Goal: Task Accomplishment & Management: Use online tool/utility

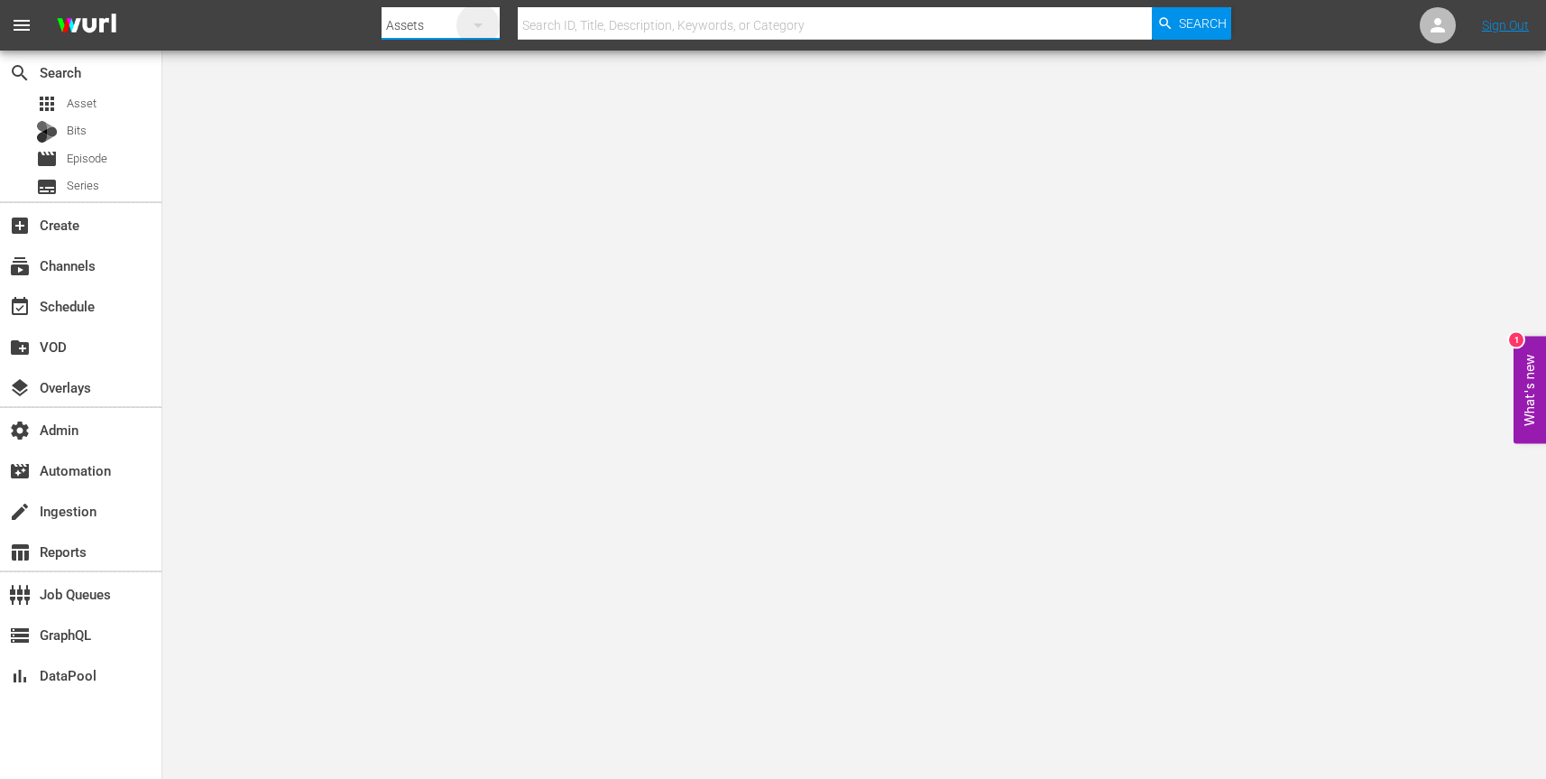
click at [481, 18] on icon "button" at bounding box center [478, 25] width 22 height 22
click at [451, 71] on div "Channels" at bounding box center [439, 75] width 72 height 29
click at [622, 21] on input "text" at bounding box center [835, 25] width 634 height 43
paste input "amc_anime_x_hidive_1"
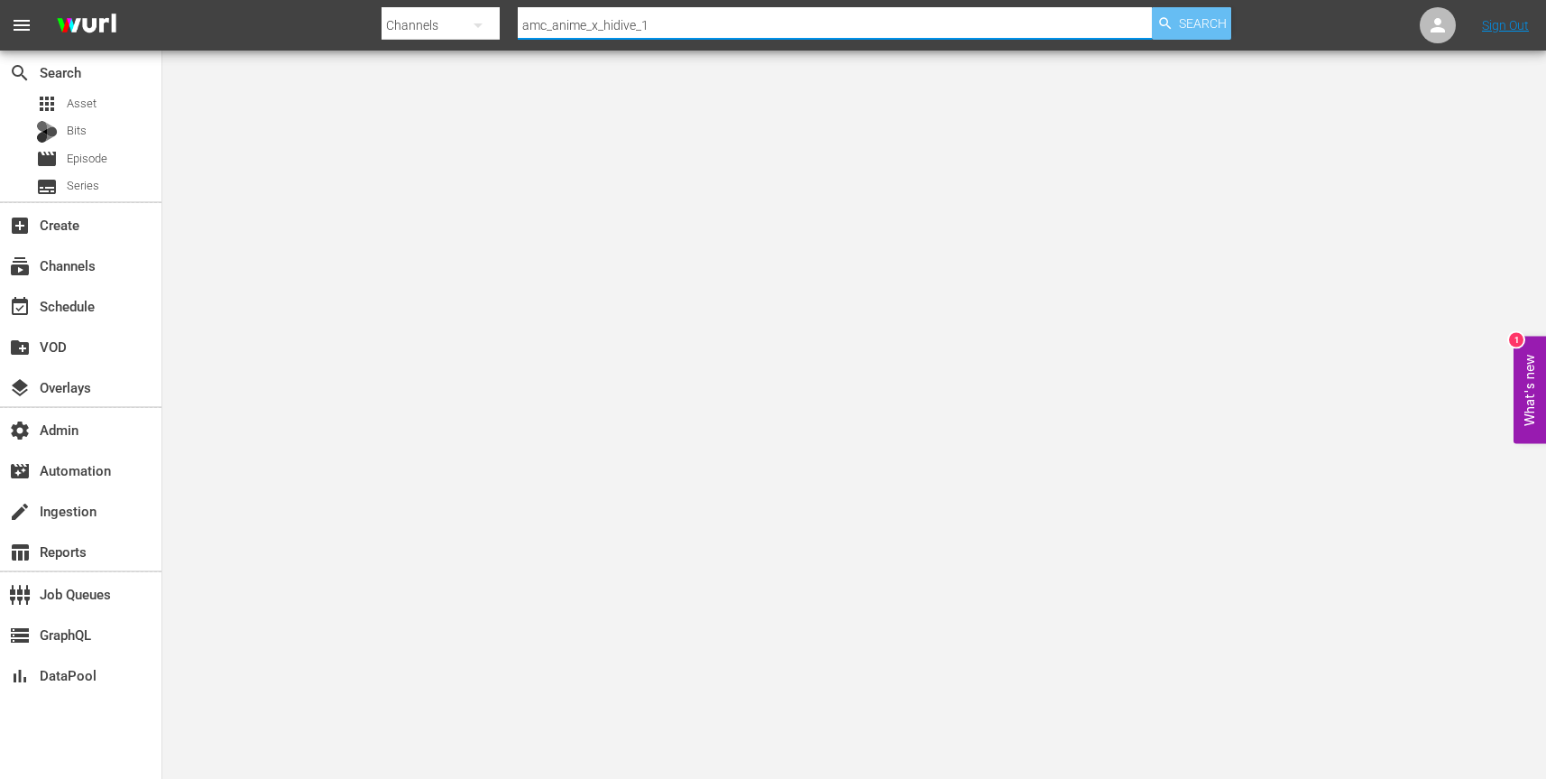
type input "amc_anime_x_hidive_1"
click at [1188, 31] on span "Search" at bounding box center [1203, 23] width 48 height 32
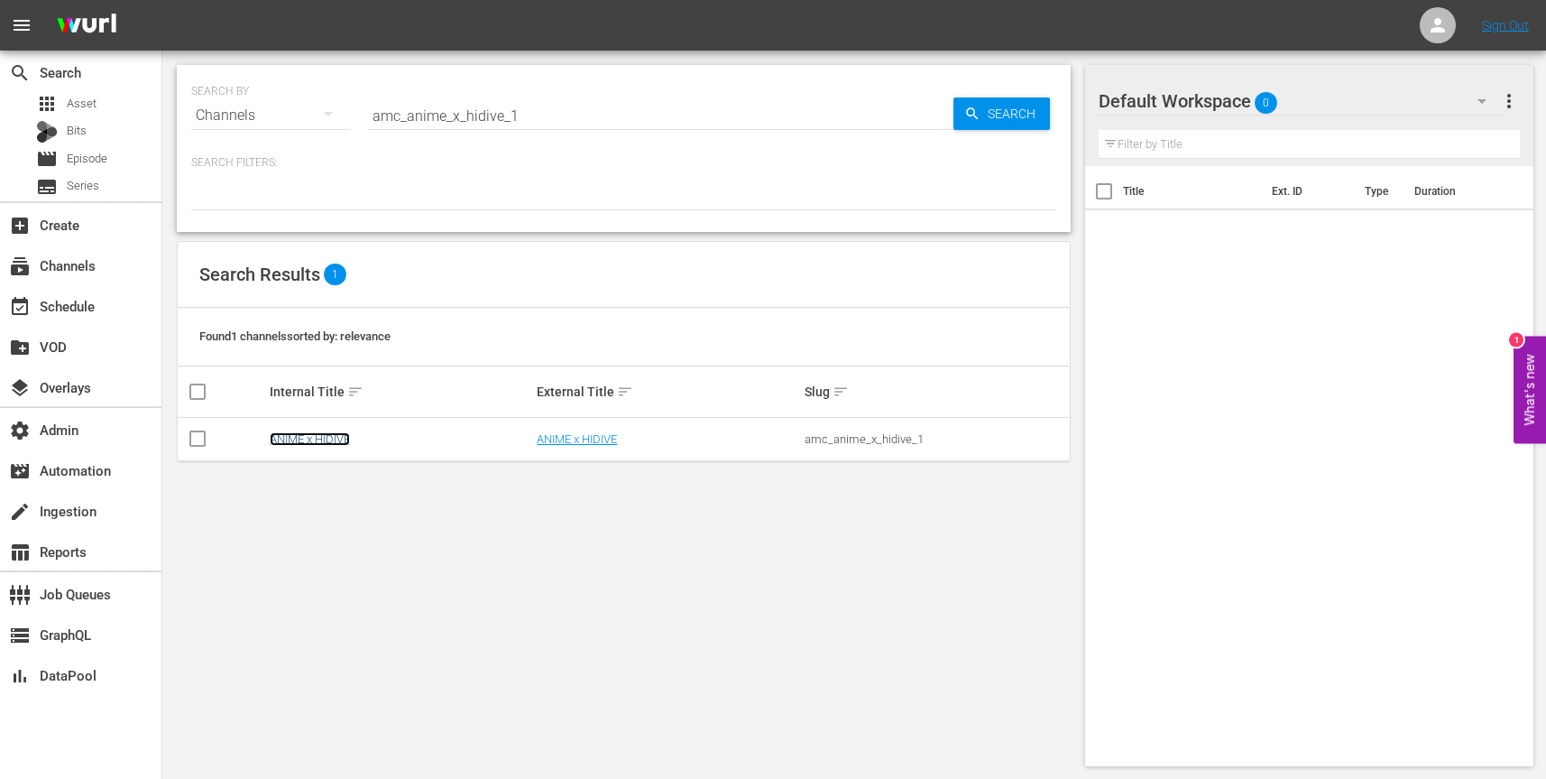
click at [336, 432] on link "ANIME x HIDIVE" at bounding box center [310, 439] width 80 height 14
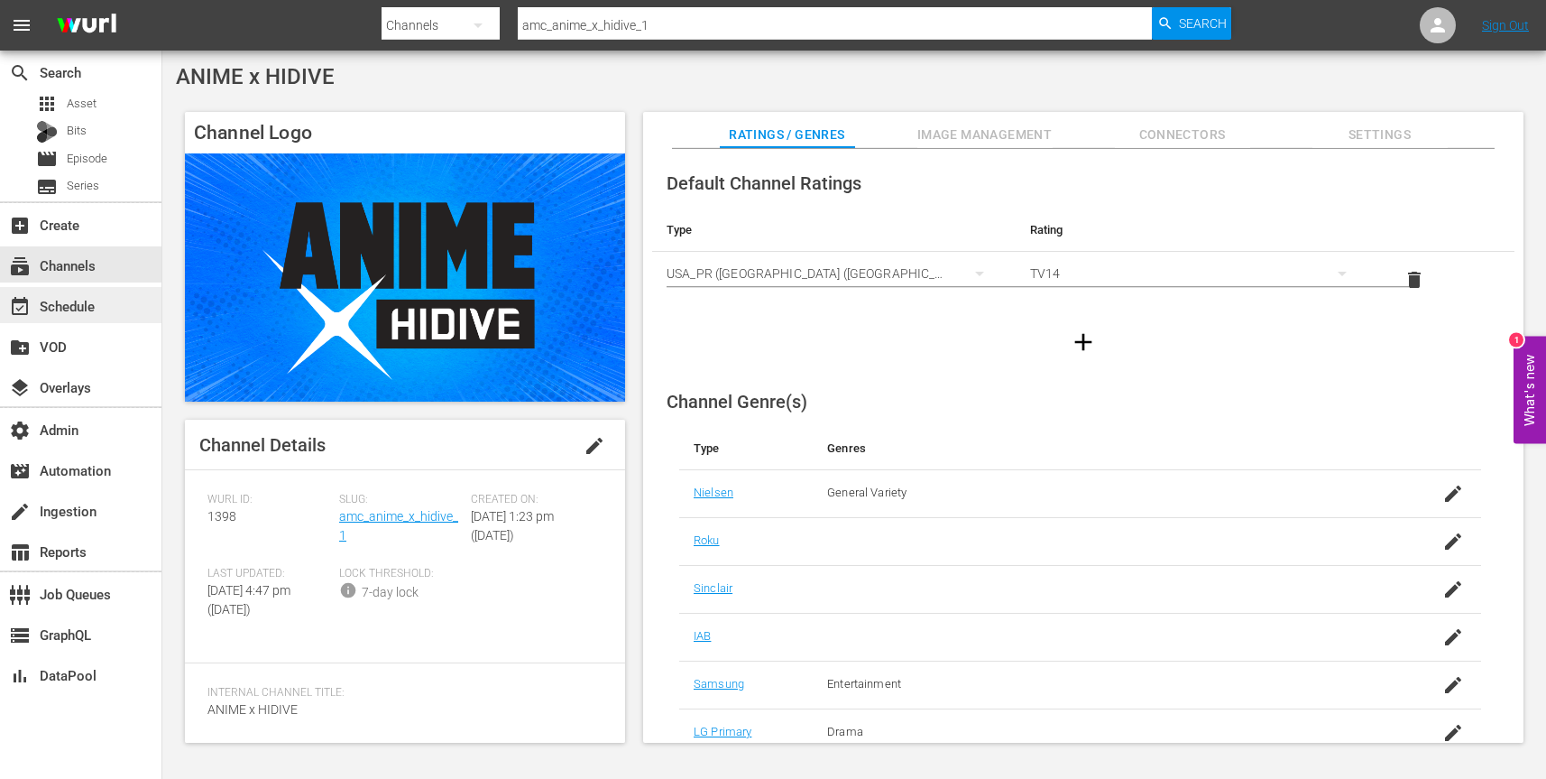
click at [116, 300] on div "event_available Schedule" at bounding box center [80, 305] width 161 height 36
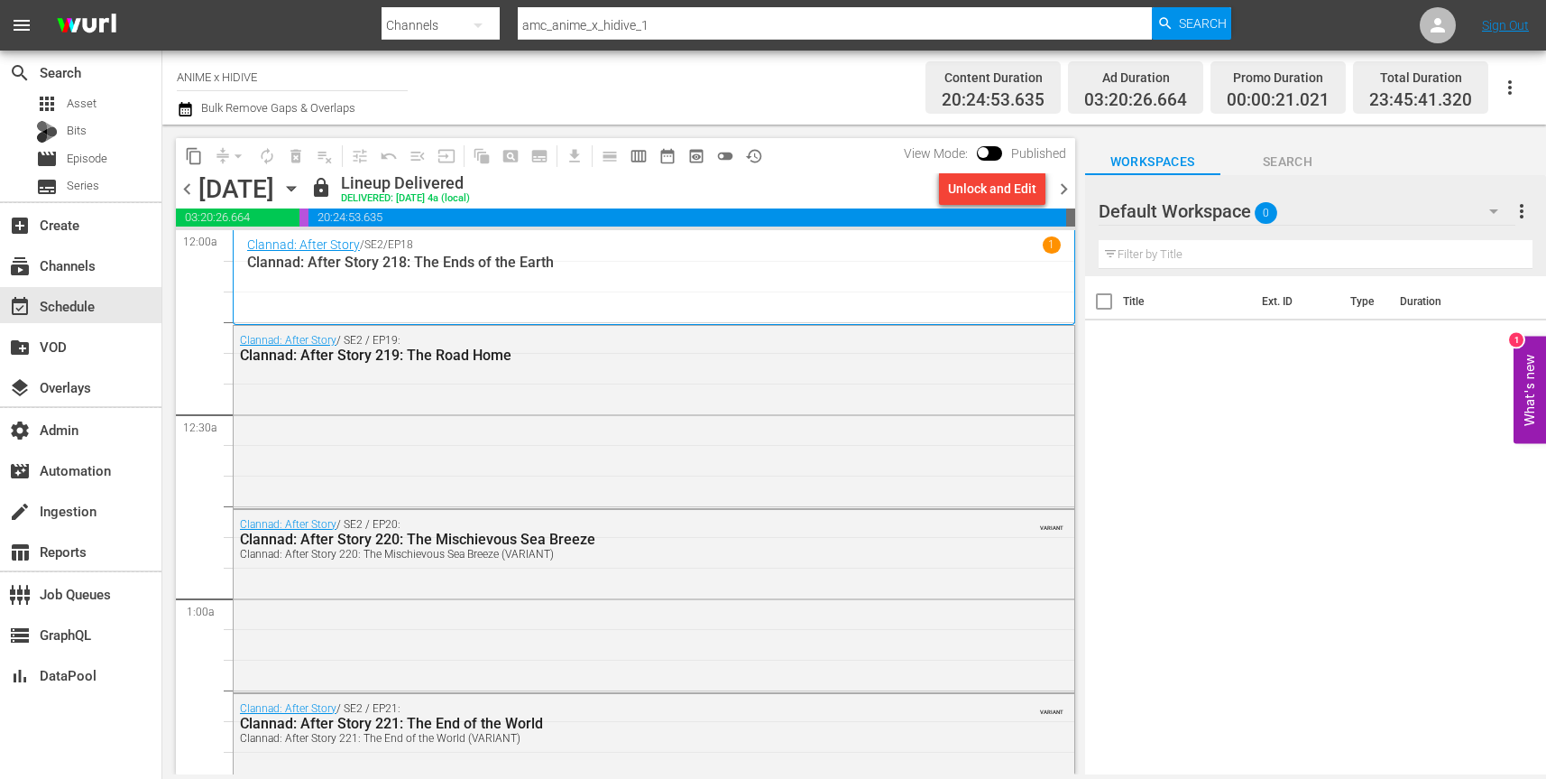
click at [301, 182] on icon "button" at bounding box center [291, 189] width 20 height 20
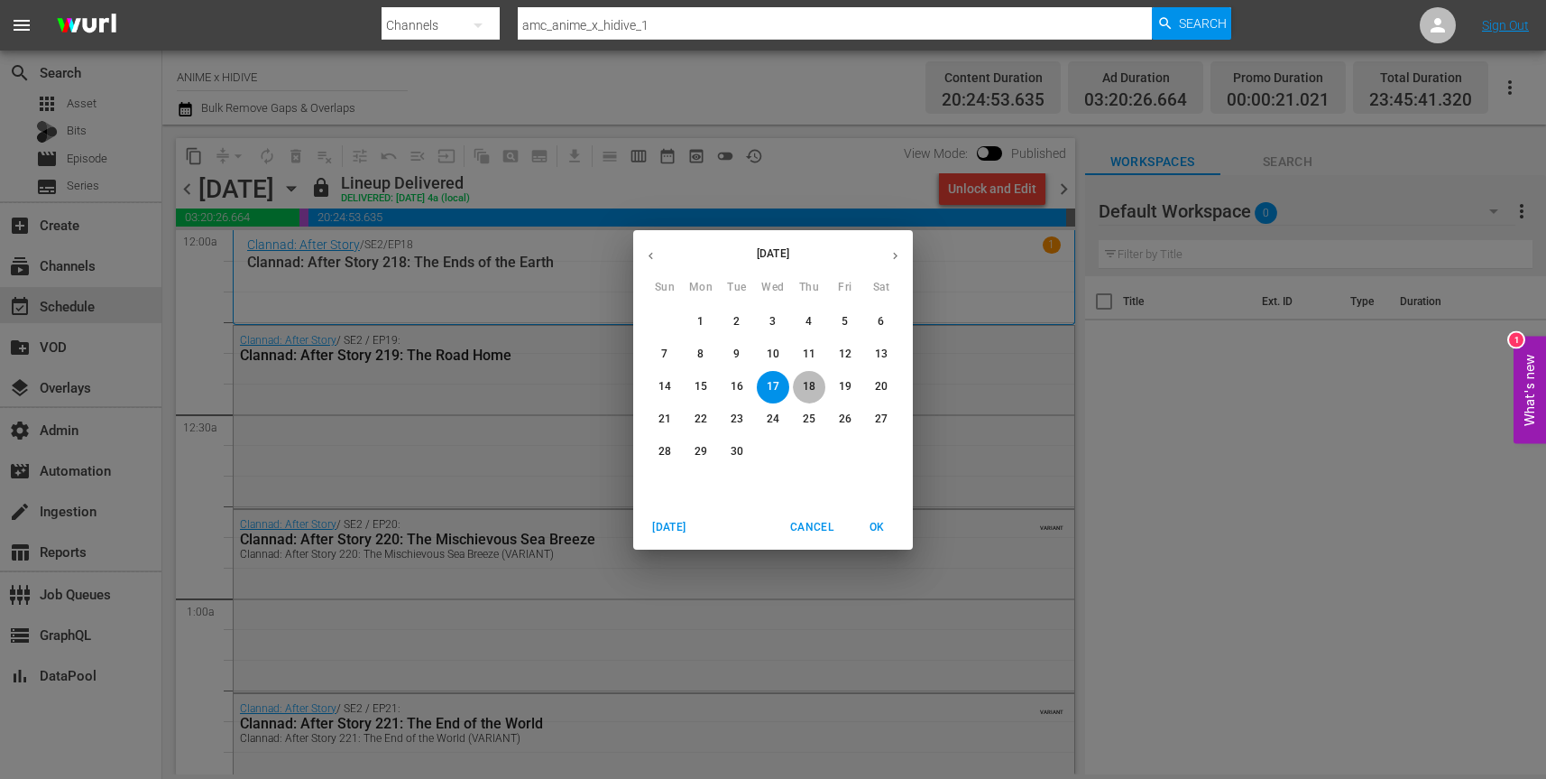
click at [806, 382] on p "18" at bounding box center [809, 386] width 13 height 15
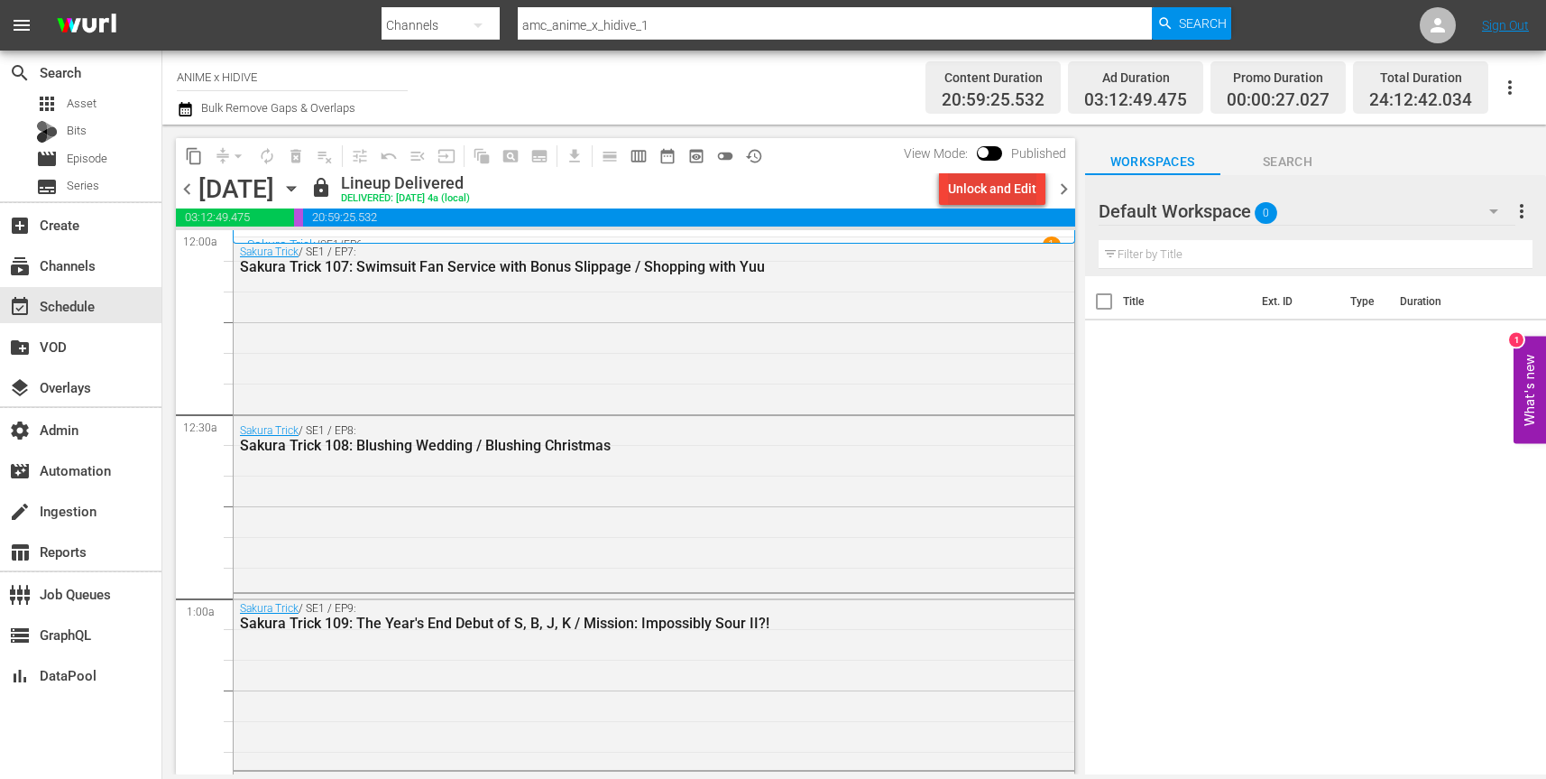
click at [996, 195] on div "Unlock and Edit" at bounding box center [992, 188] width 88 height 32
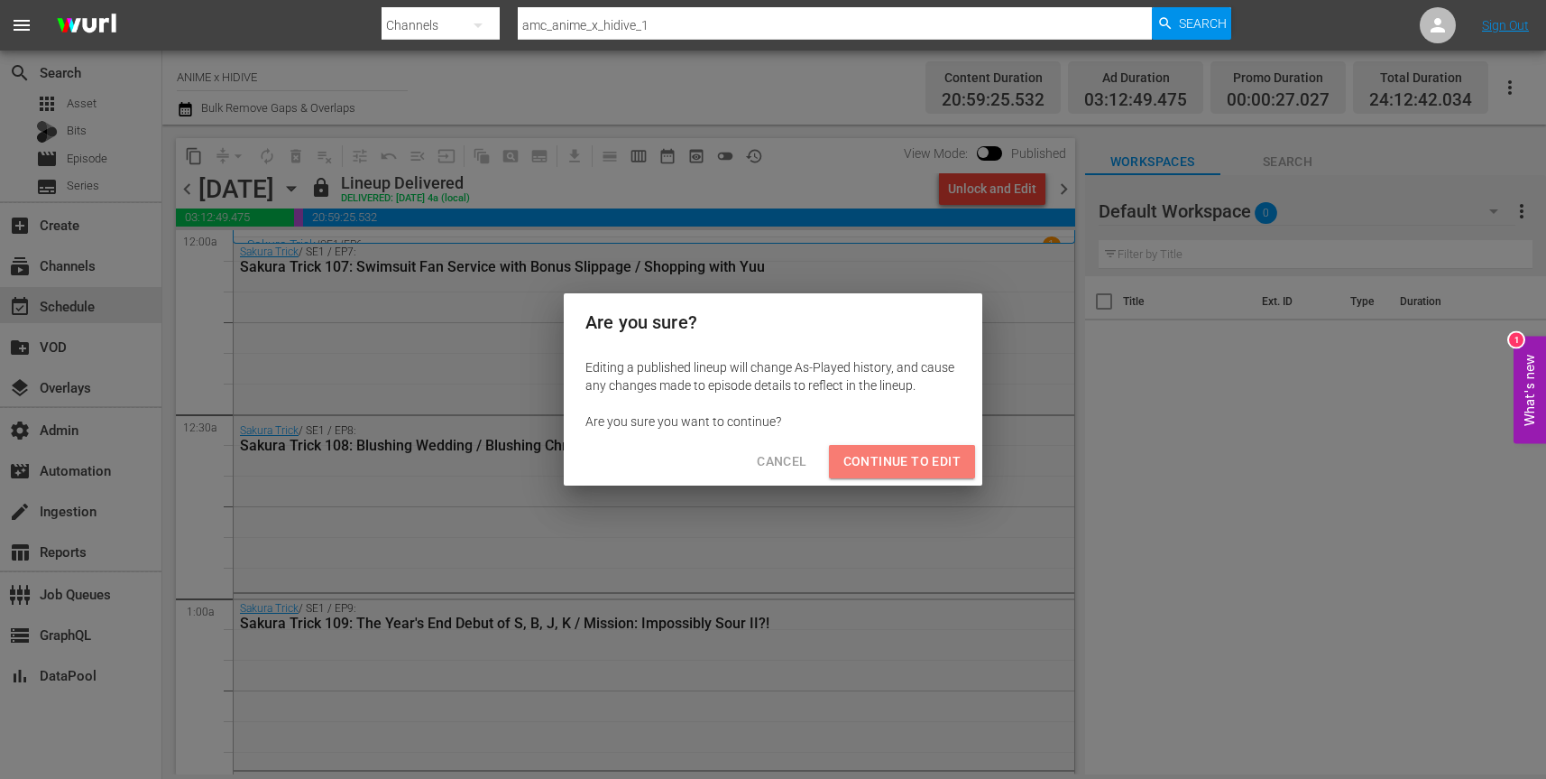
click at [918, 465] on span "Continue to Edit" at bounding box center [901, 461] width 117 height 23
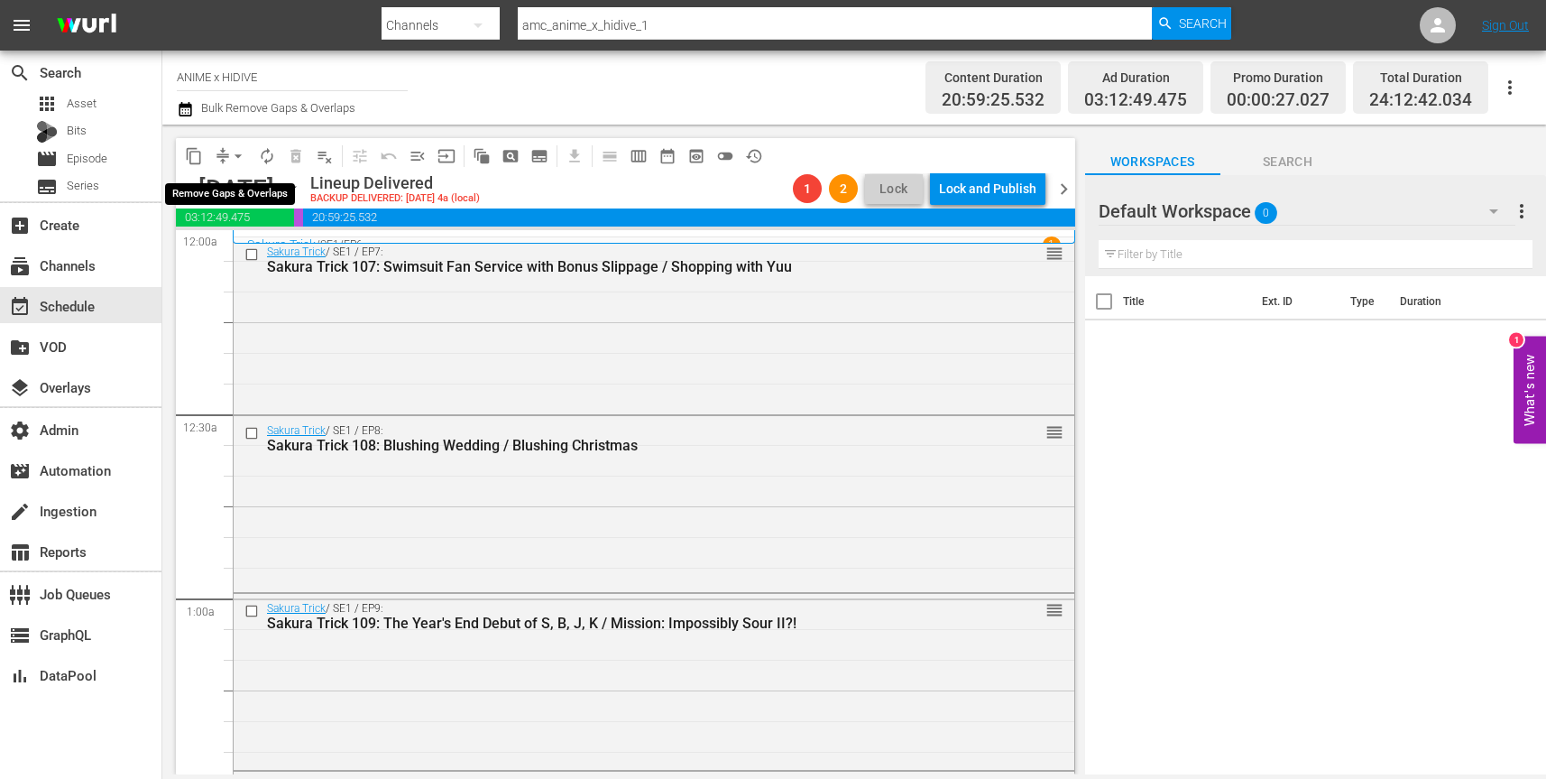
click at [232, 158] on span "arrow_drop_down" at bounding box center [238, 156] width 18 height 18
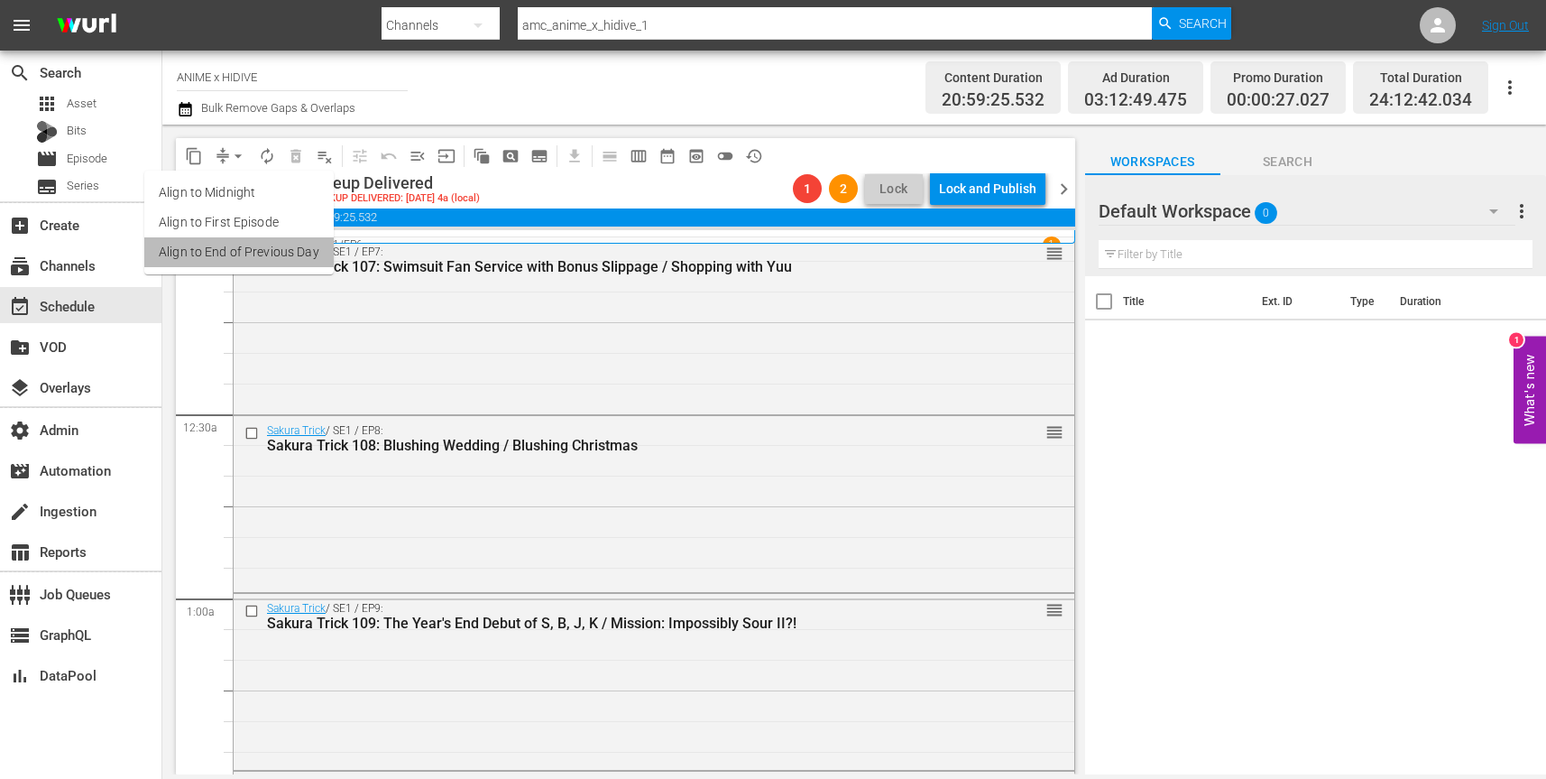
click at [252, 253] on li "Align to End of Previous Day" at bounding box center [238, 252] width 189 height 30
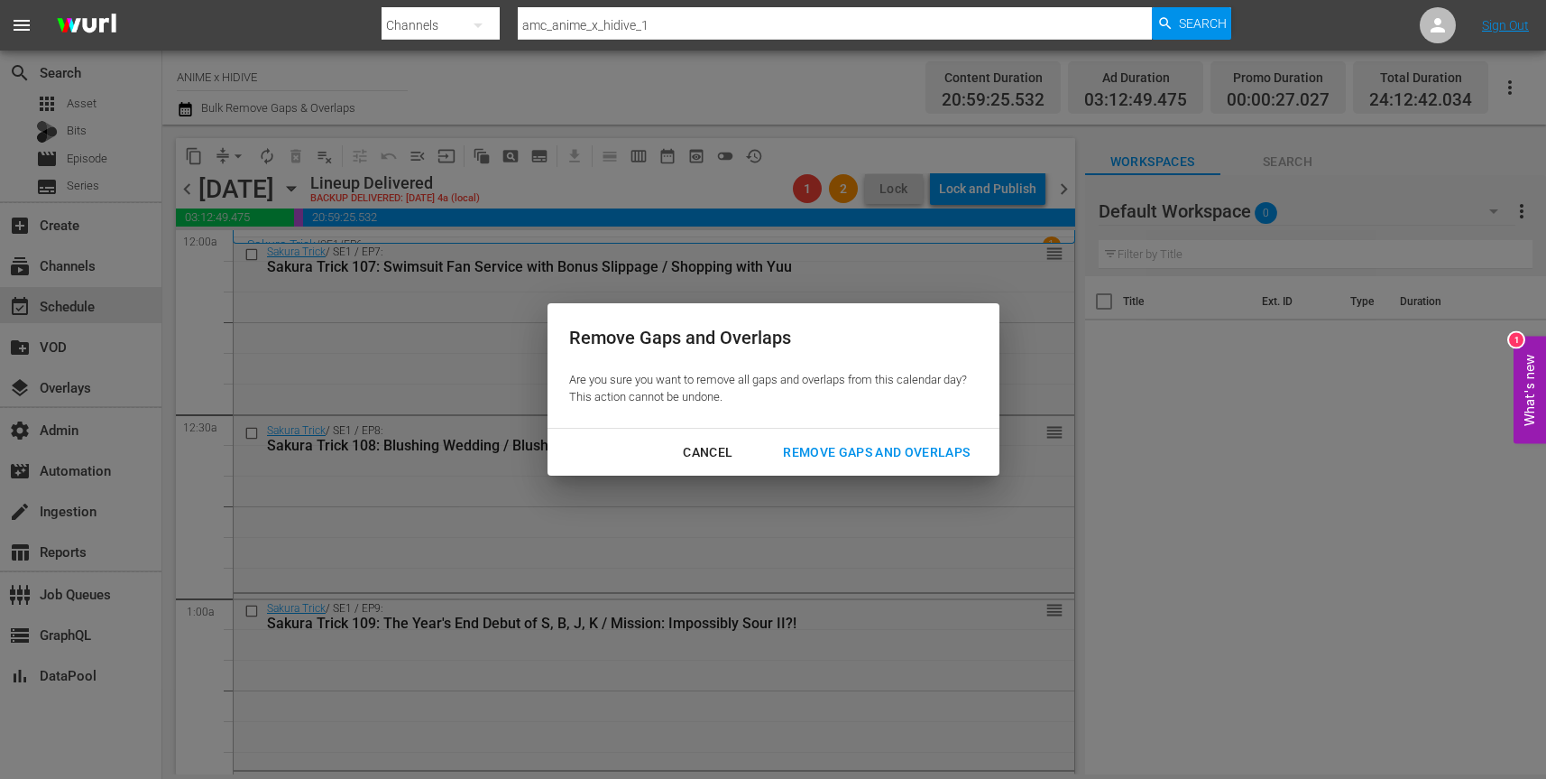
click at [898, 451] on div "Remove Gaps and Overlaps" at bounding box center [877, 452] width 216 height 23
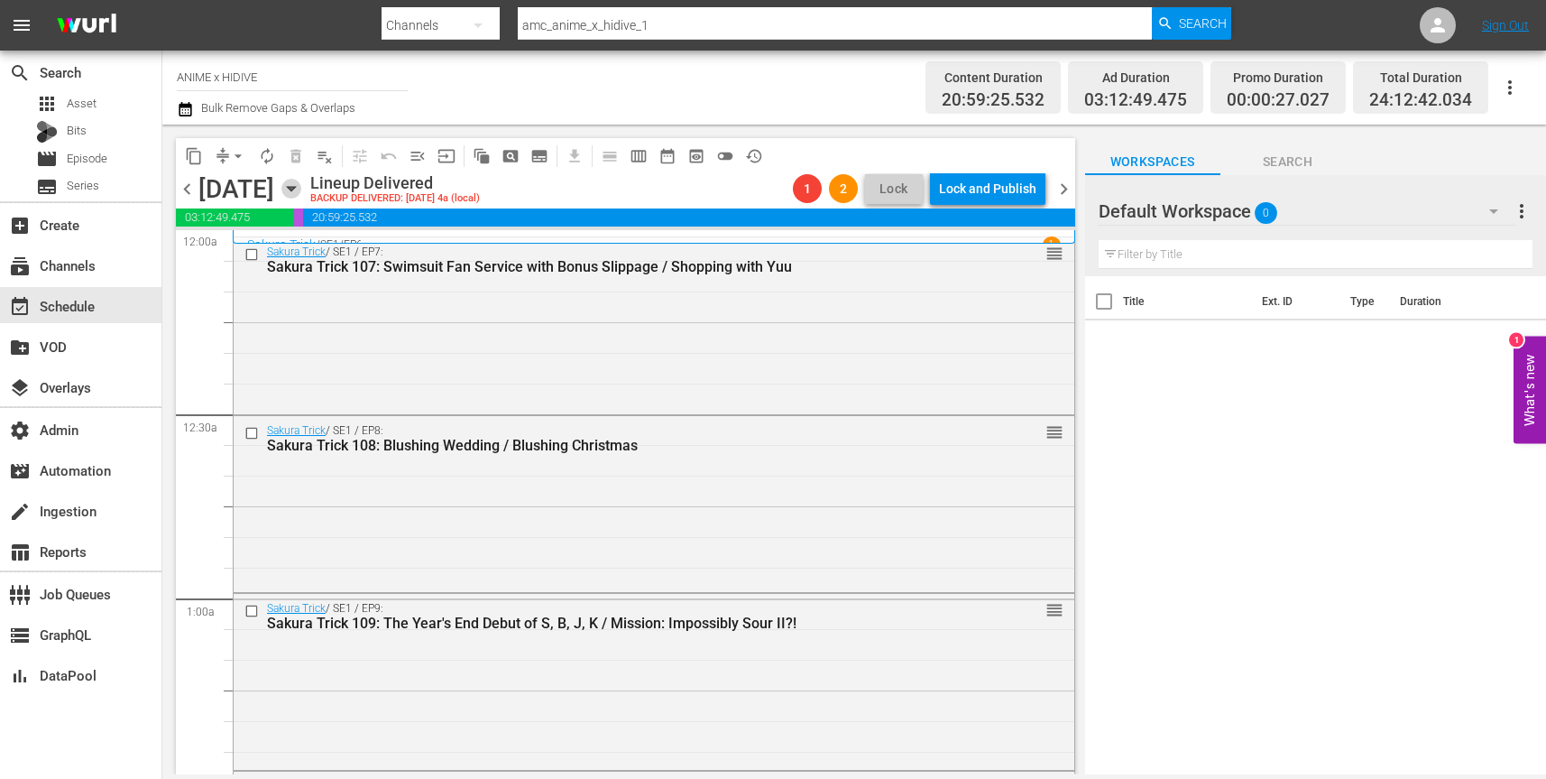
click at [295, 187] on icon "button" at bounding box center [291, 189] width 8 height 5
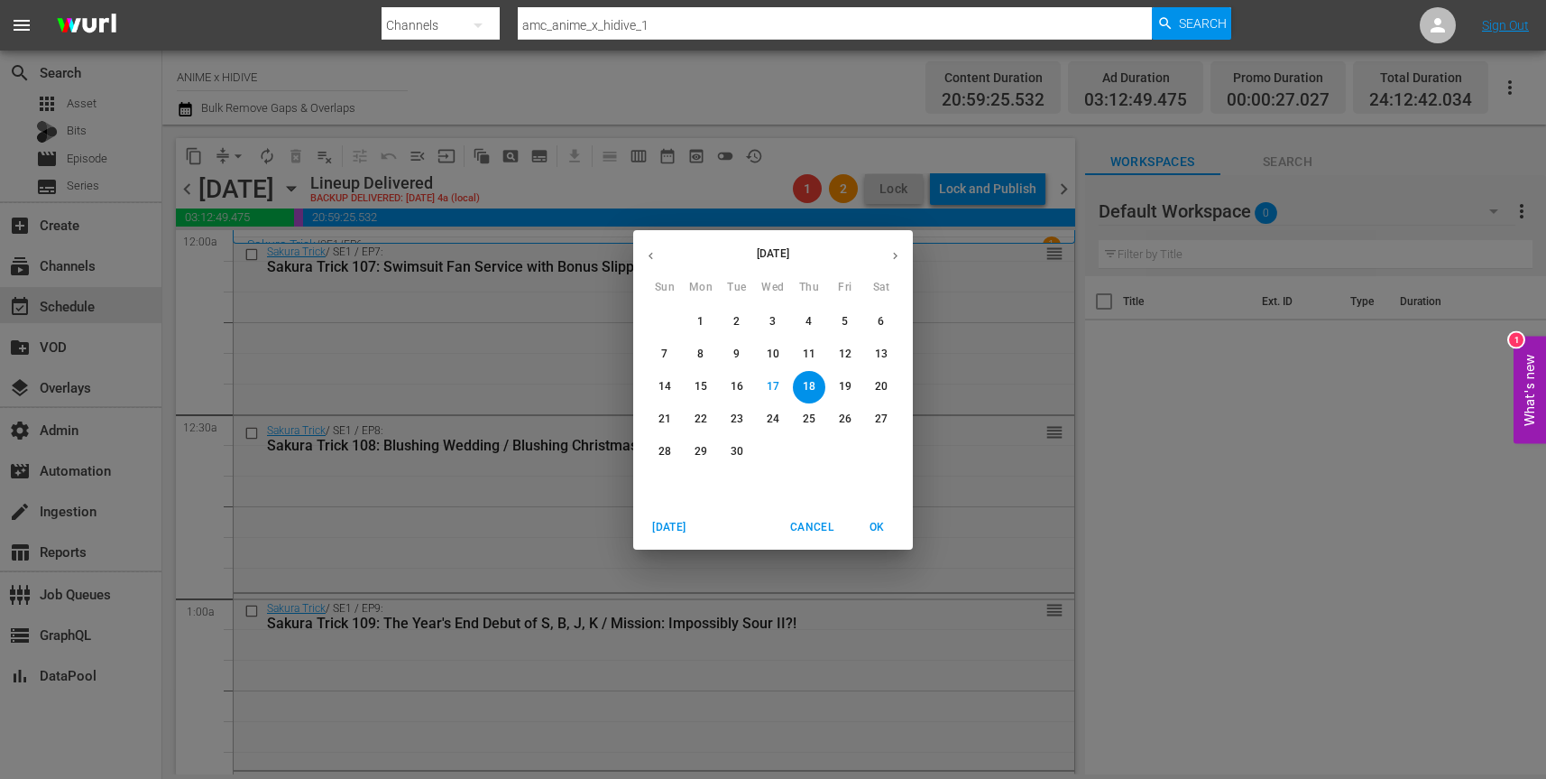
click at [823, 78] on div "September 2025 Sun Mon Tue Wed Thu Fri Sat 31 1 2 3 4 5 6 7 8 9 10 11 12 13 14 …" at bounding box center [773, 389] width 1546 height 779
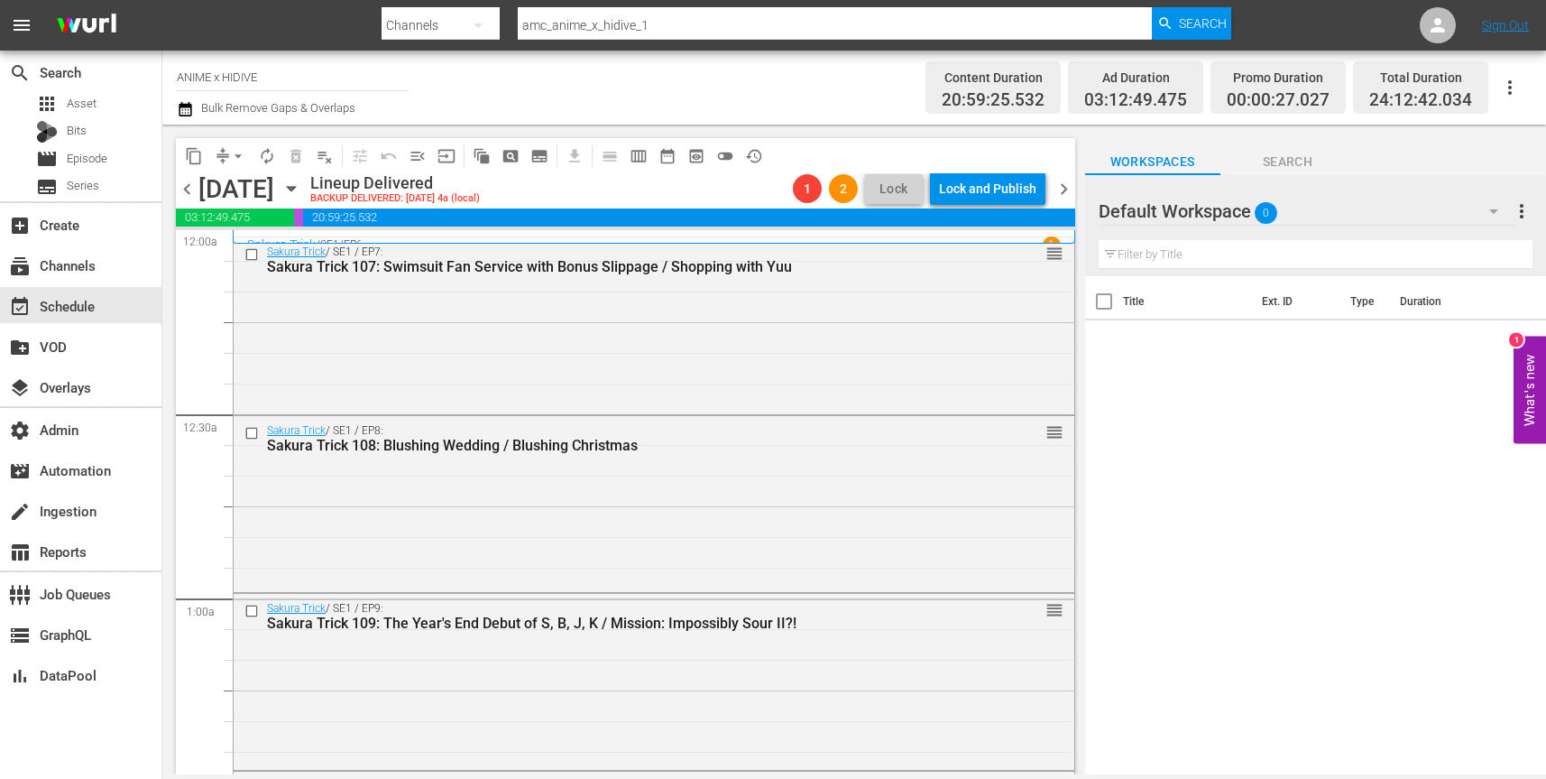
click at [301, 191] on icon "button" at bounding box center [291, 189] width 20 height 20
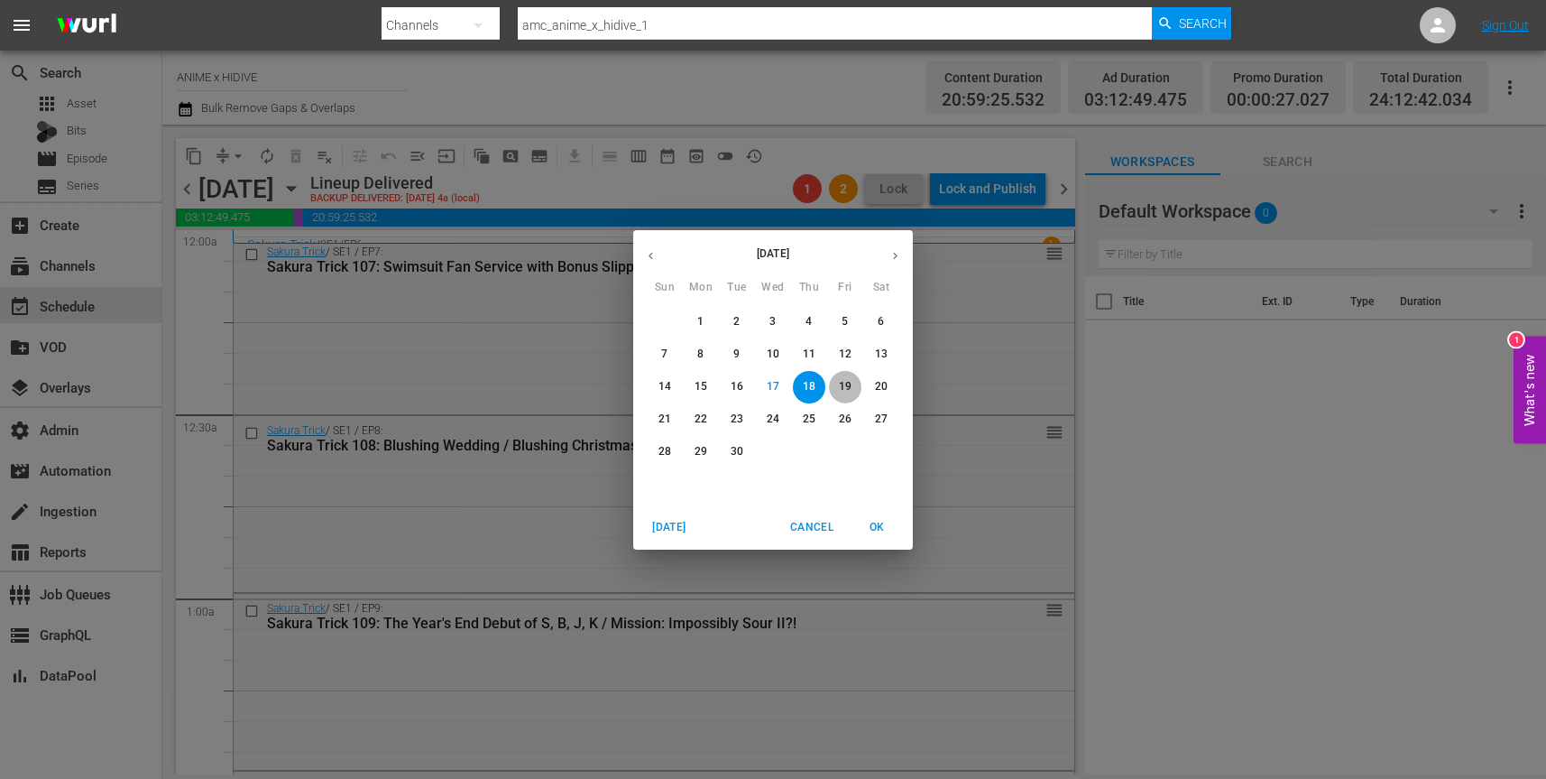
click at [850, 383] on p "19" at bounding box center [845, 386] width 13 height 15
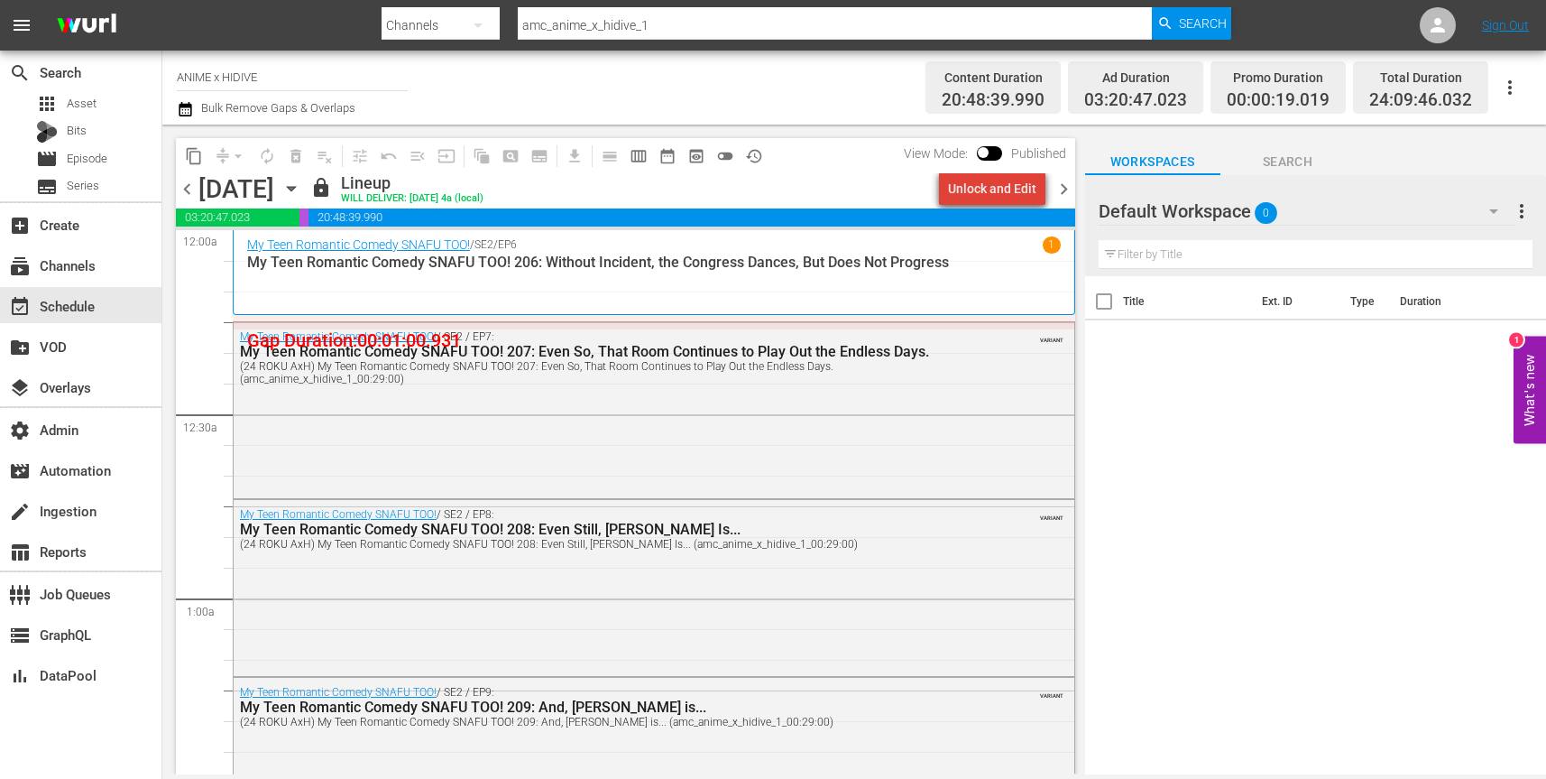
click at [1018, 190] on div "Unlock and Edit" at bounding box center [992, 188] width 88 height 32
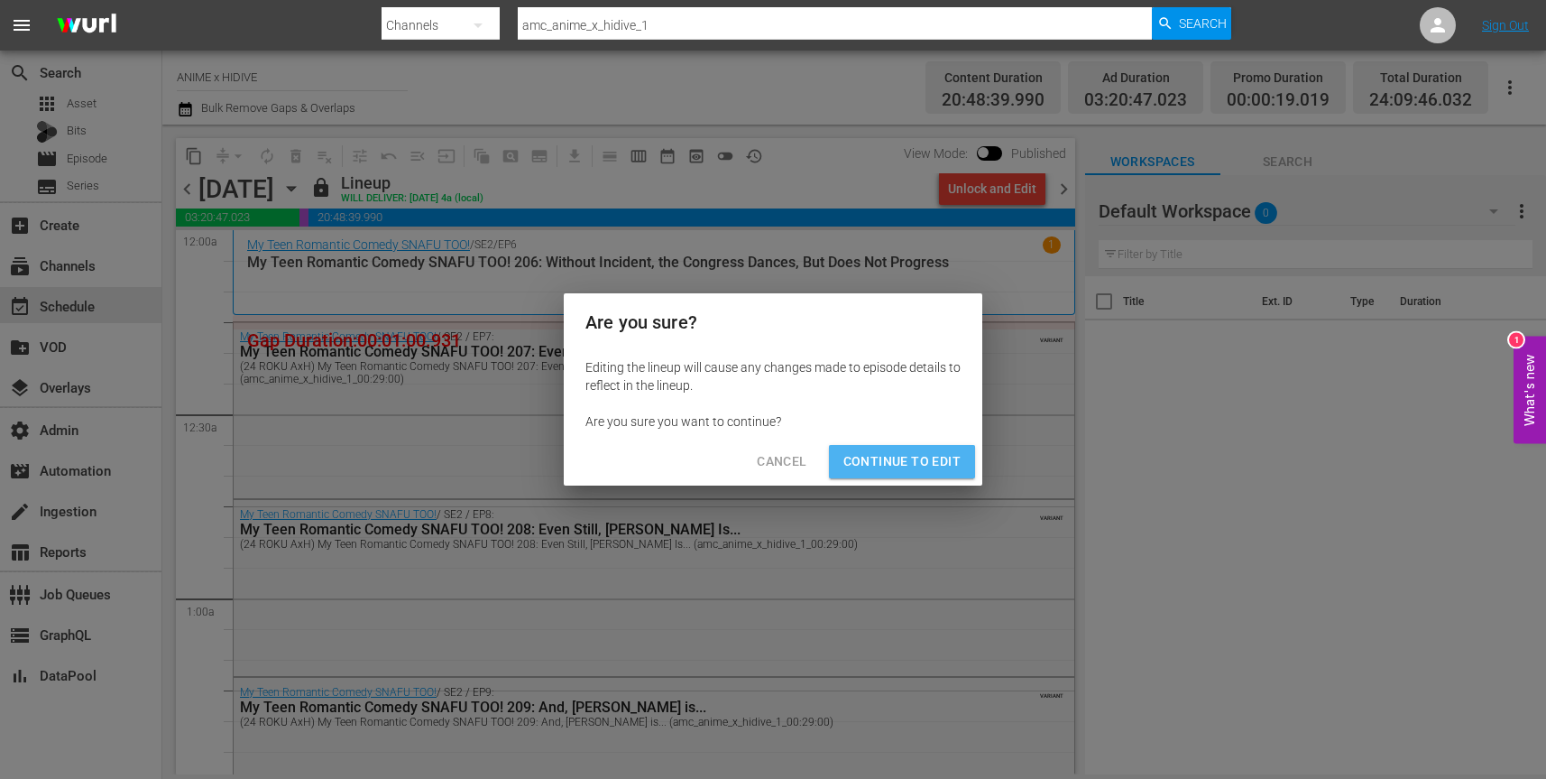
click at [935, 455] on span "Continue to Edit" at bounding box center [901, 461] width 117 height 23
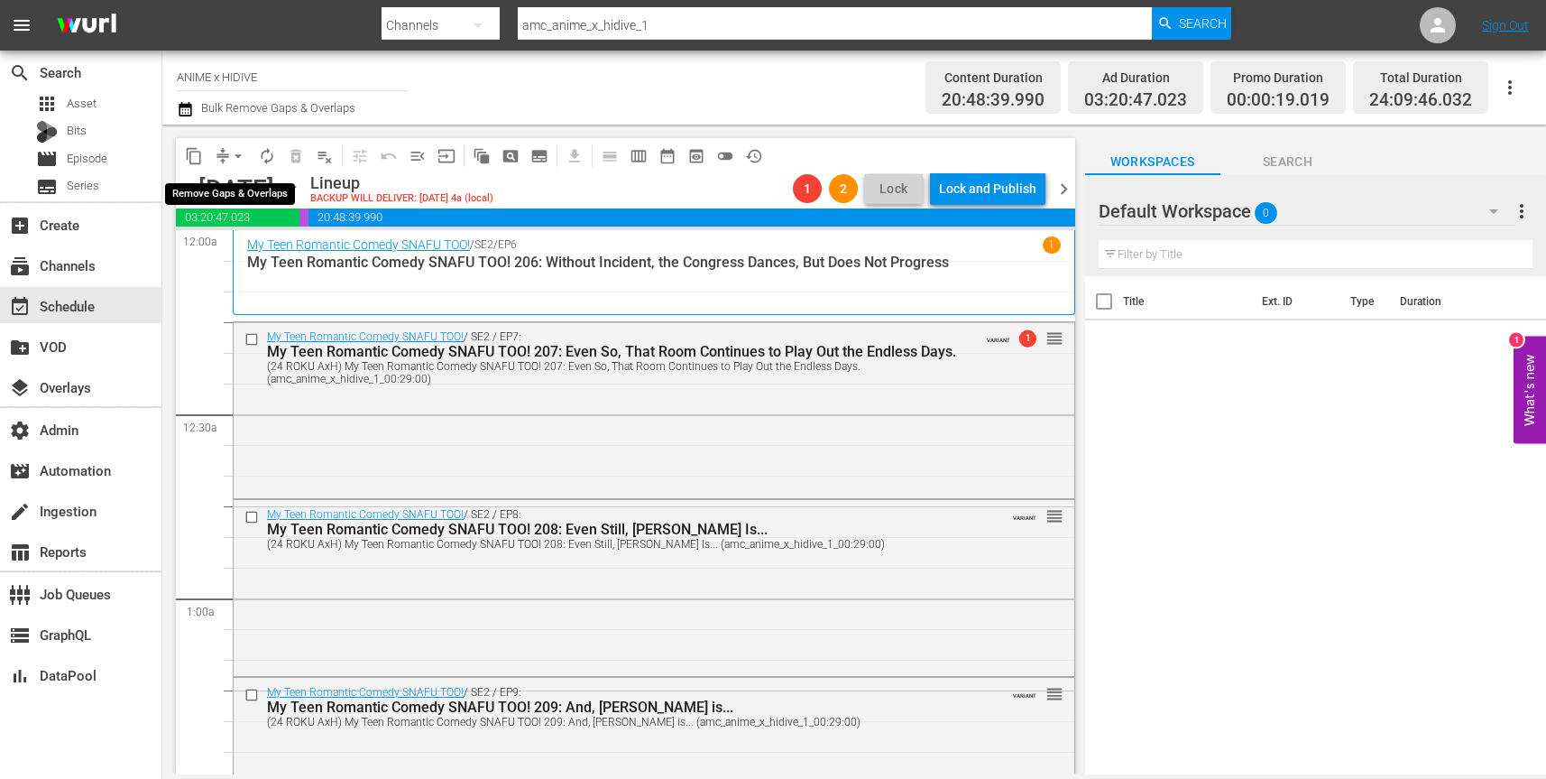
click at [235, 153] on span "arrow_drop_down" at bounding box center [238, 156] width 18 height 18
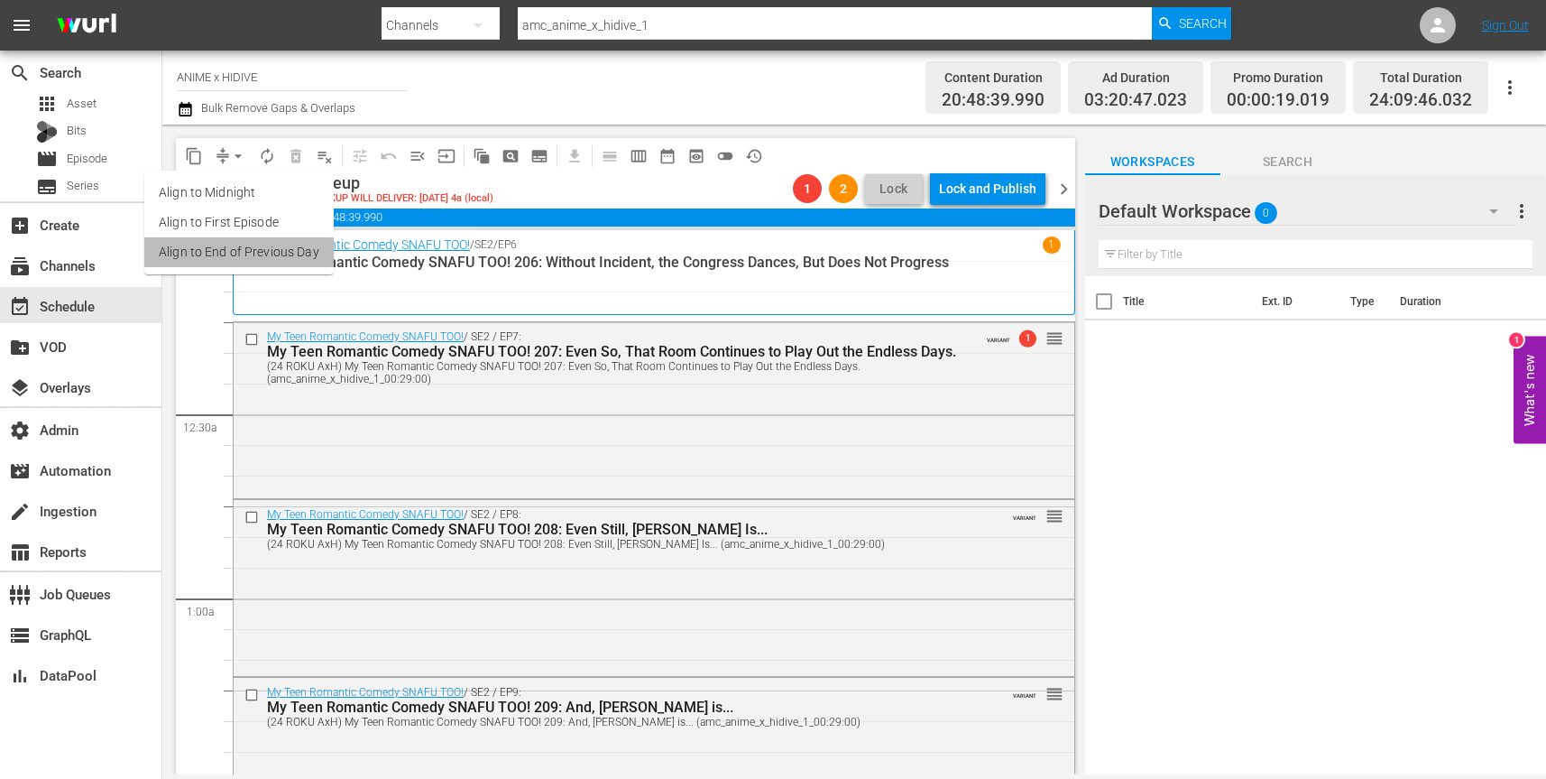
click at [252, 249] on li "Align to End of Previous Day" at bounding box center [238, 252] width 189 height 30
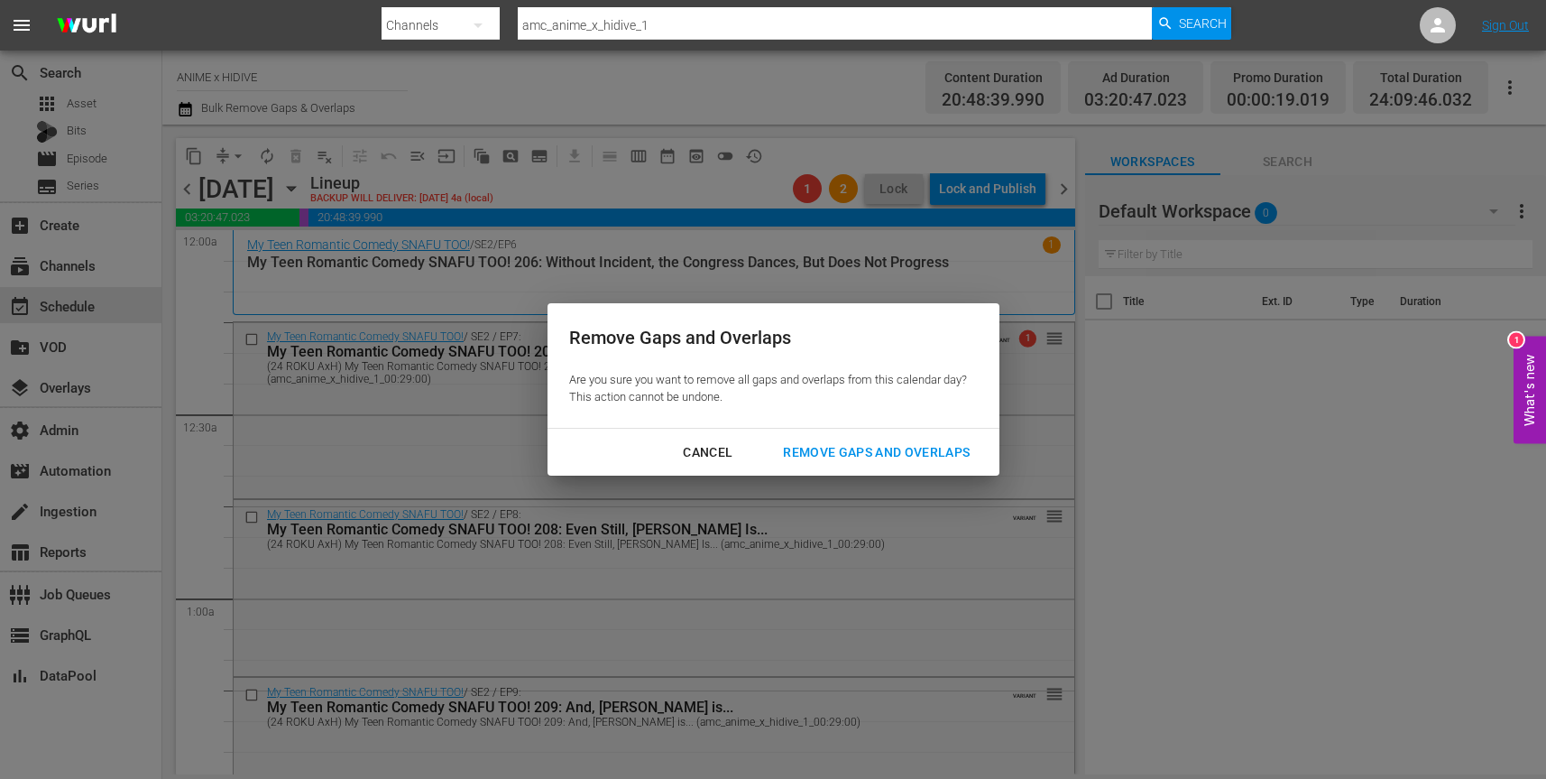
click at [880, 450] on div "Remove Gaps and Overlaps" at bounding box center [877, 452] width 216 height 23
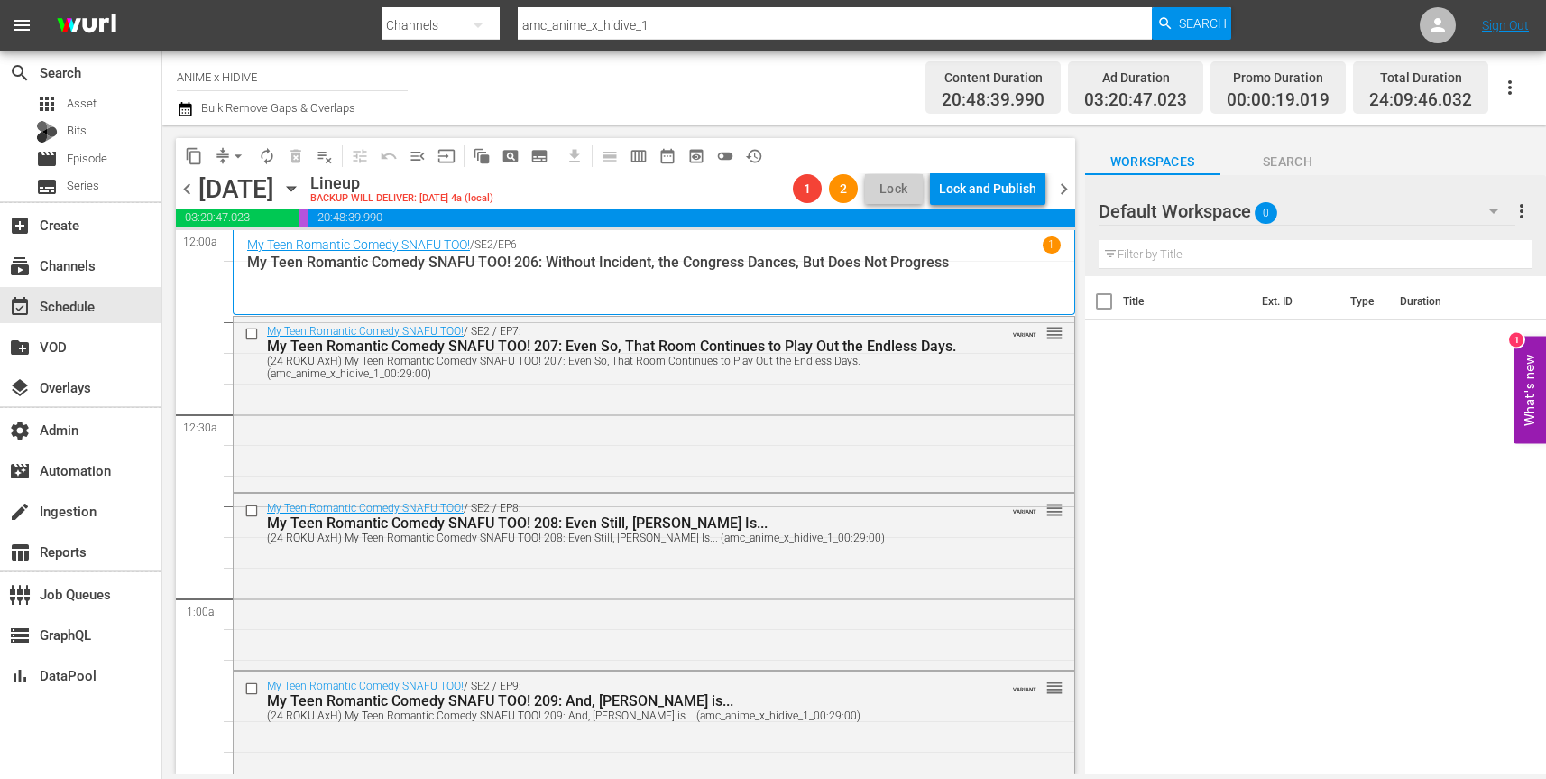
click at [295, 189] on icon "button" at bounding box center [291, 189] width 8 height 5
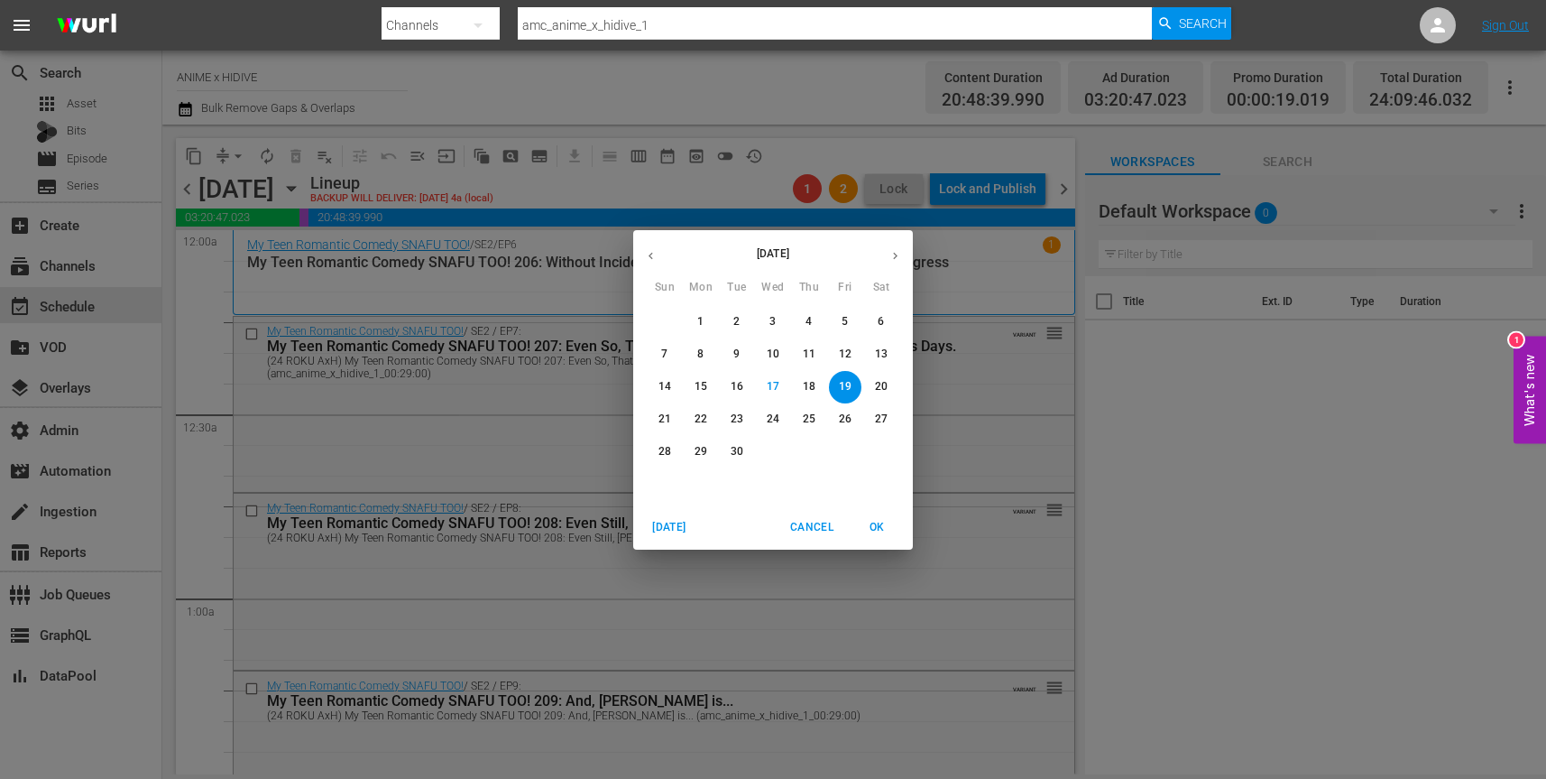
click at [880, 391] on p "20" at bounding box center [881, 386] width 13 height 15
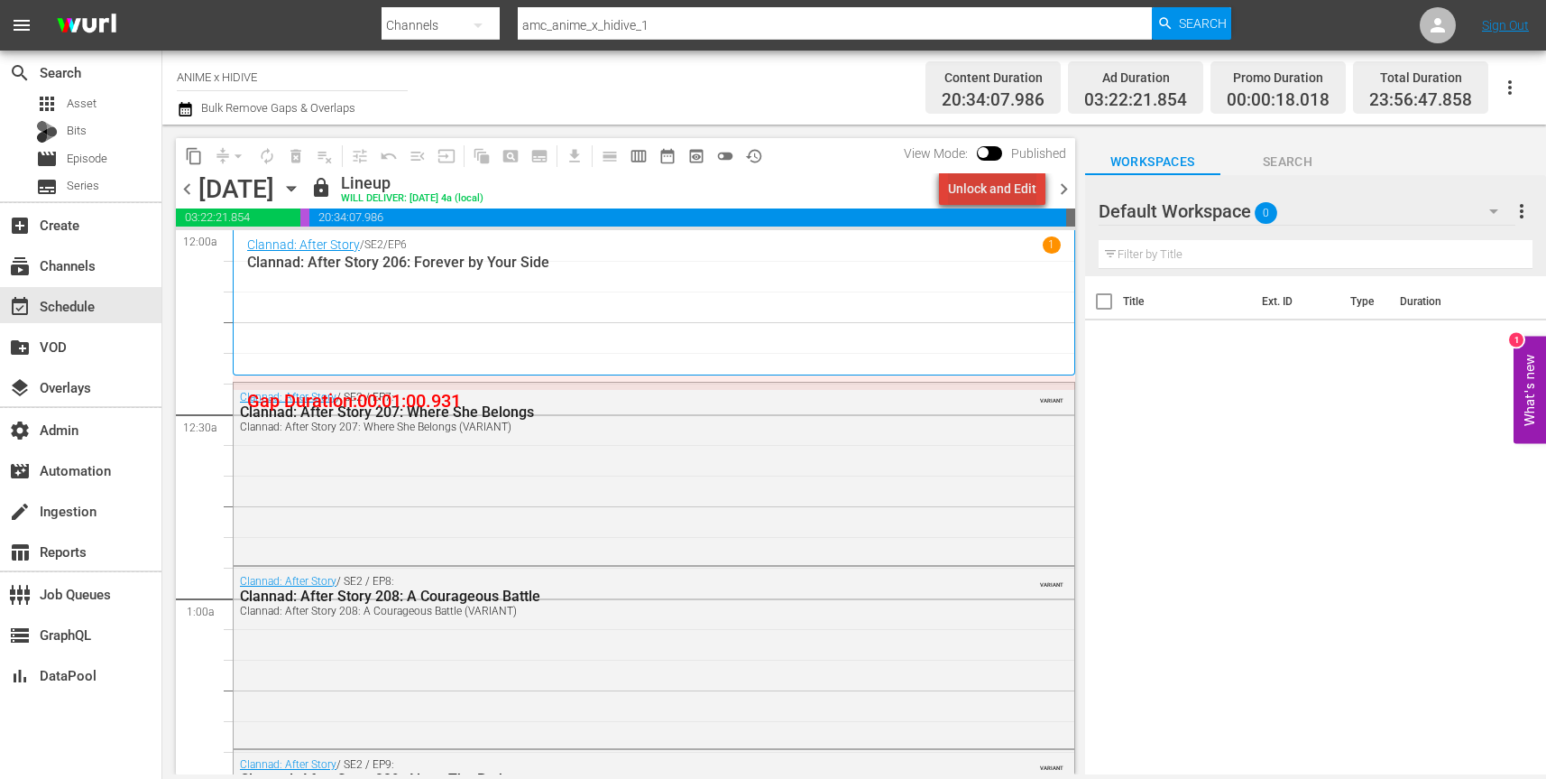
click at [1004, 193] on div "Unlock and Edit" at bounding box center [992, 188] width 88 height 32
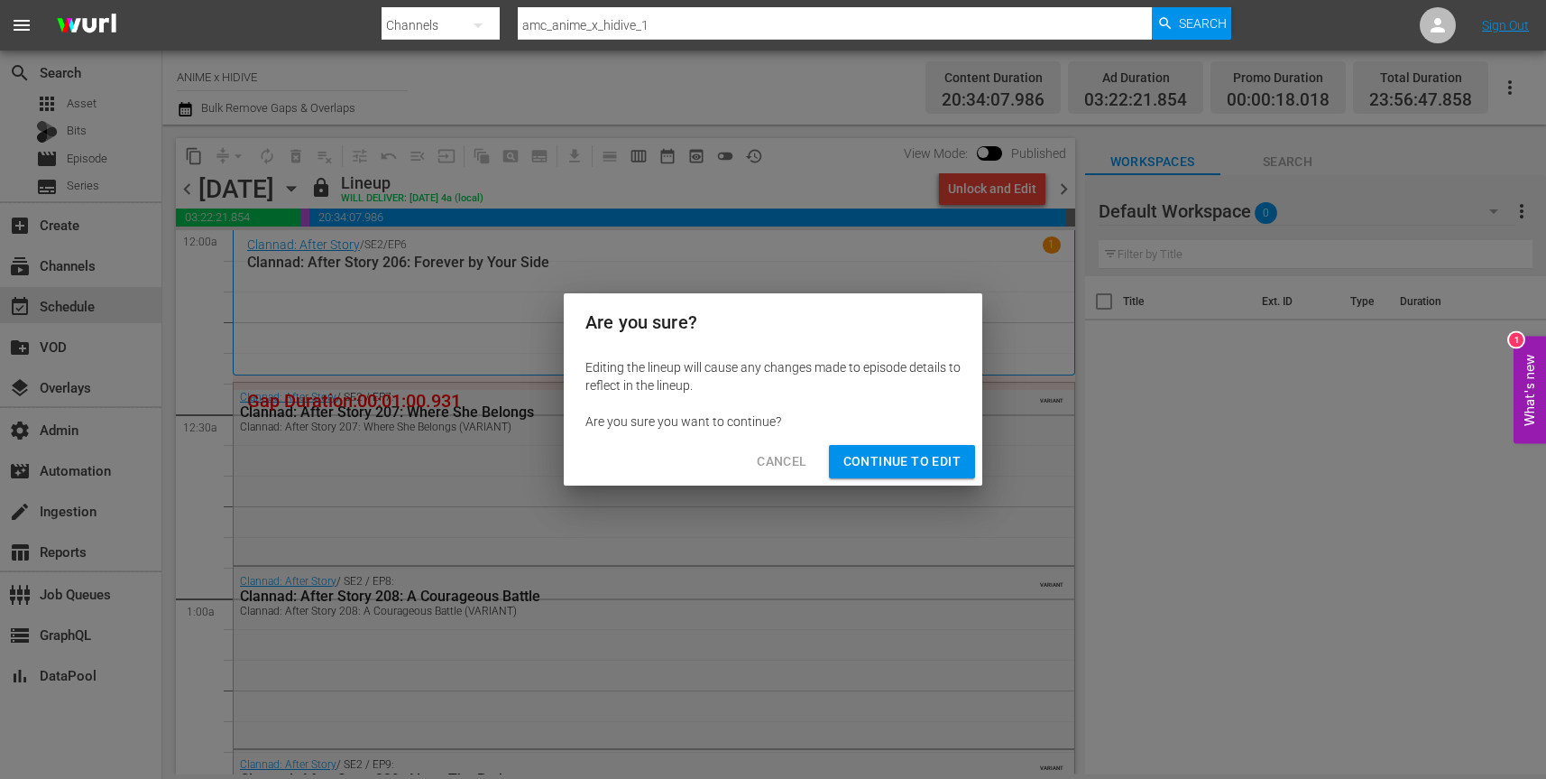
click at [961, 461] on button "Continue to Edit" at bounding box center [902, 461] width 146 height 33
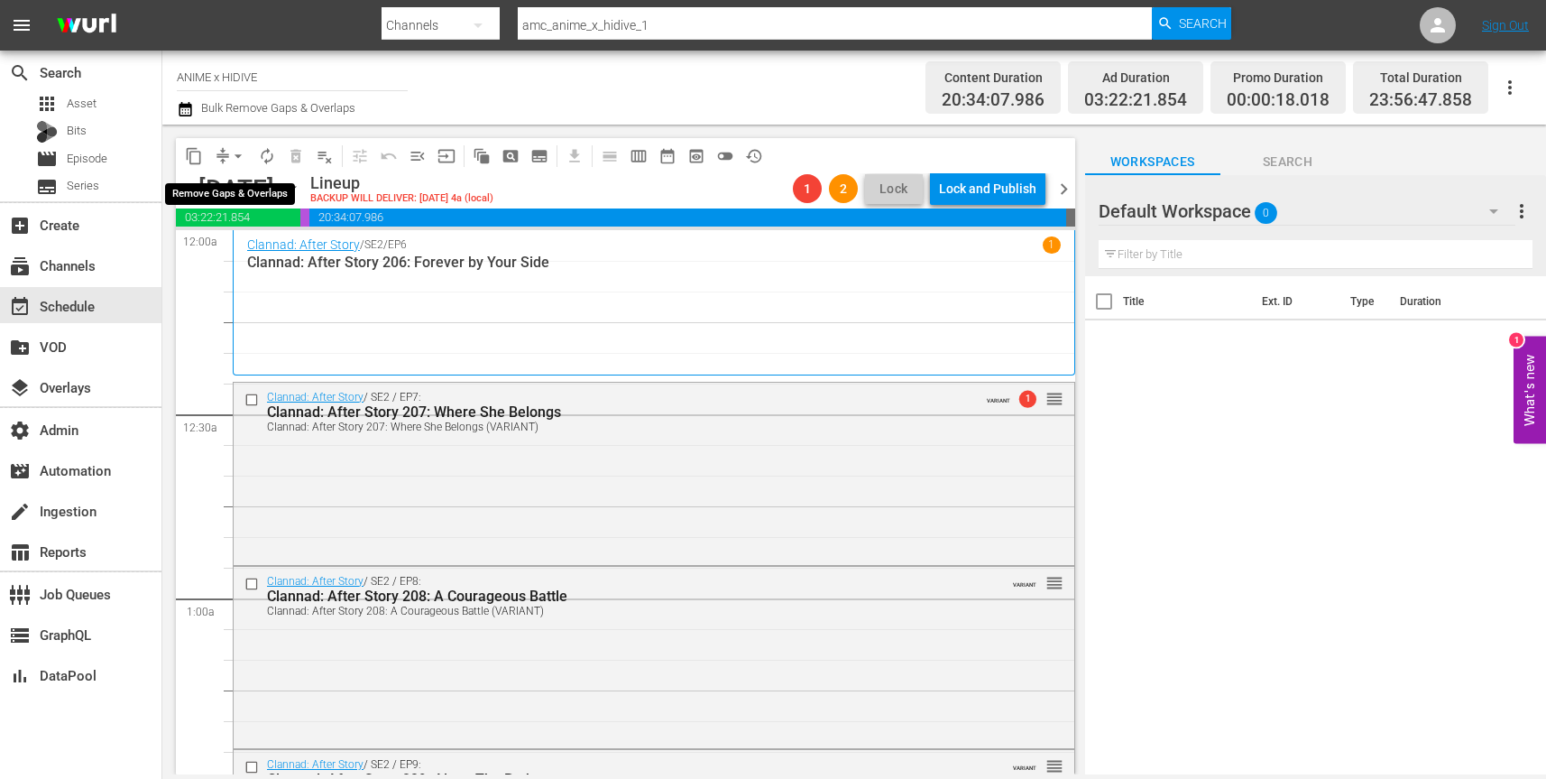
click at [236, 155] on span "arrow_drop_down" at bounding box center [238, 156] width 18 height 18
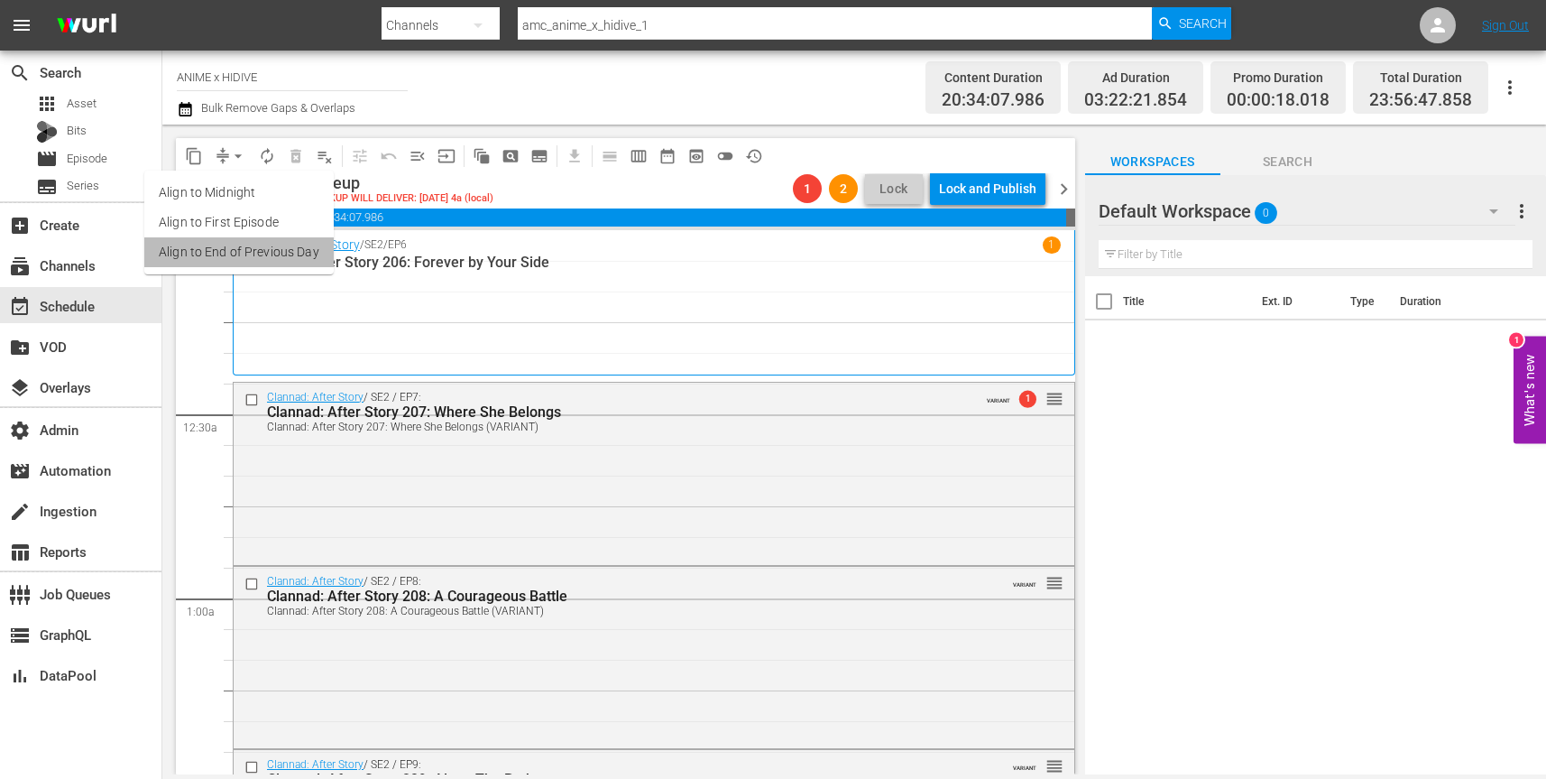
click at [272, 255] on li "Align to End of Previous Day" at bounding box center [238, 252] width 189 height 30
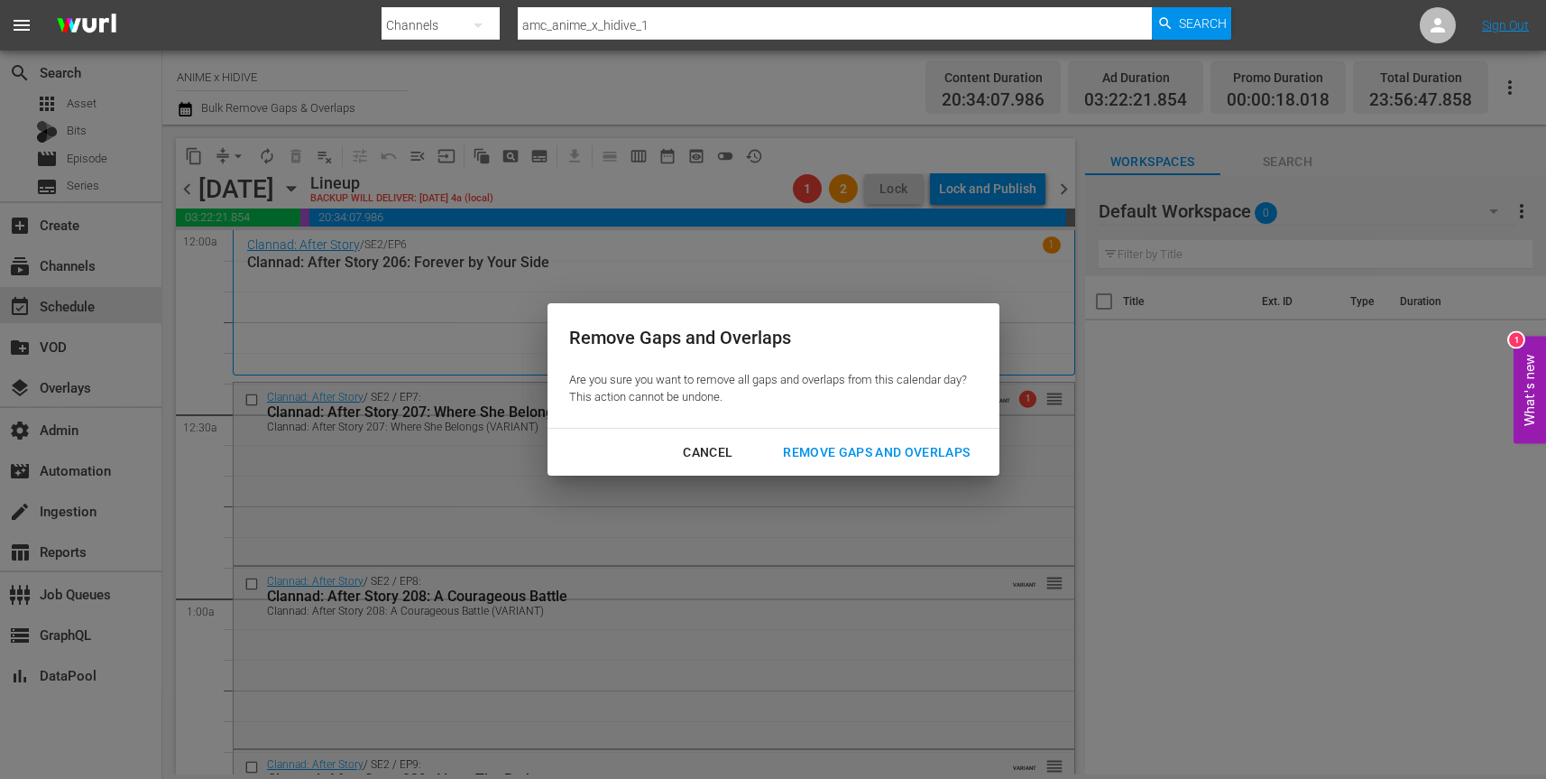
click at [931, 447] on div "Remove Gaps and Overlaps" at bounding box center [877, 452] width 216 height 23
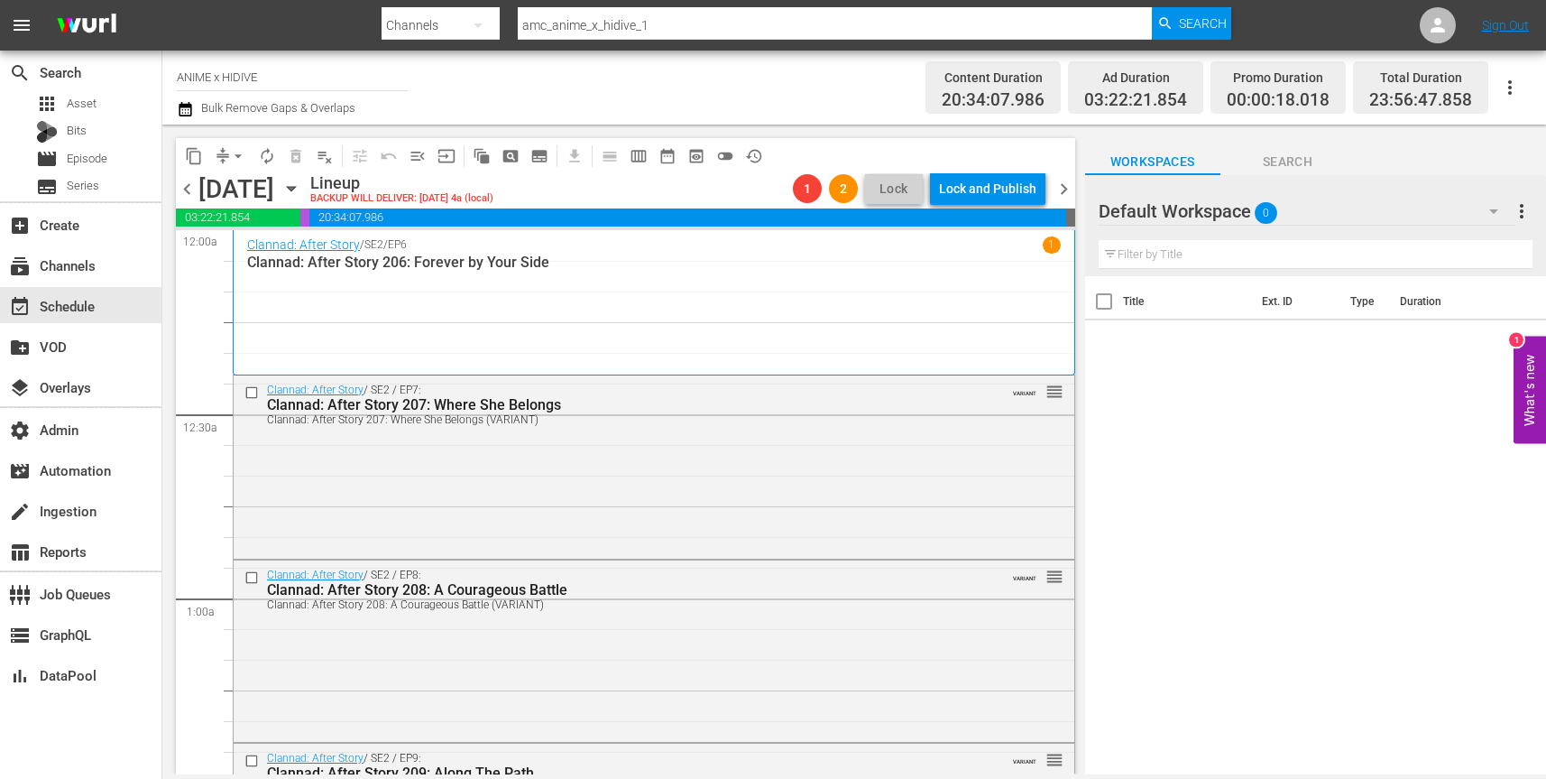
click at [295, 188] on icon "button" at bounding box center [291, 189] width 8 height 5
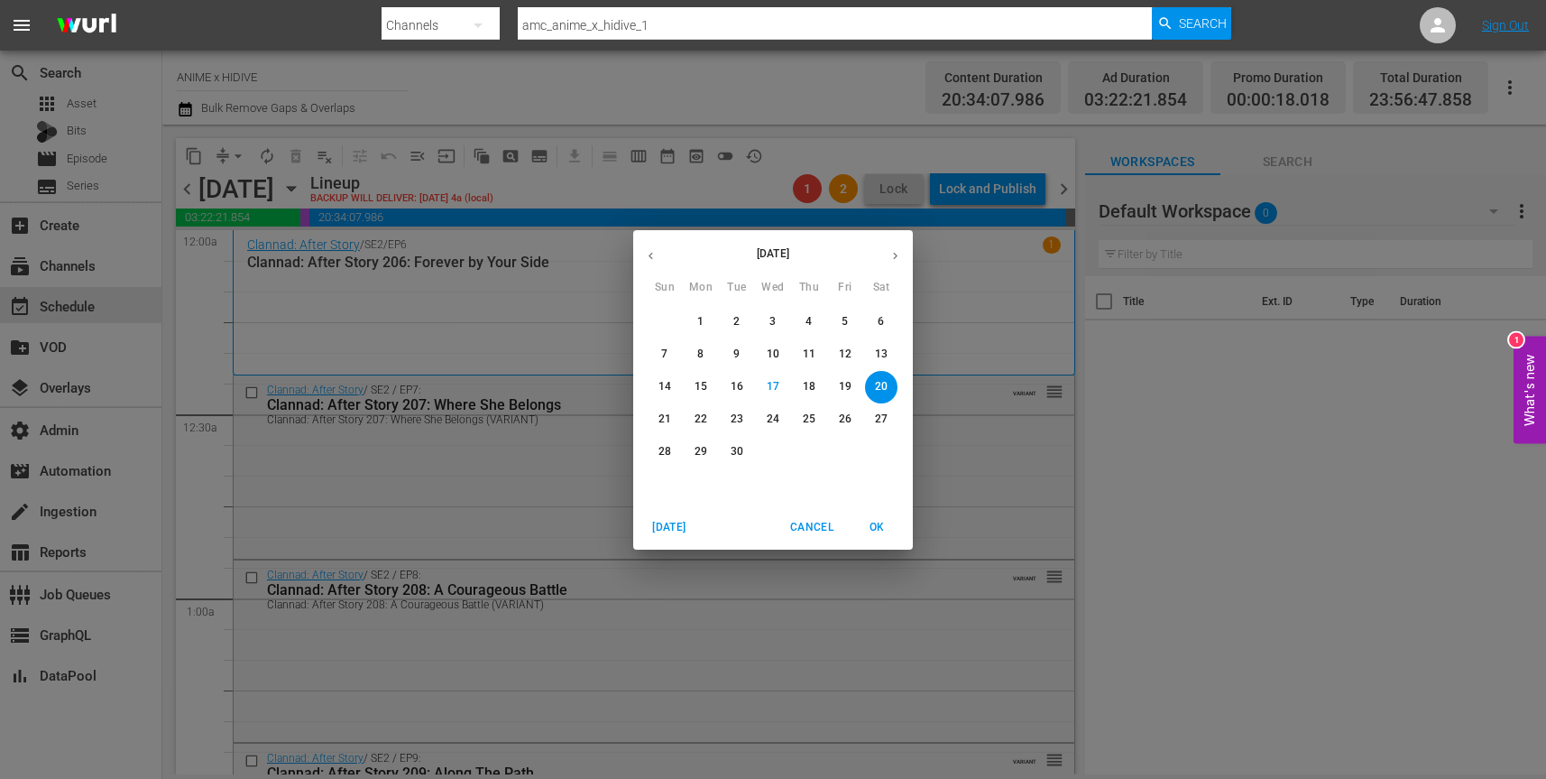
click at [665, 412] on p "21" at bounding box center [665, 418] width 13 height 15
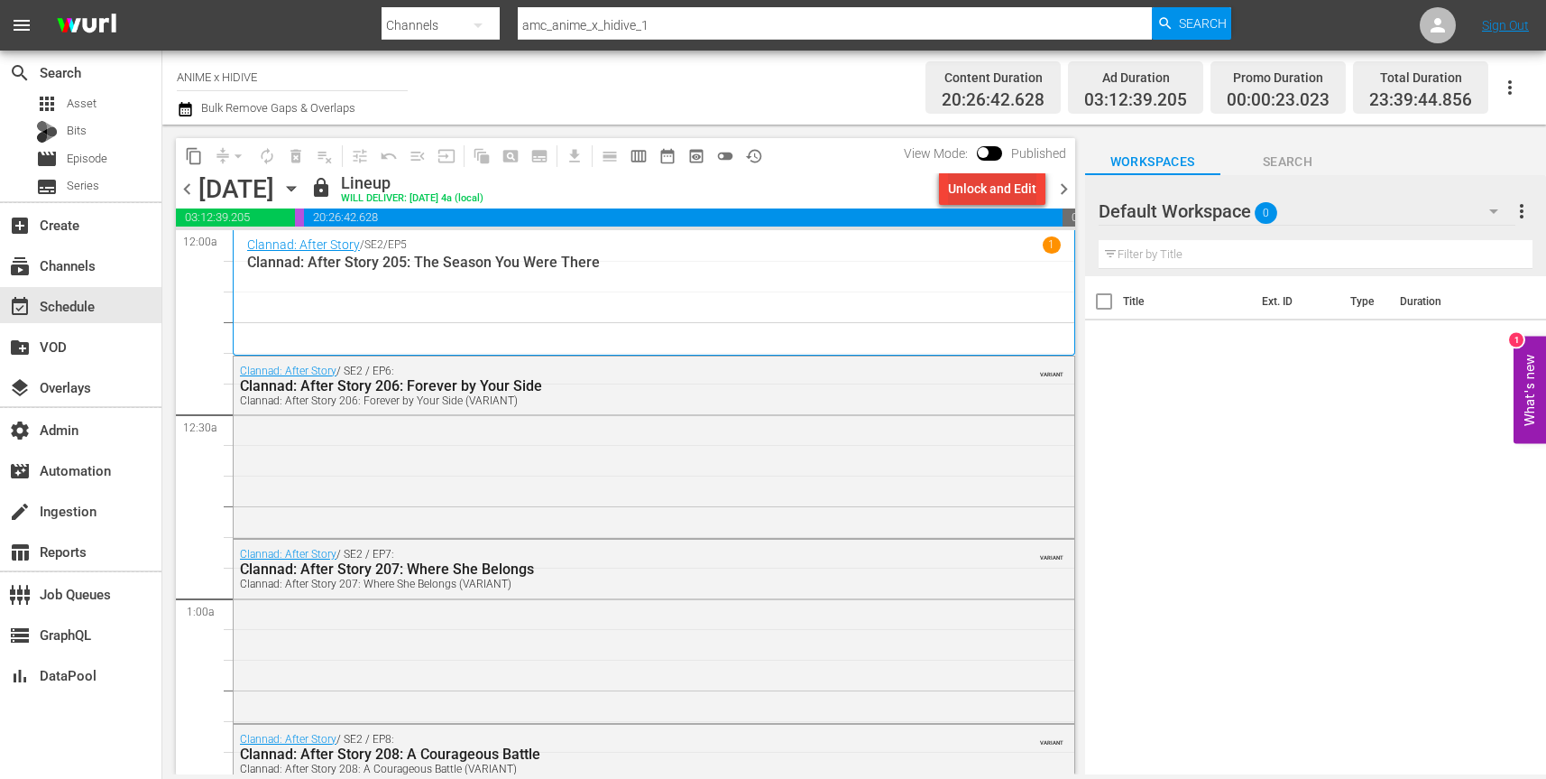
click at [1013, 192] on div "Unlock and Edit" at bounding box center [992, 188] width 88 height 32
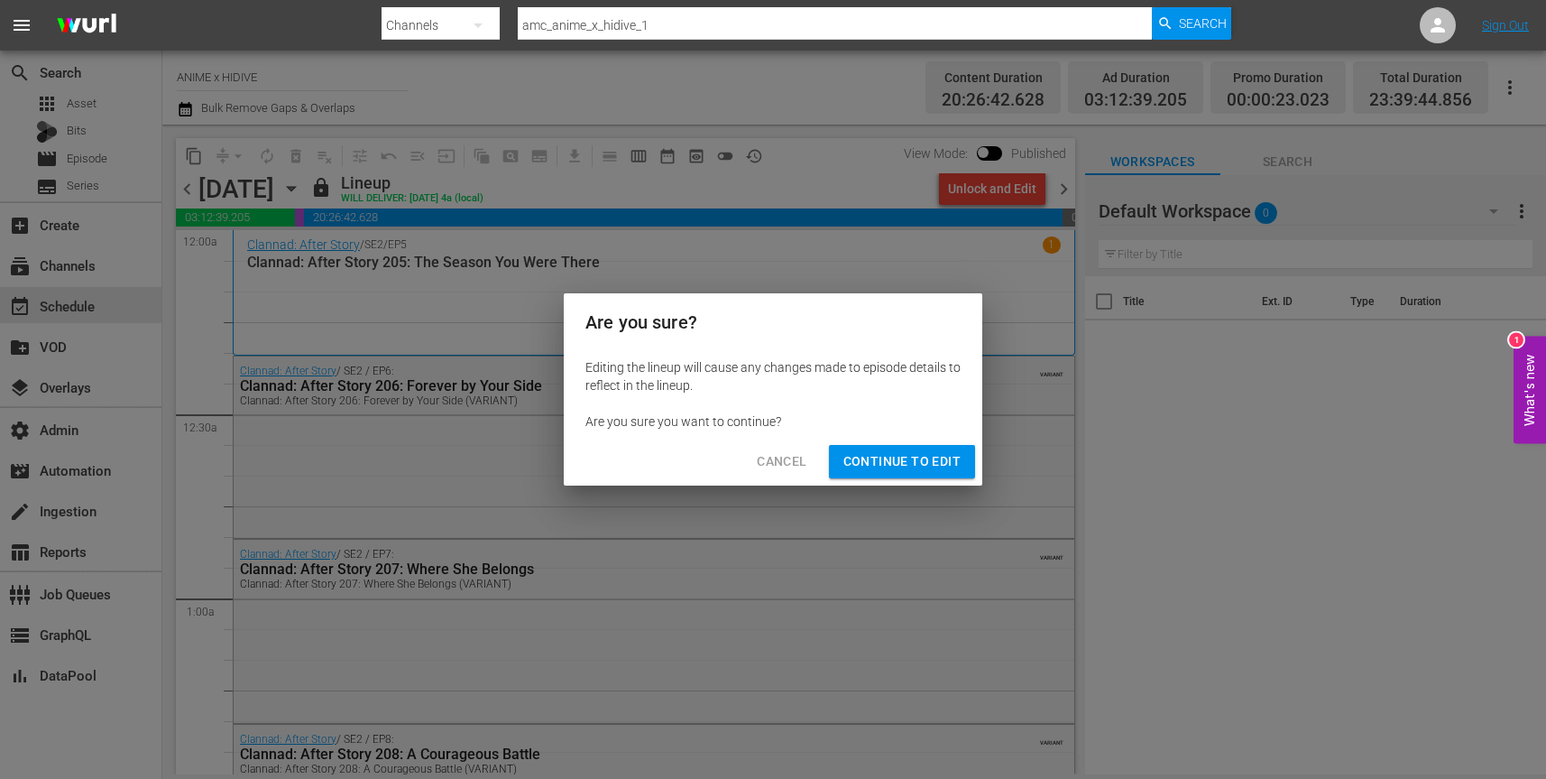
click at [911, 461] on span "Continue to Edit" at bounding box center [901, 461] width 117 height 23
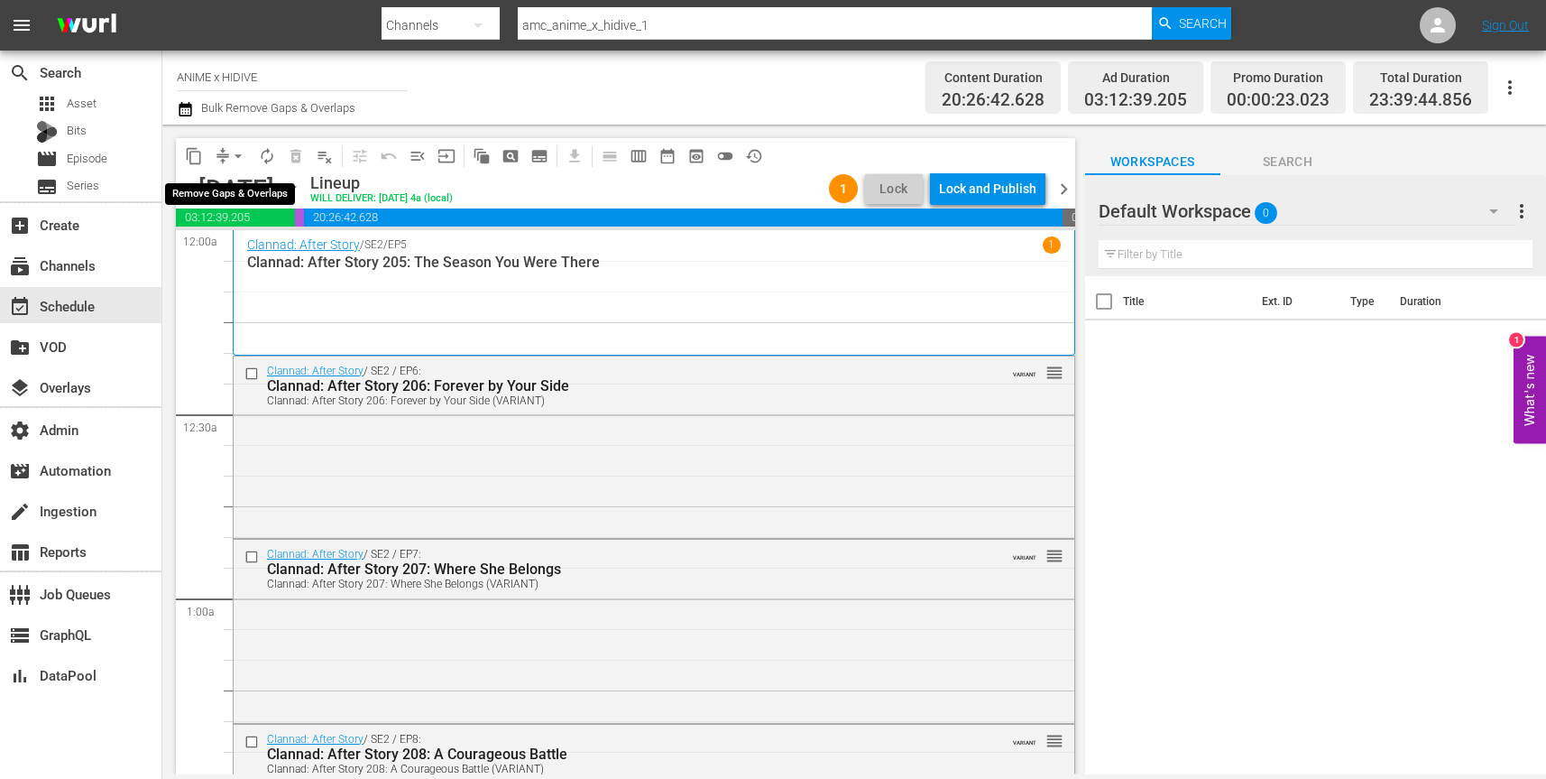
click at [233, 152] on span "arrow_drop_down" at bounding box center [238, 156] width 18 height 18
click at [266, 248] on li "Align to End of Previous Day" at bounding box center [238, 252] width 189 height 30
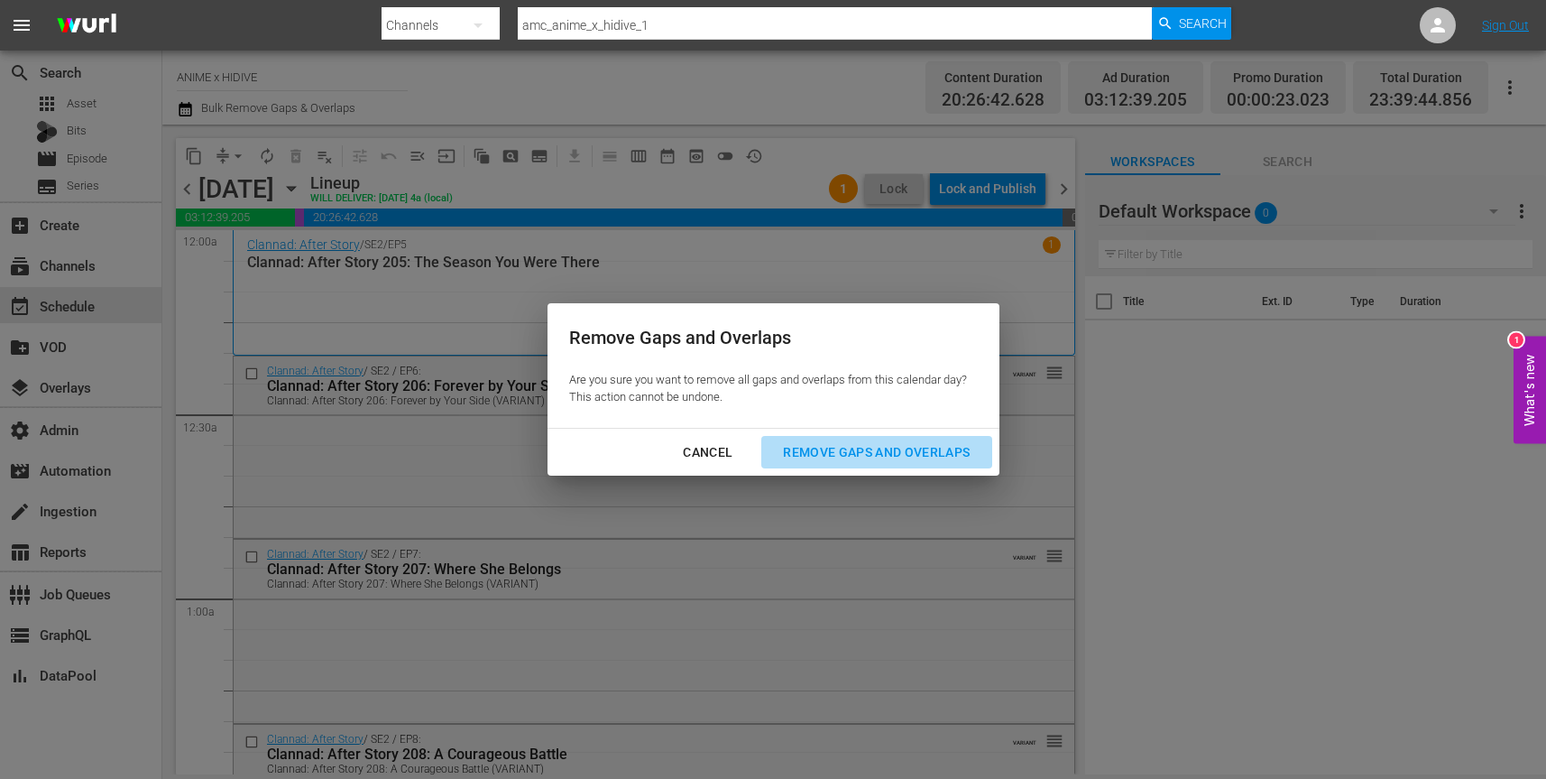
click at [904, 445] on div "Remove Gaps and Overlaps" at bounding box center [877, 452] width 216 height 23
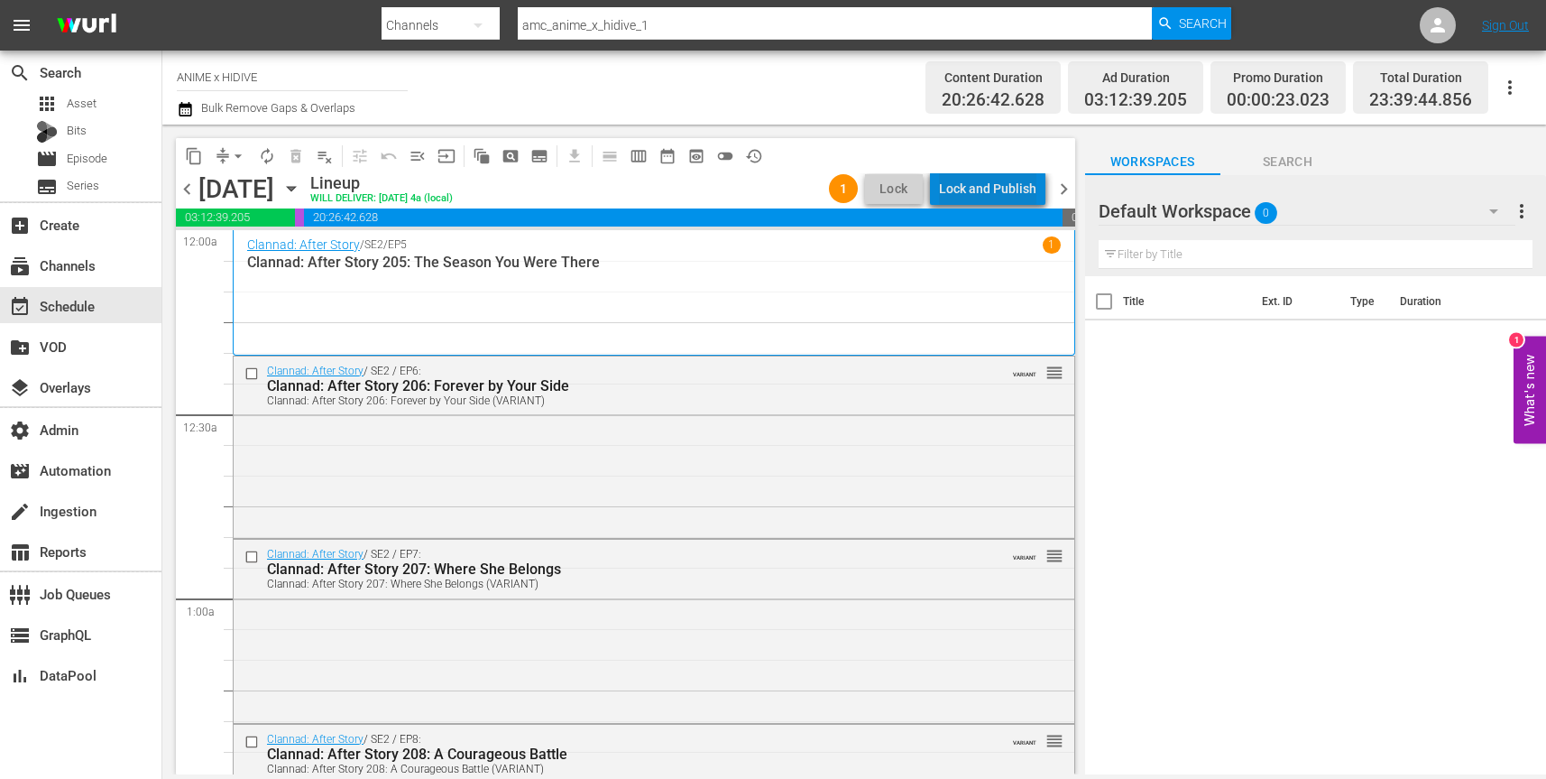
click at [998, 189] on div "Lock and Publish" at bounding box center [987, 188] width 97 height 32
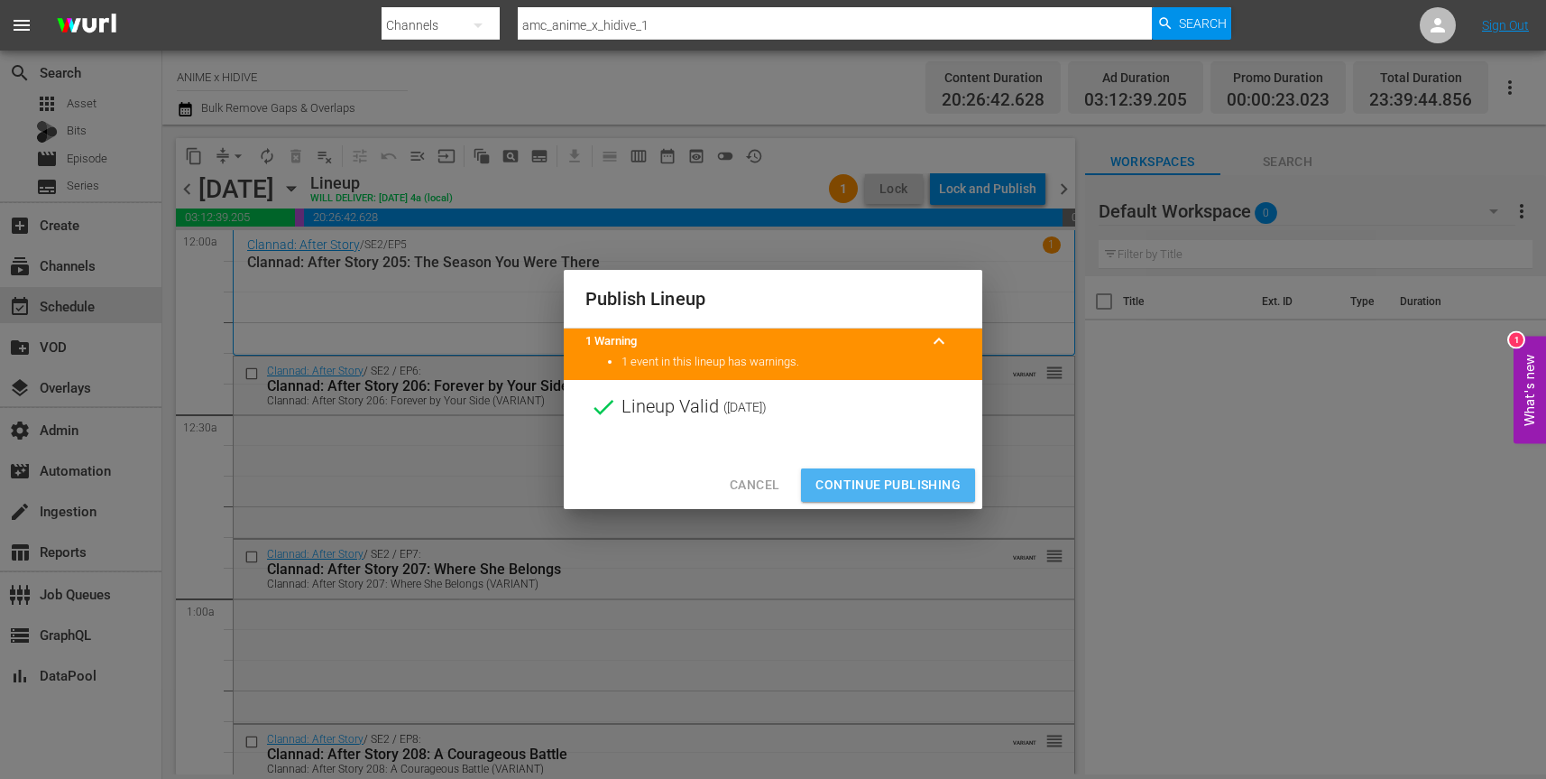
click at [913, 484] on span "Continue Publishing" at bounding box center [887, 485] width 145 height 23
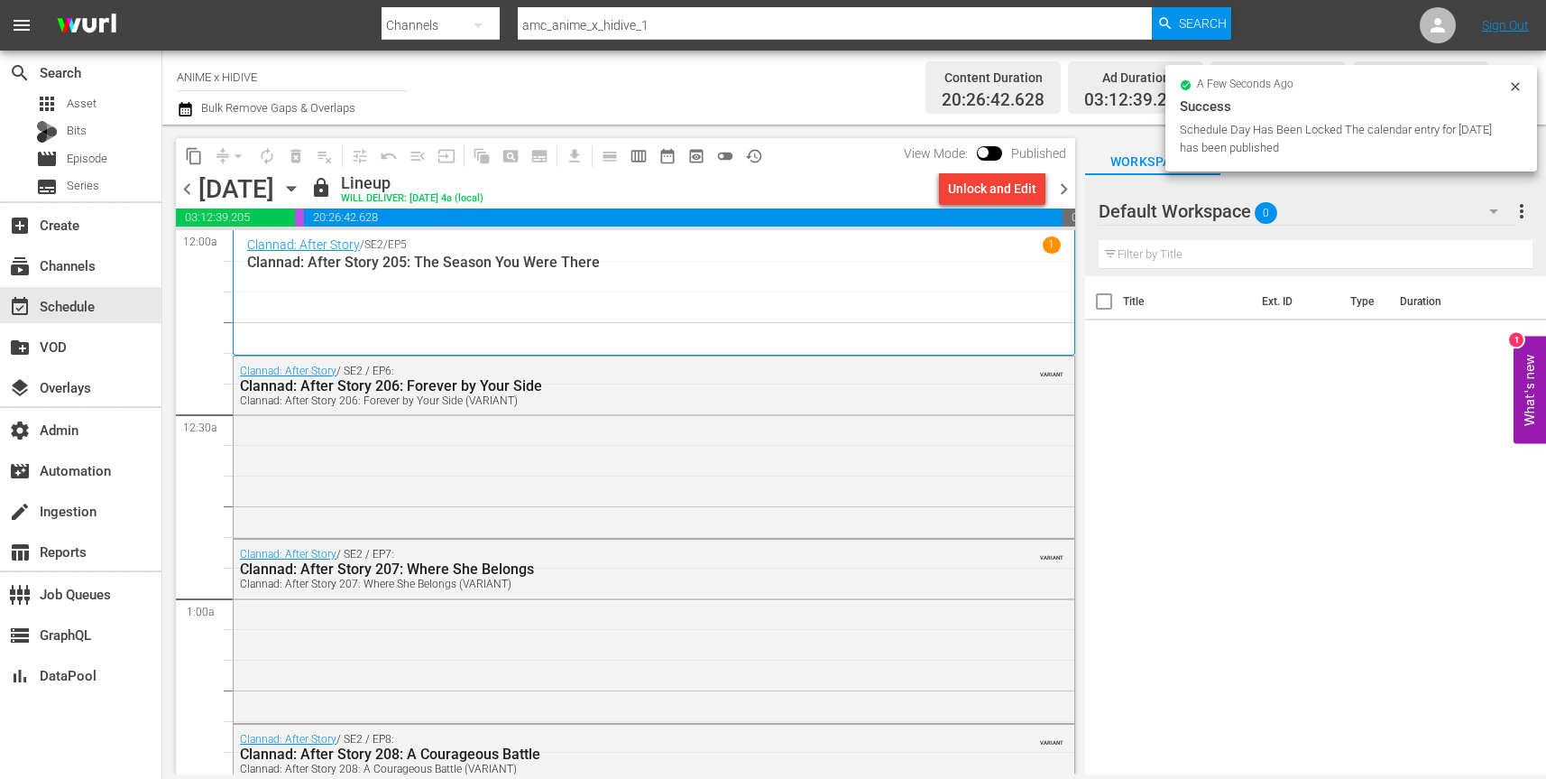
click at [301, 190] on icon "button" at bounding box center [291, 189] width 20 height 20
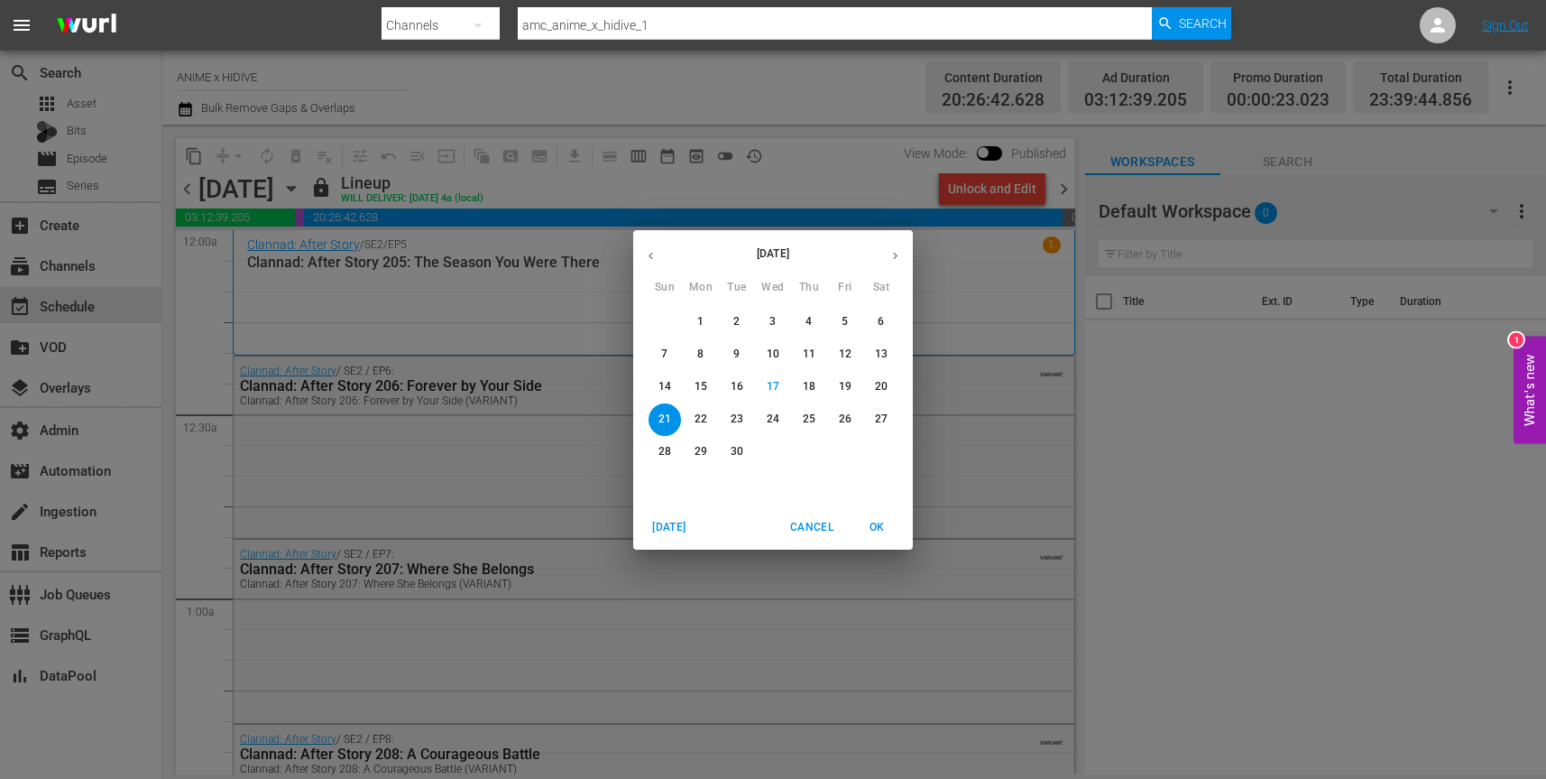
click at [882, 383] on p "20" at bounding box center [881, 386] width 13 height 15
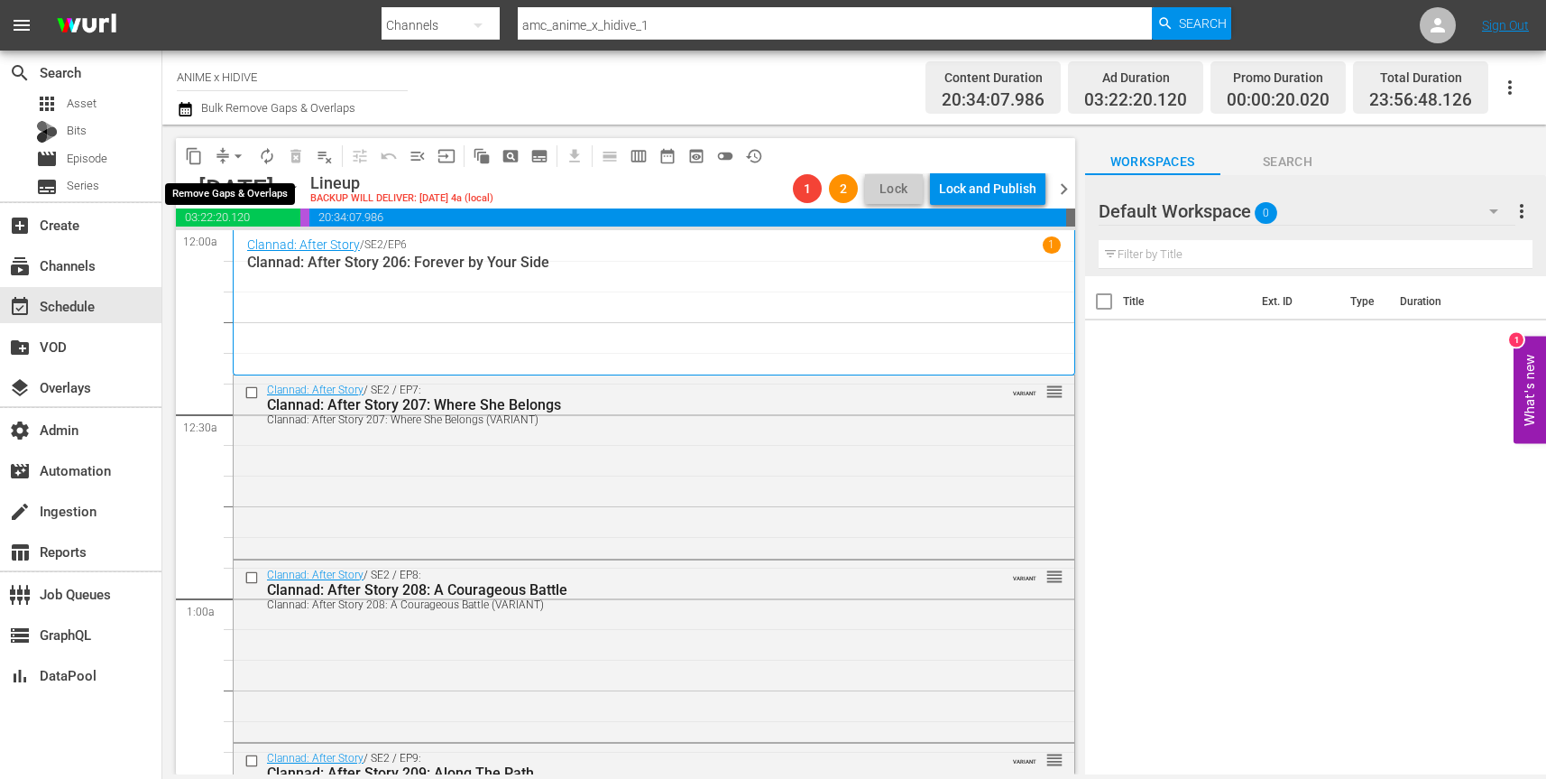
click at [238, 149] on span "arrow_drop_down" at bounding box center [238, 156] width 18 height 18
click at [253, 222] on li "Align to First Episode" at bounding box center [238, 222] width 189 height 30
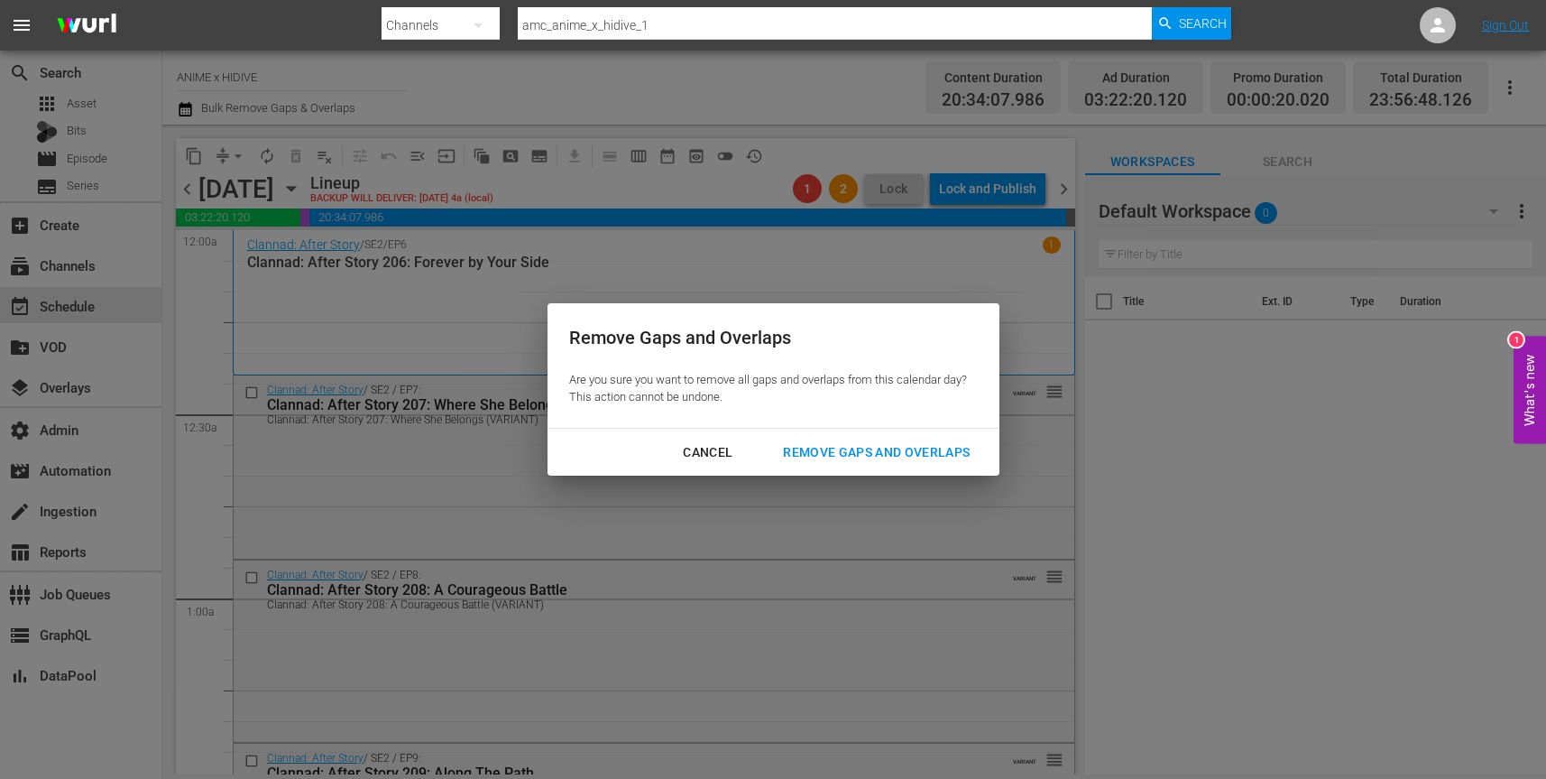
click at [862, 450] on div "Remove Gaps and Overlaps" at bounding box center [877, 452] width 216 height 23
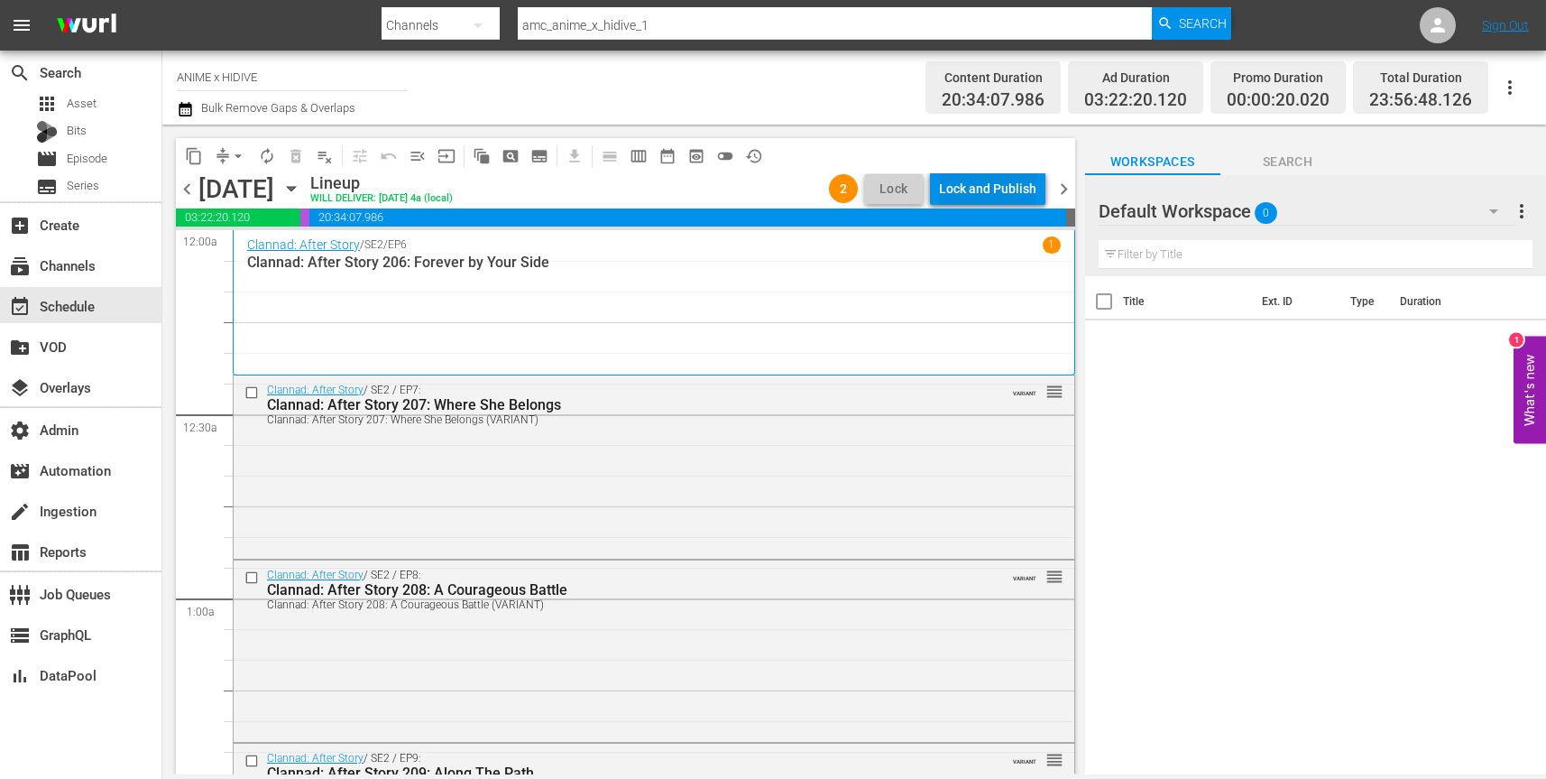
click at [1012, 185] on div "Lock and Publish" at bounding box center [987, 188] width 97 height 32
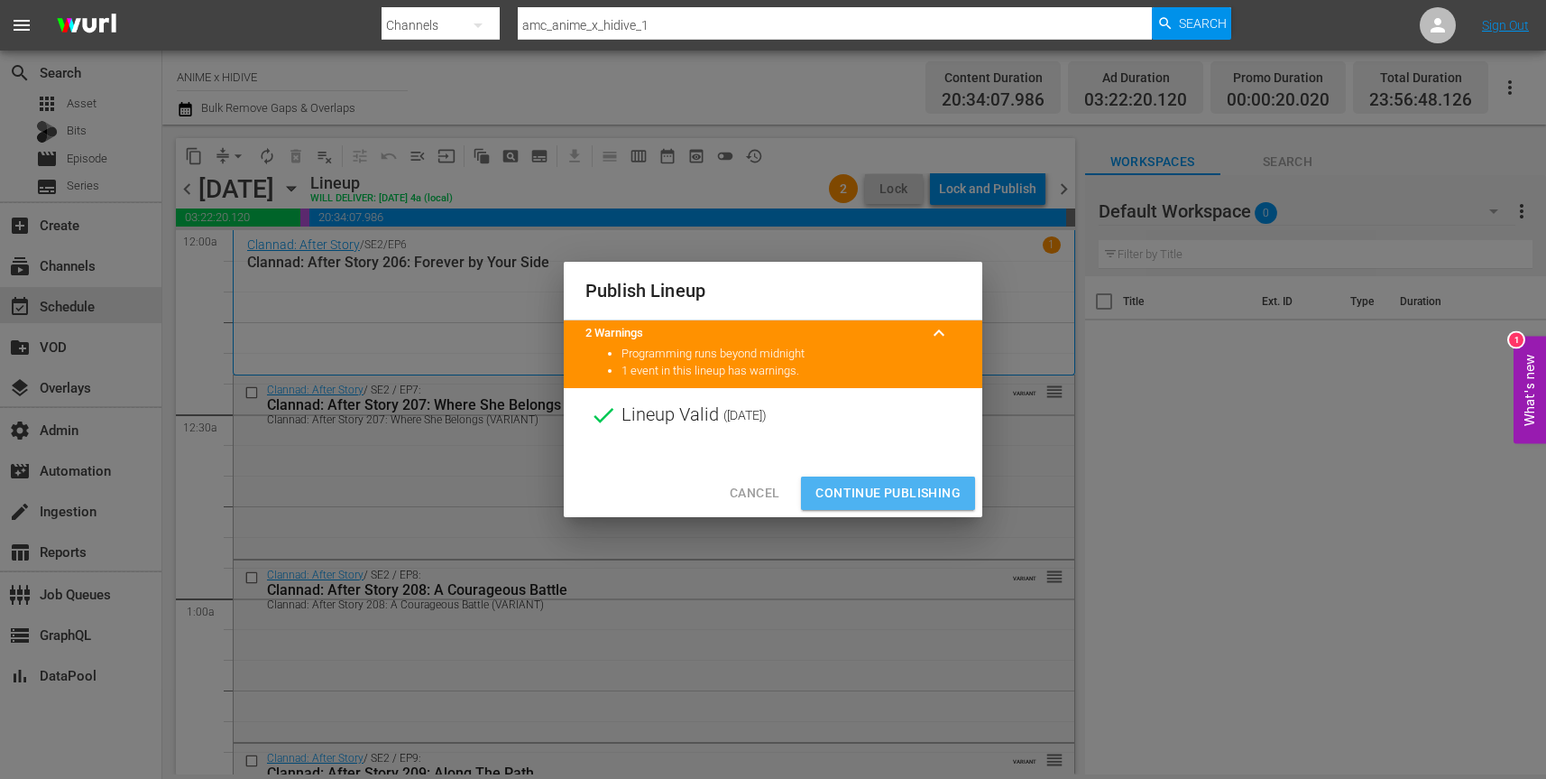
click at [899, 489] on span "Continue Publishing" at bounding box center [887, 493] width 145 height 23
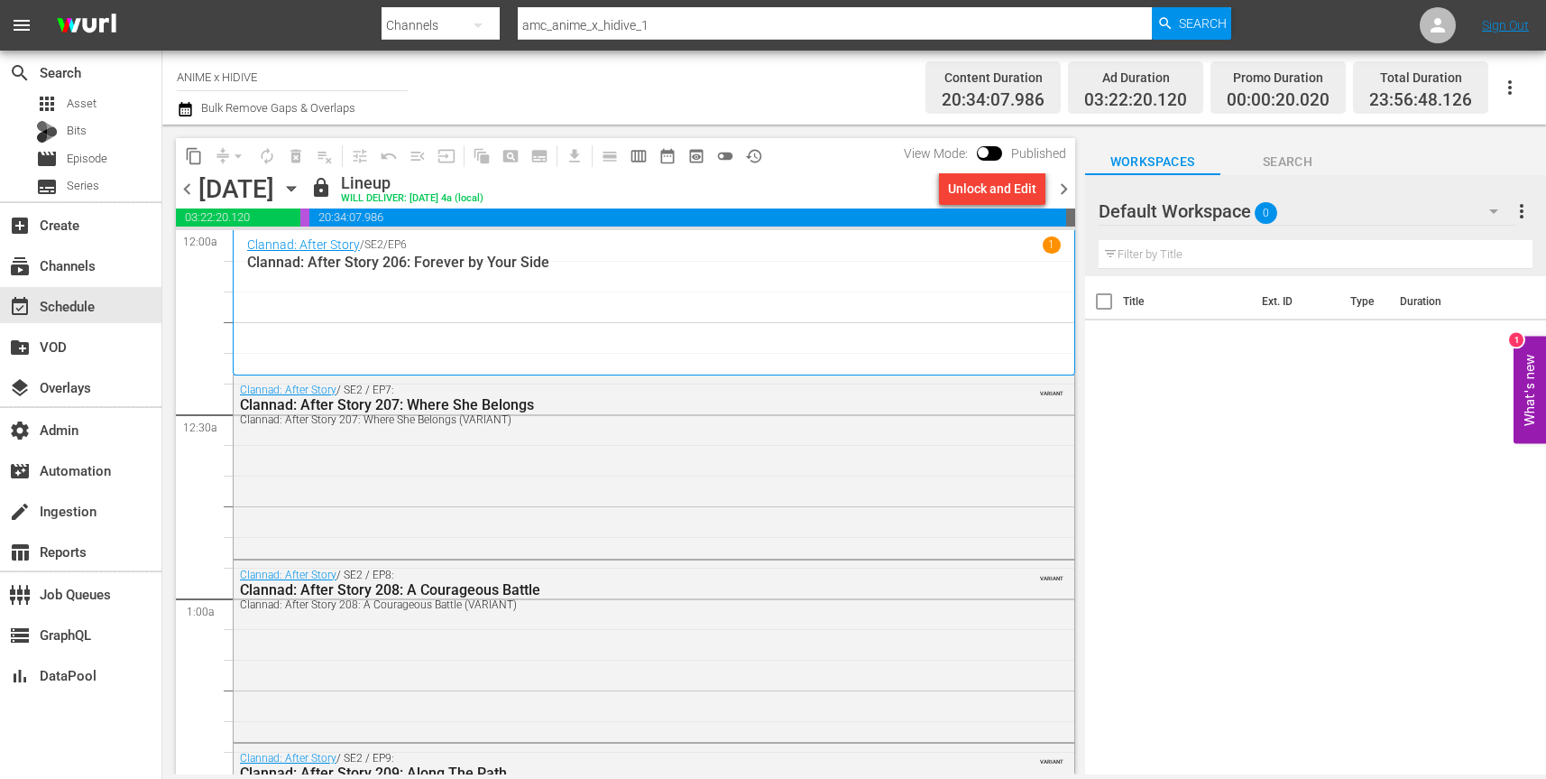
click at [295, 189] on icon "button" at bounding box center [291, 189] width 8 height 5
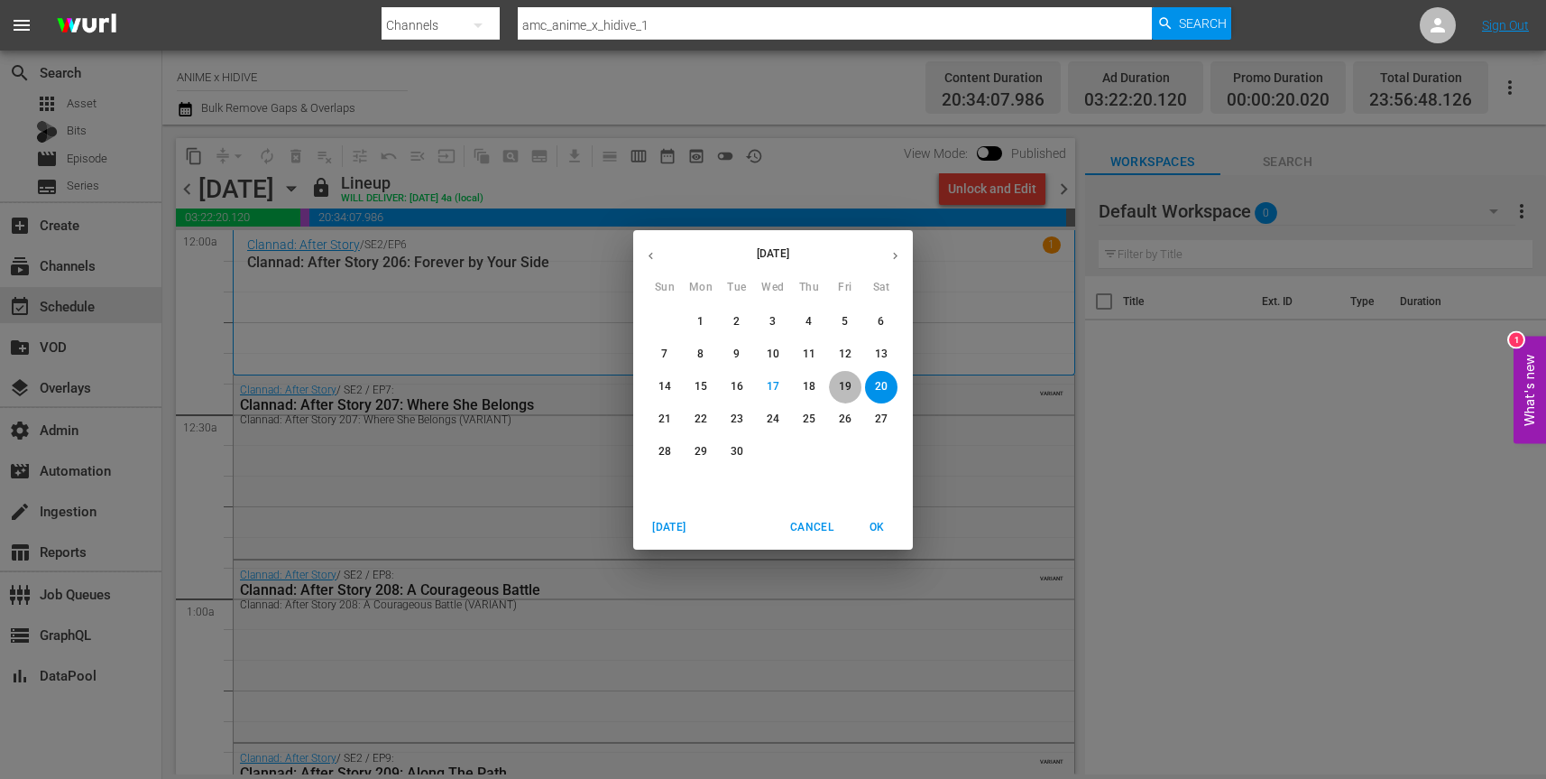
click at [844, 382] on p "19" at bounding box center [845, 386] width 13 height 15
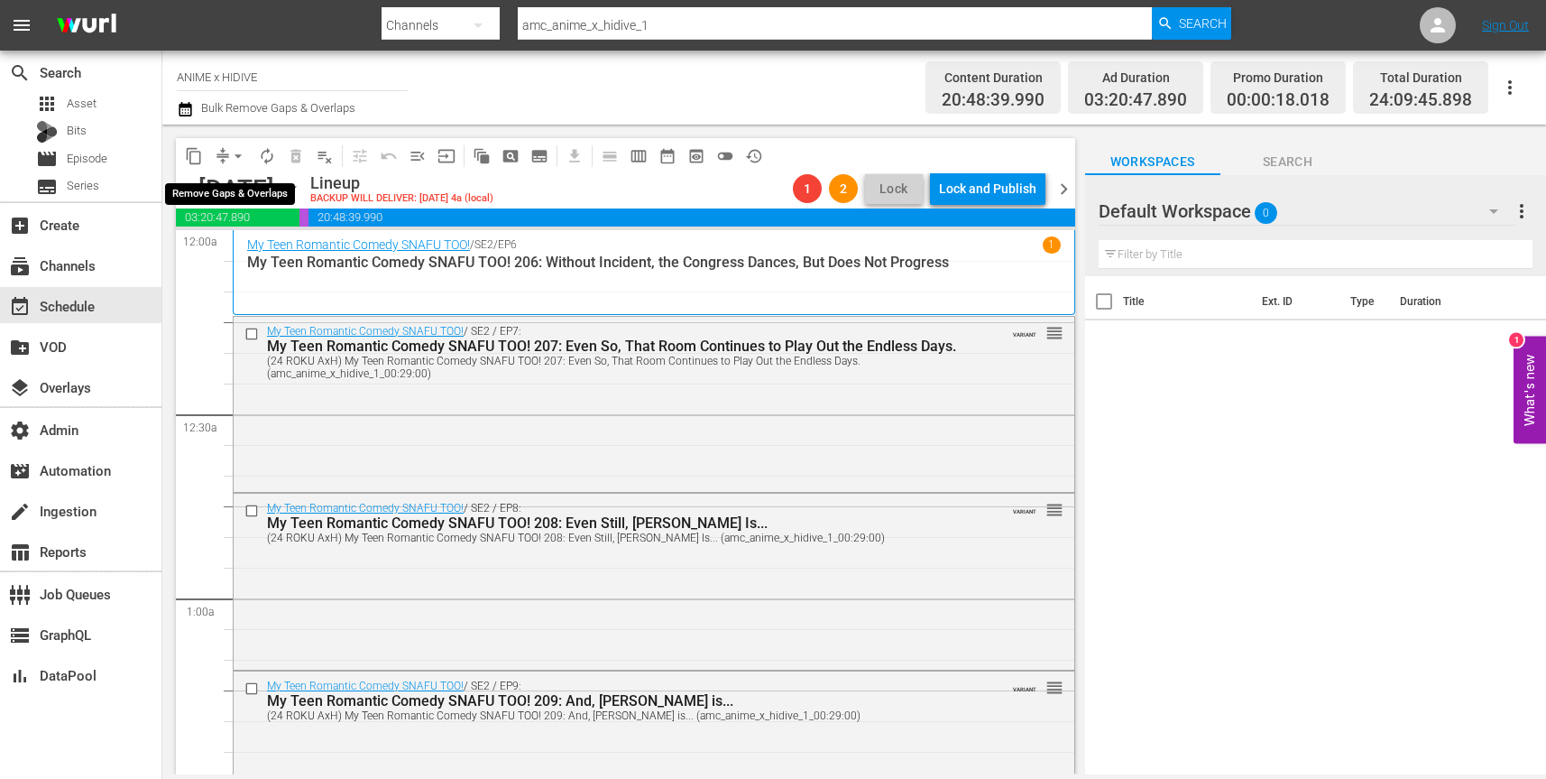
click at [241, 158] on span "arrow_drop_down" at bounding box center [238, 156] width 18 height 18
click at [261, 224] on li "Align to First Episode" at bounding box center [238, 222] width 189 height 30
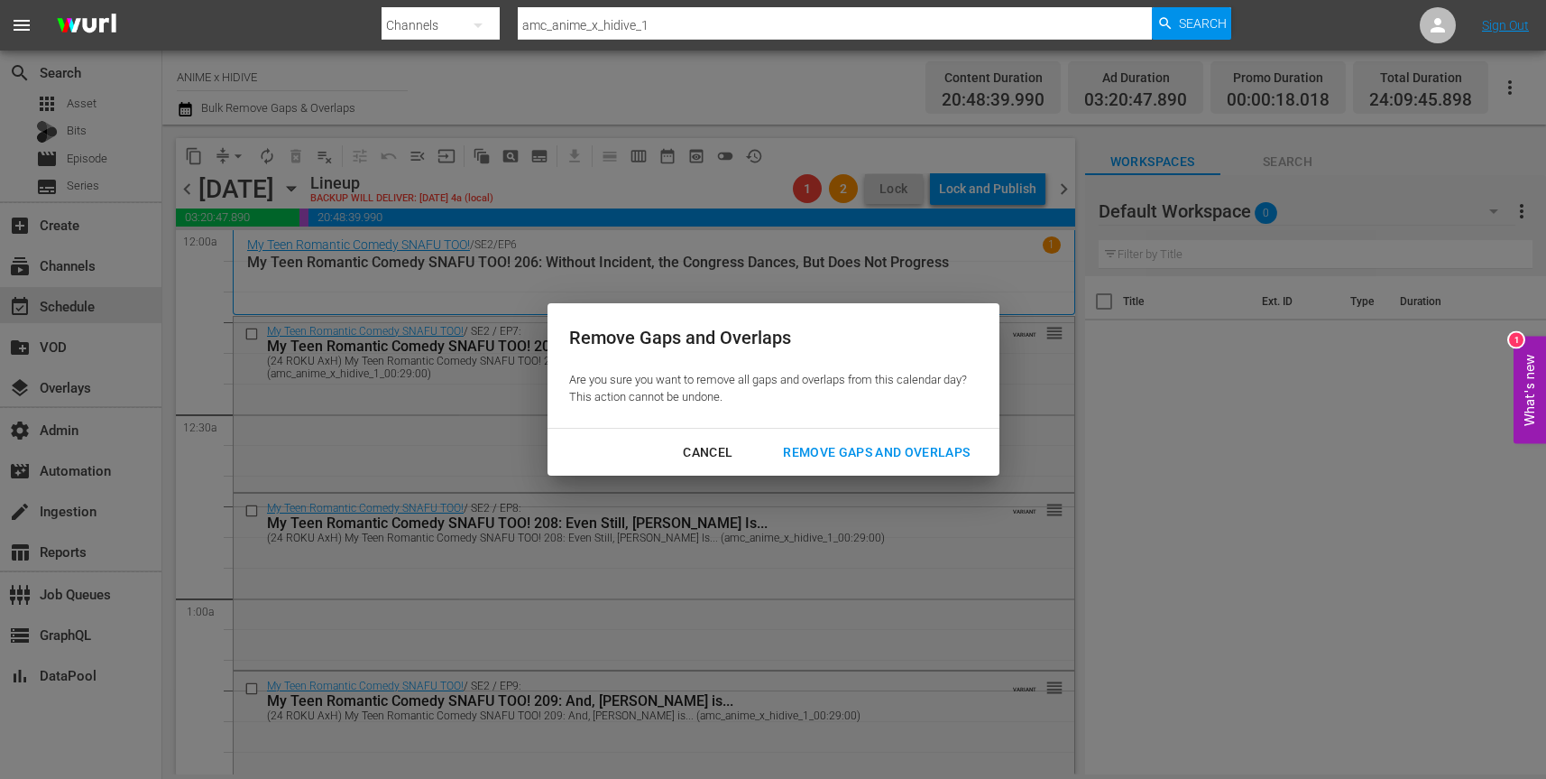
click at [860, 453] on div "Remove Gaps and Overlaps" at bounding box center [877, 452] width 216 height 23
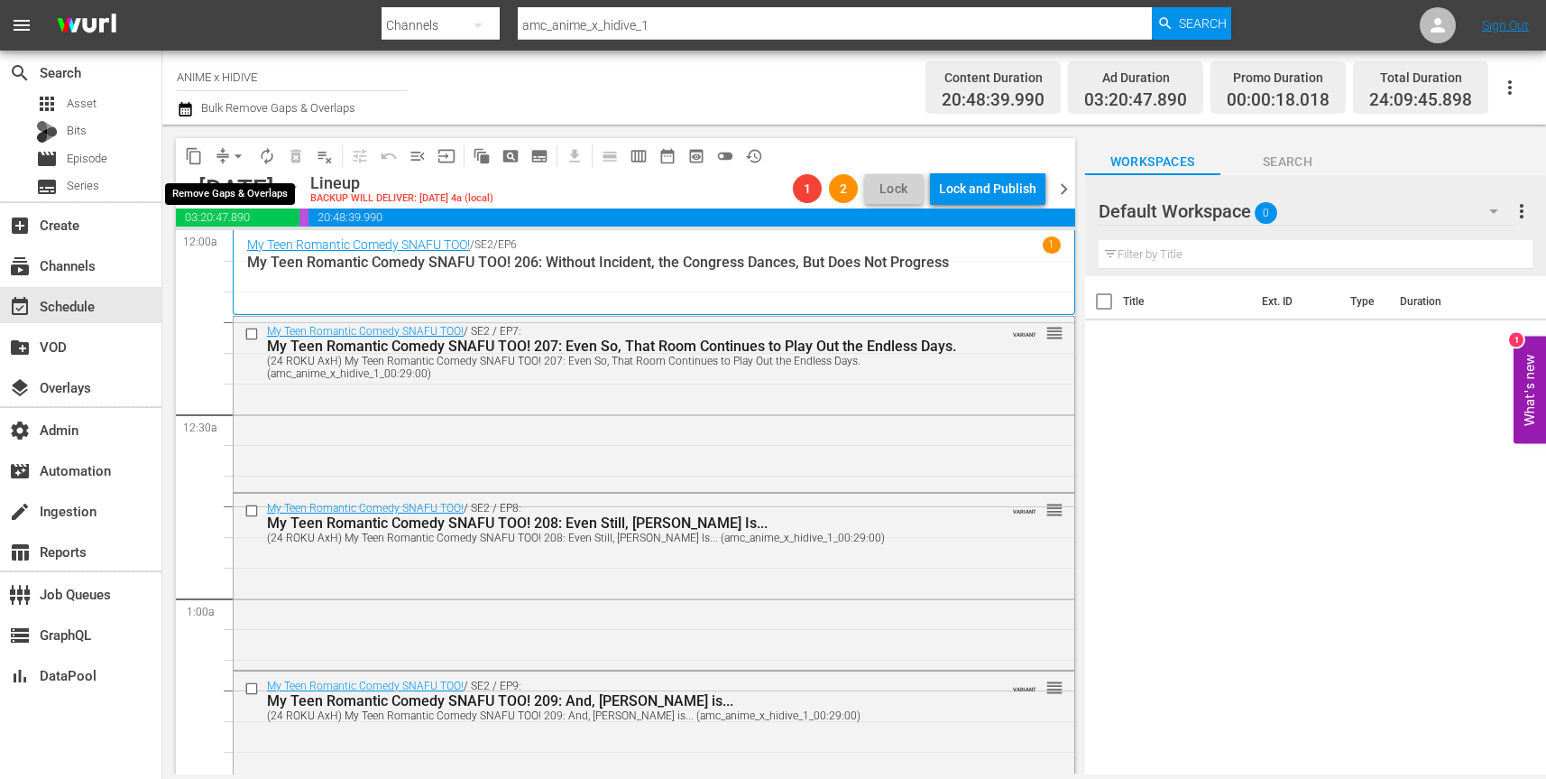
click at [234, 150] on span "arrow_drop_down" at bounding box center [238, 156] width 18 height 18
click at [240, 253] on li "Align to End of Previous Day" at bounding box center [238, 252] width 189 height 30
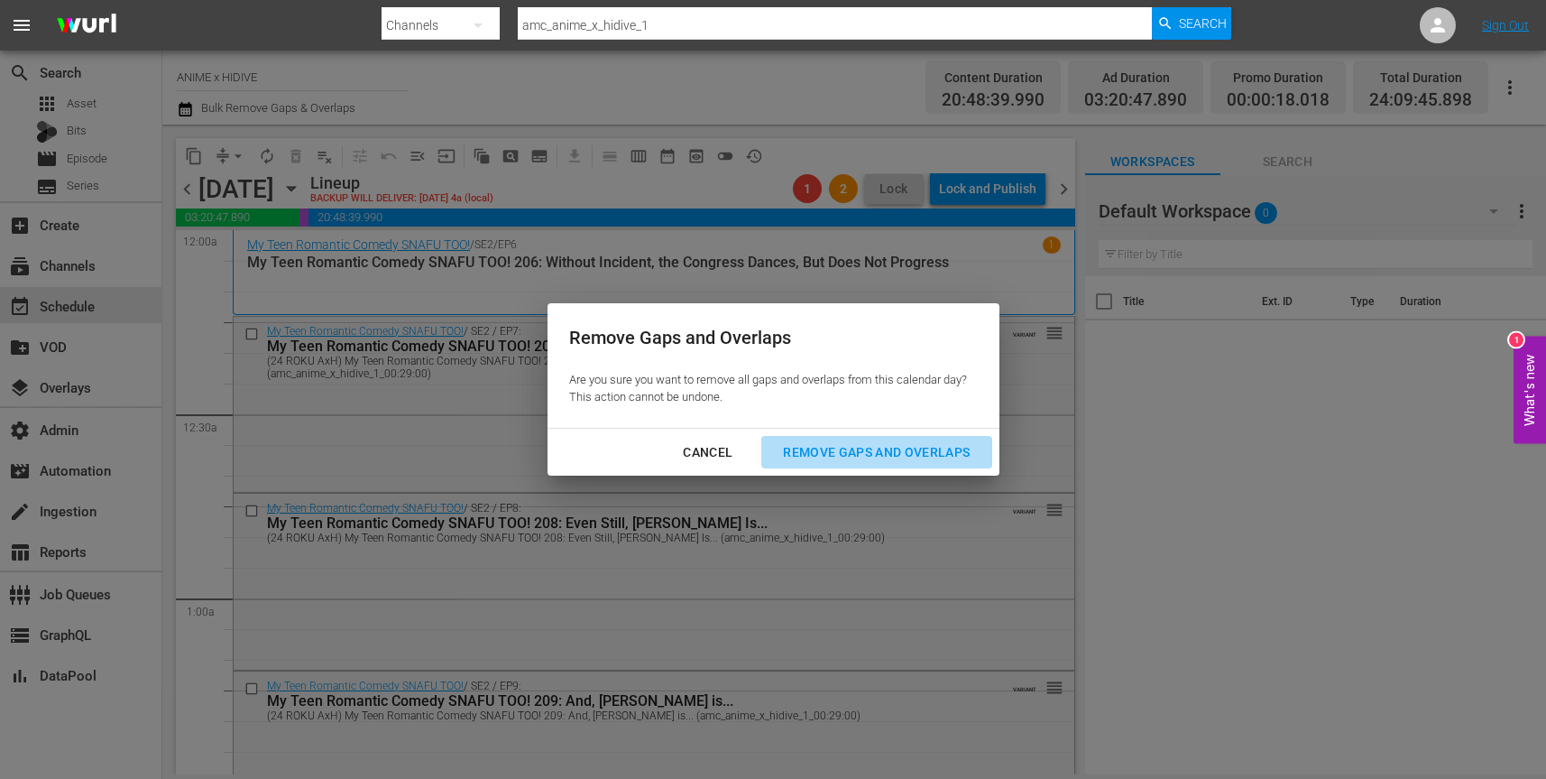
click at [836, 459] on div "Remove Gaps and Overlaps" at bounding box center [877, 452] width 216 height 23
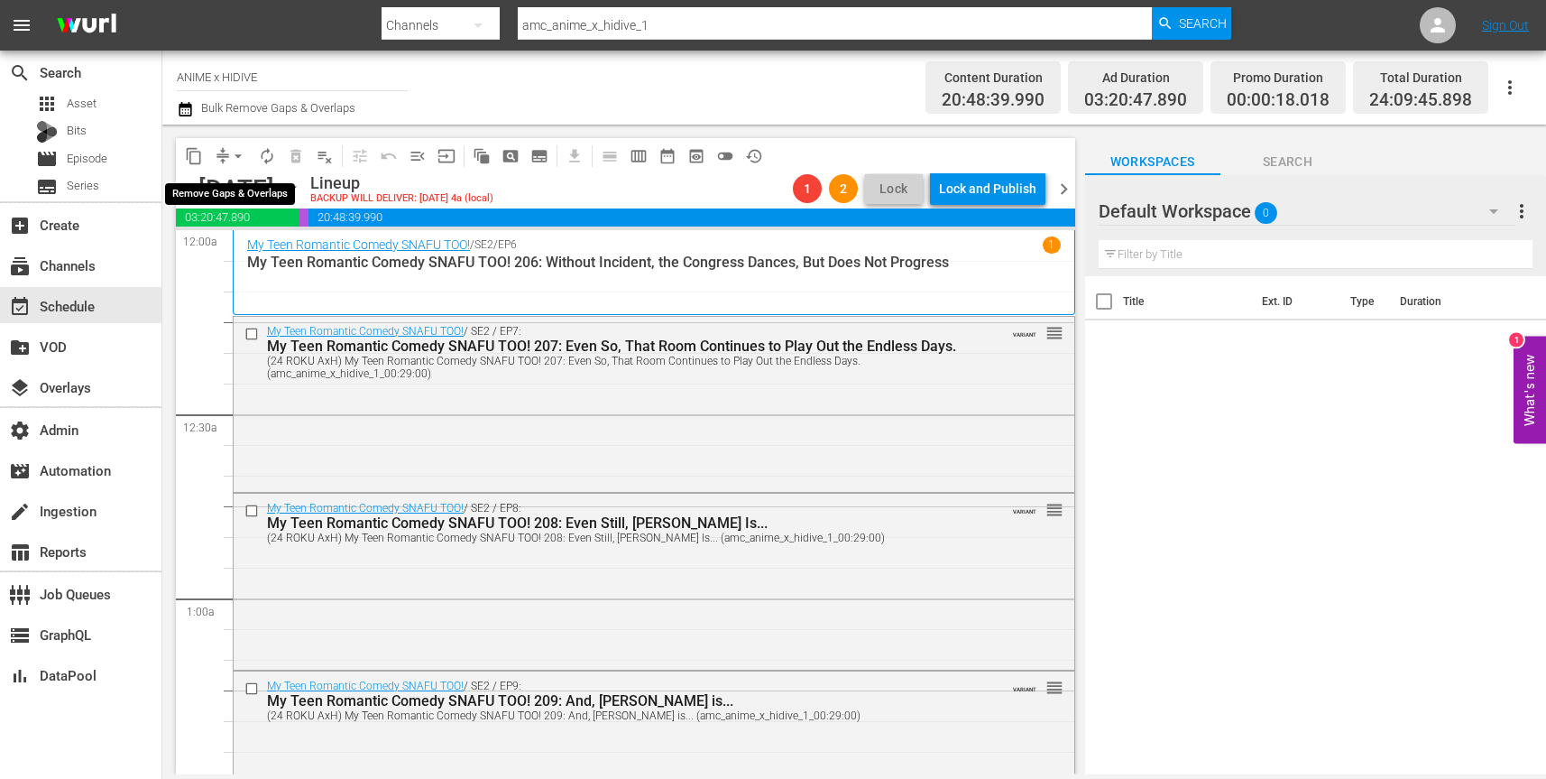
click at [235, 154] on span "arrow_drop_down" at bounding box center [238, 156] width 18 height 18
click at [246, 187] on li "Align to Midnight" at bounding box center [238, 193] width 189 height 30
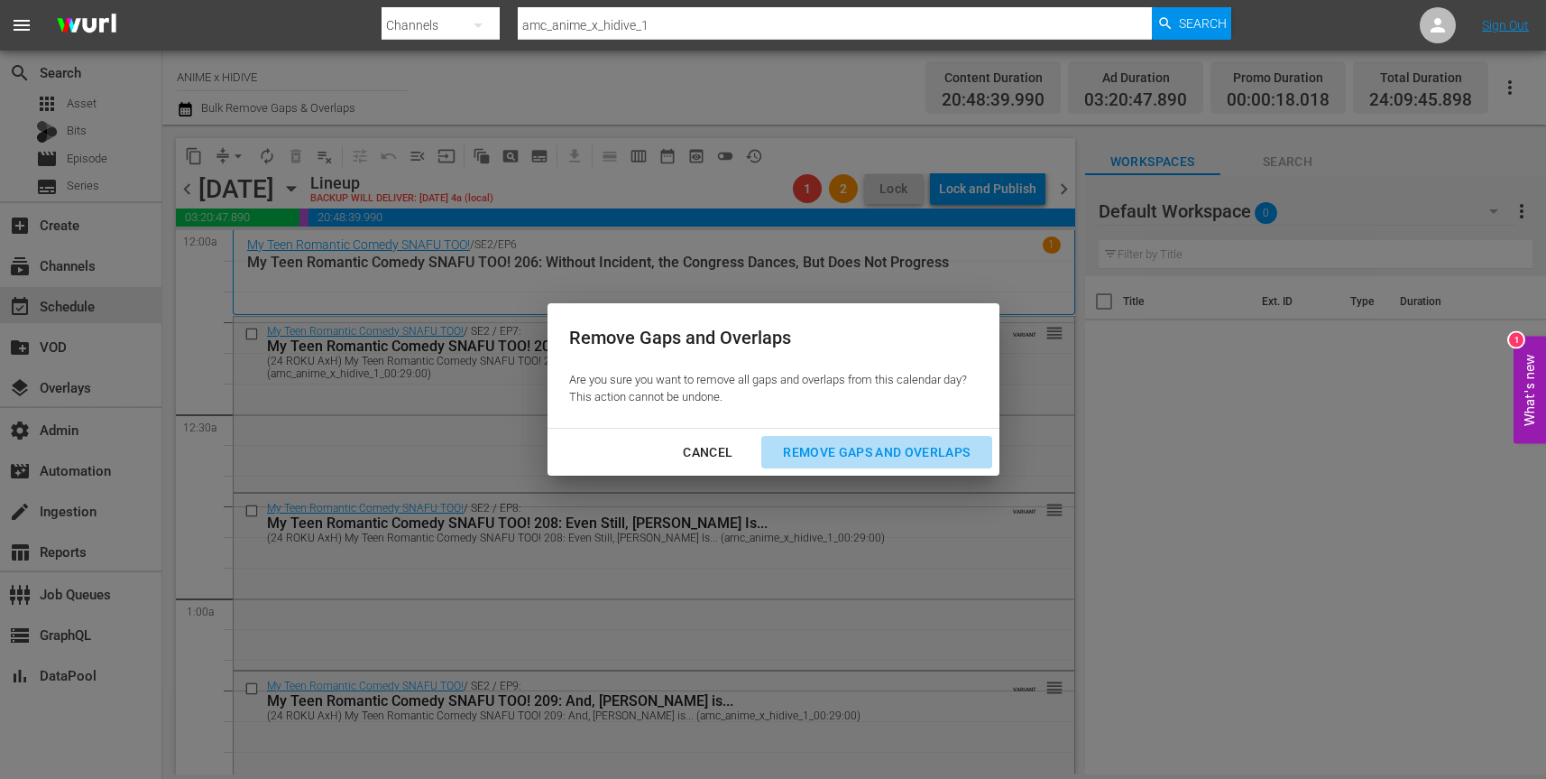
click at [963, 450] on div "Remove Gaps and Overlaps" at bounding box center [877, 452] width 216 height 23
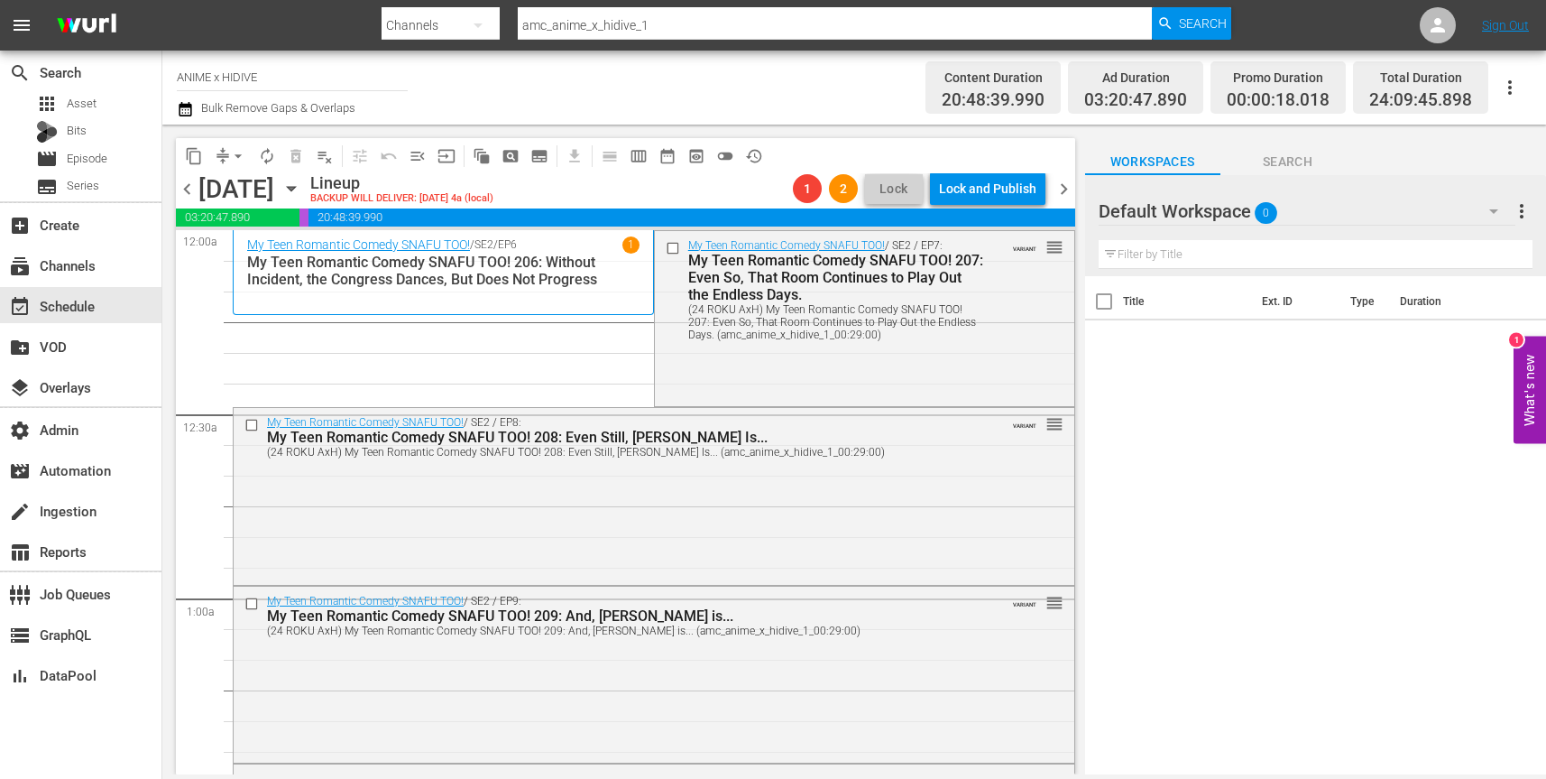
click at [301, 192] on icon "button" at bounding box center [291, 189] width 20 height 20
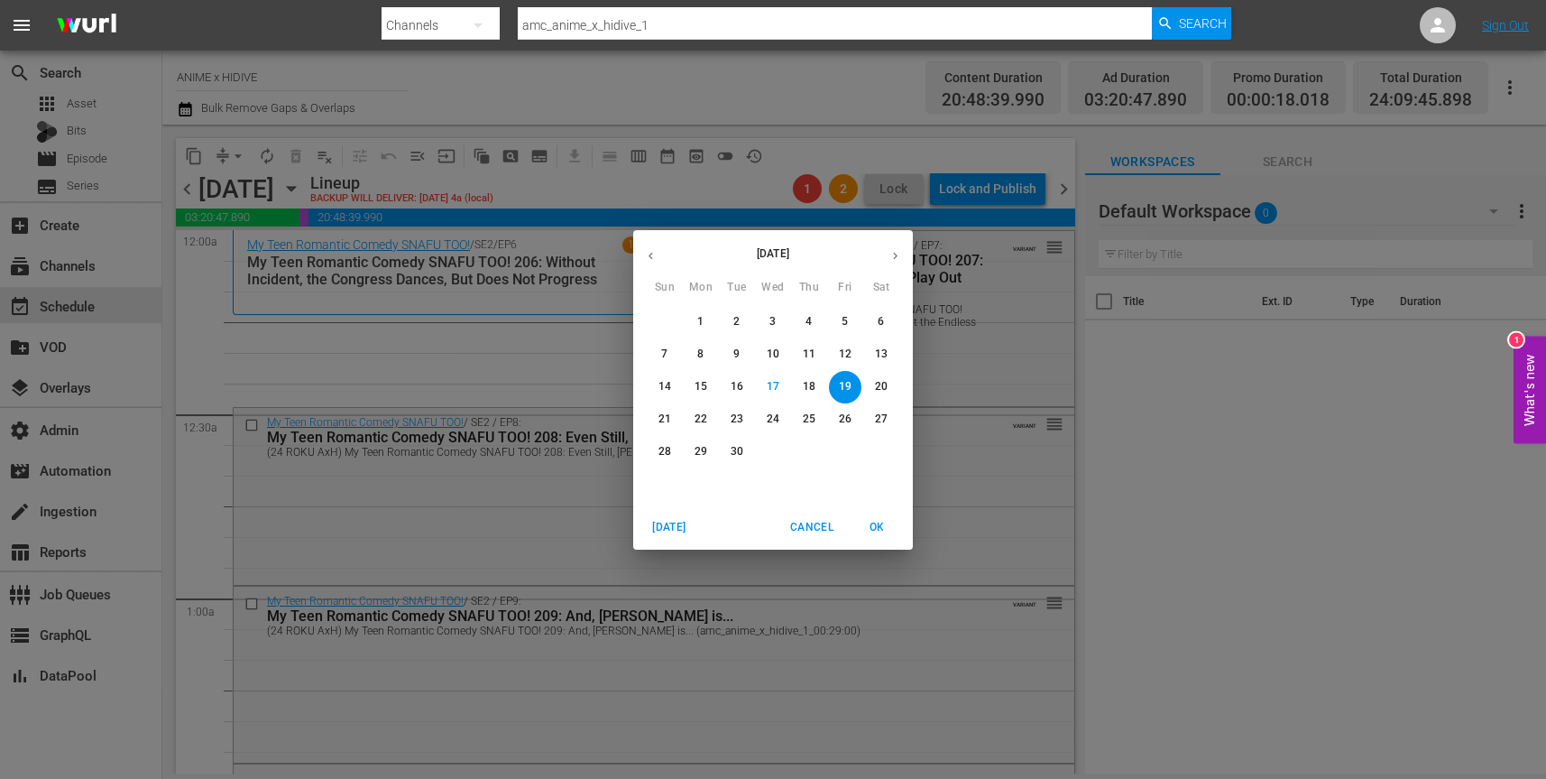
click at [816, 393] on span "18" at bounding box center [809, 386] width 32 height 15
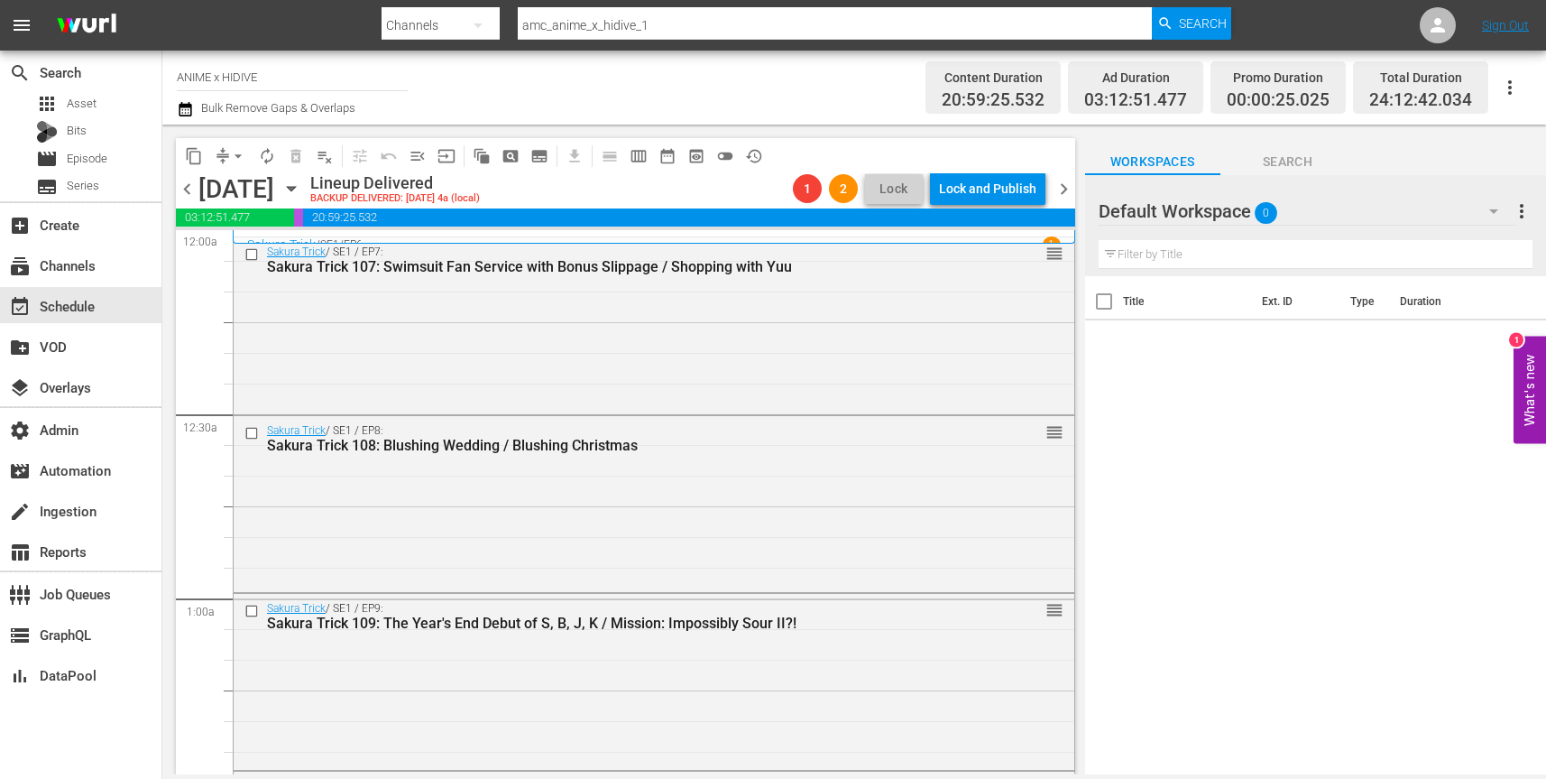
click at [231, 155] on span "arrow_drop_down" at bounding box center [238, 156] width 18 height 18
click at [229, 220] on li "Align to First Episode" at bounding box center [238, 222] width 189 height 30
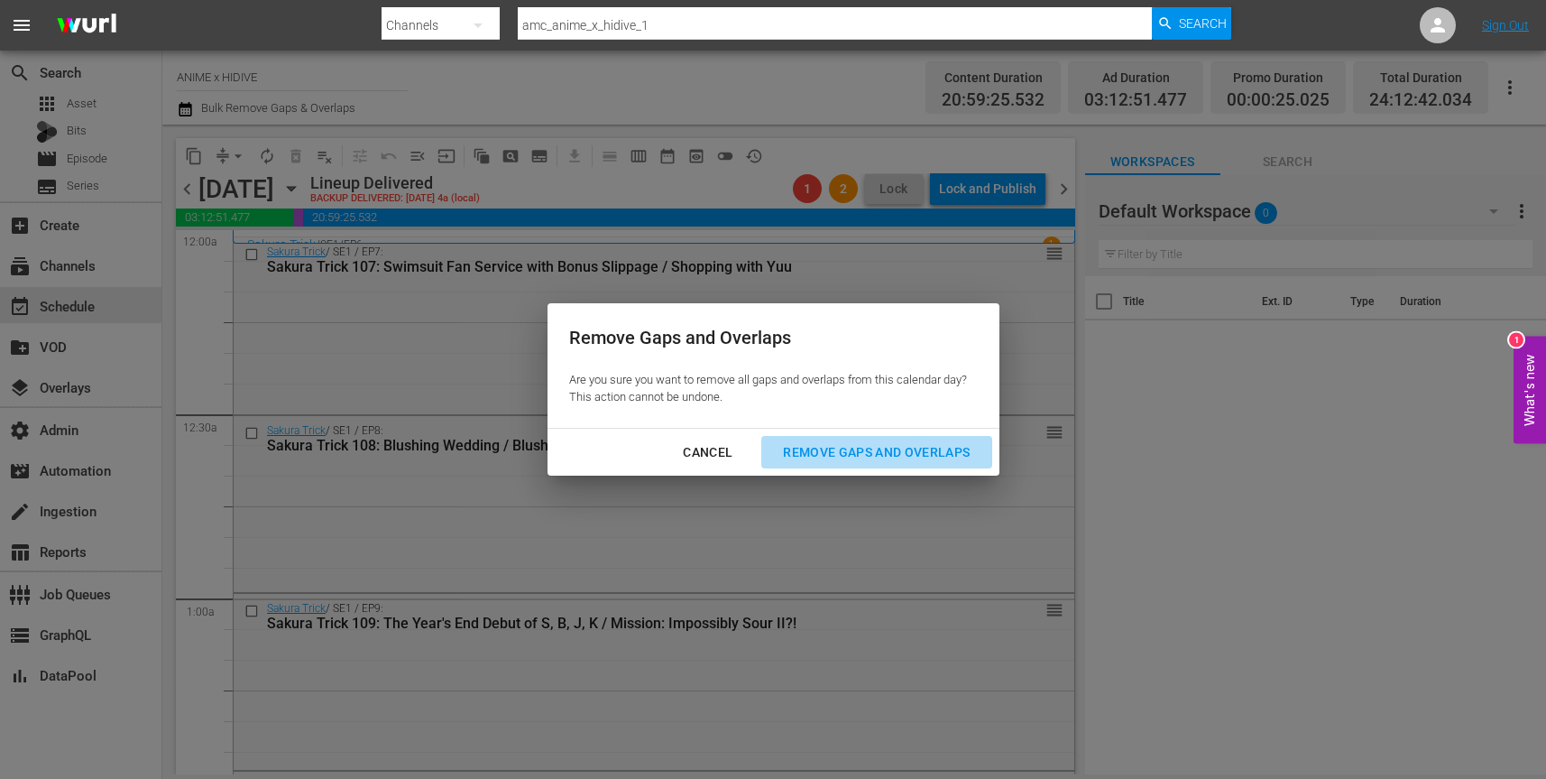
click at [847, 452] on div "Remove Gaps and Overlaps" at bounding box center [877, 452] width 216 height 23
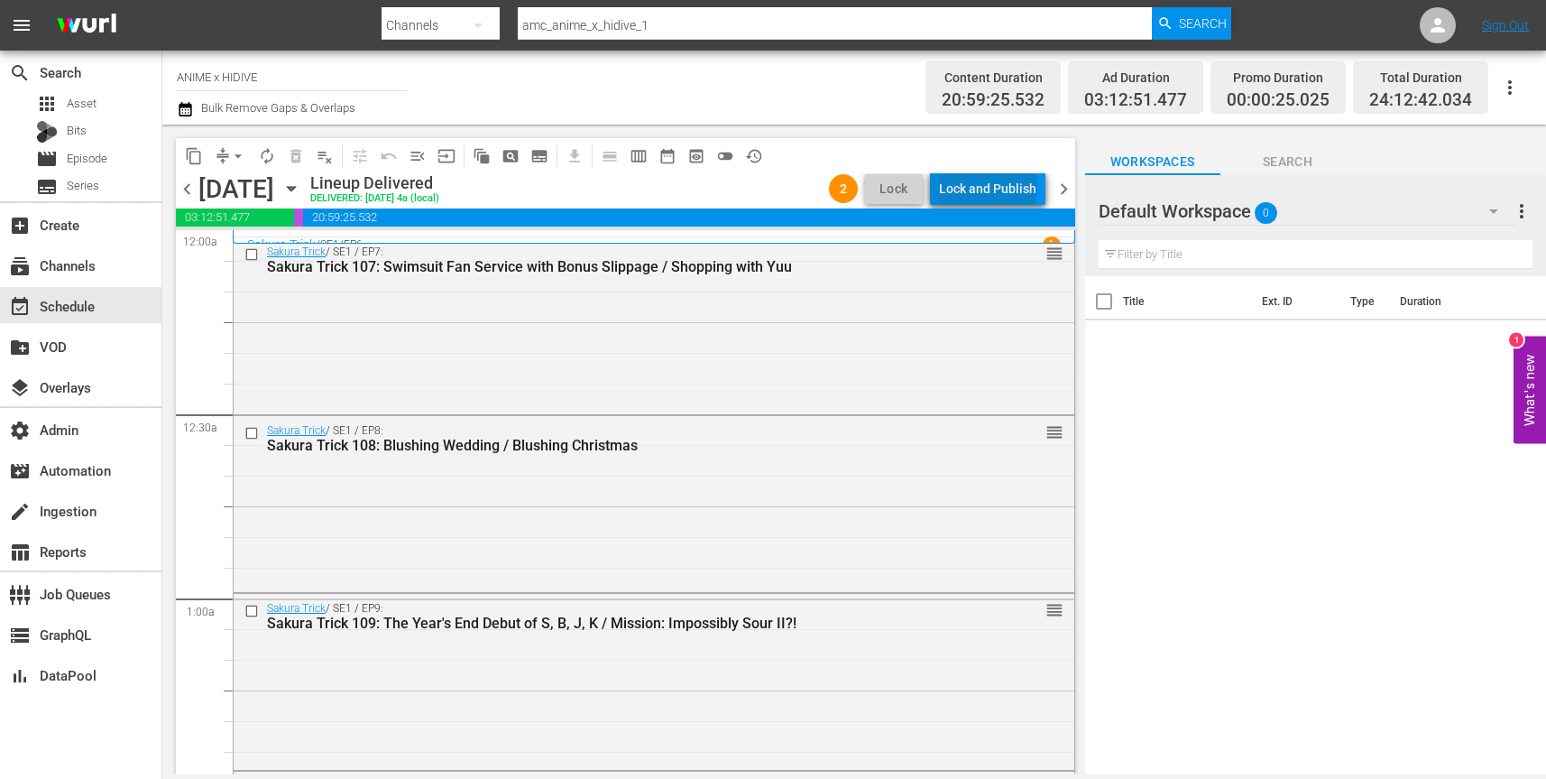
click at [991, 183] on div "Lock and Publish" at bounding box center [987, 188] width 97 height 32
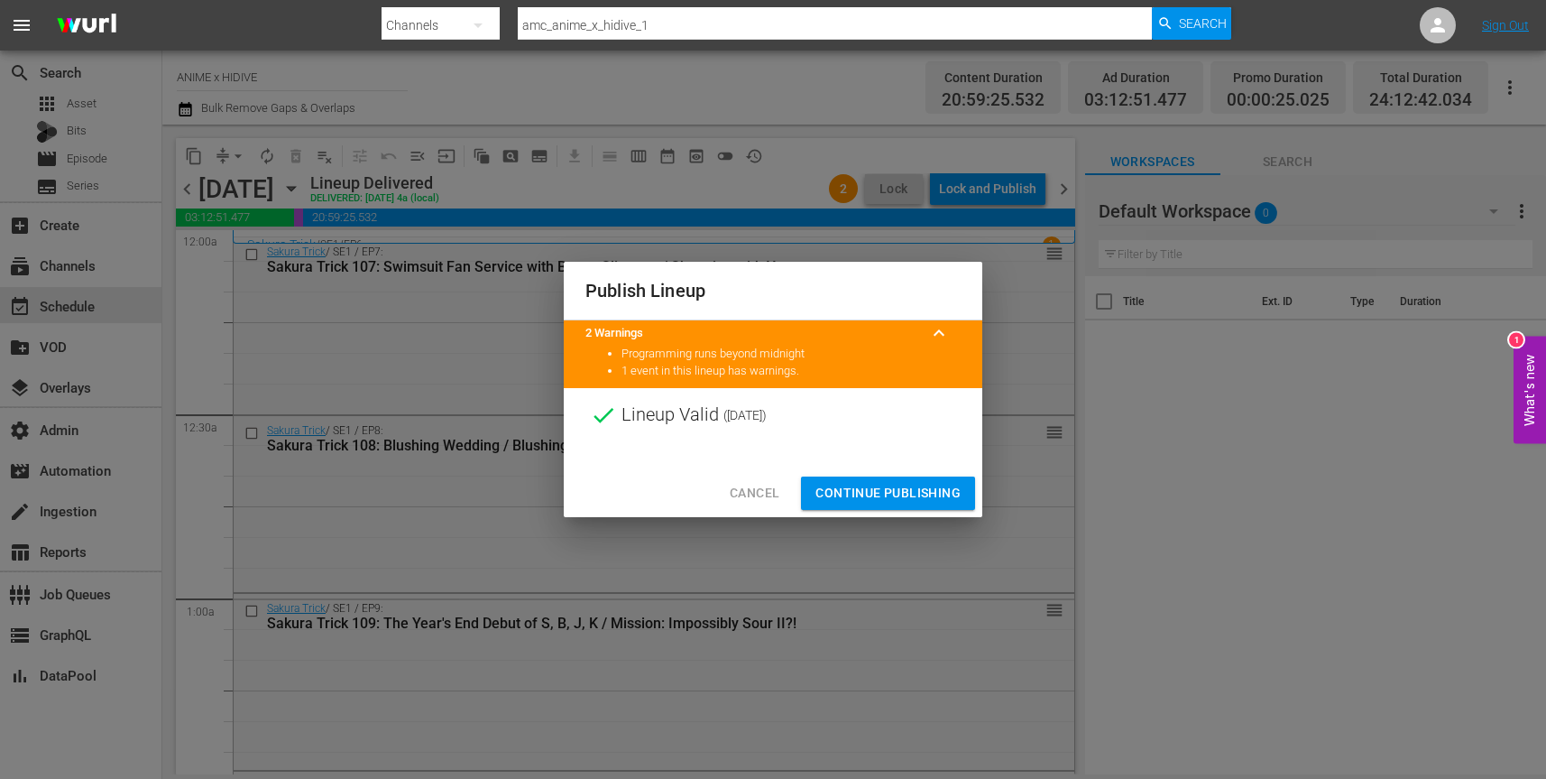
click at [910, 492] on span "Continue Publishing" at bounding box center [887, 493] width 145 height 23
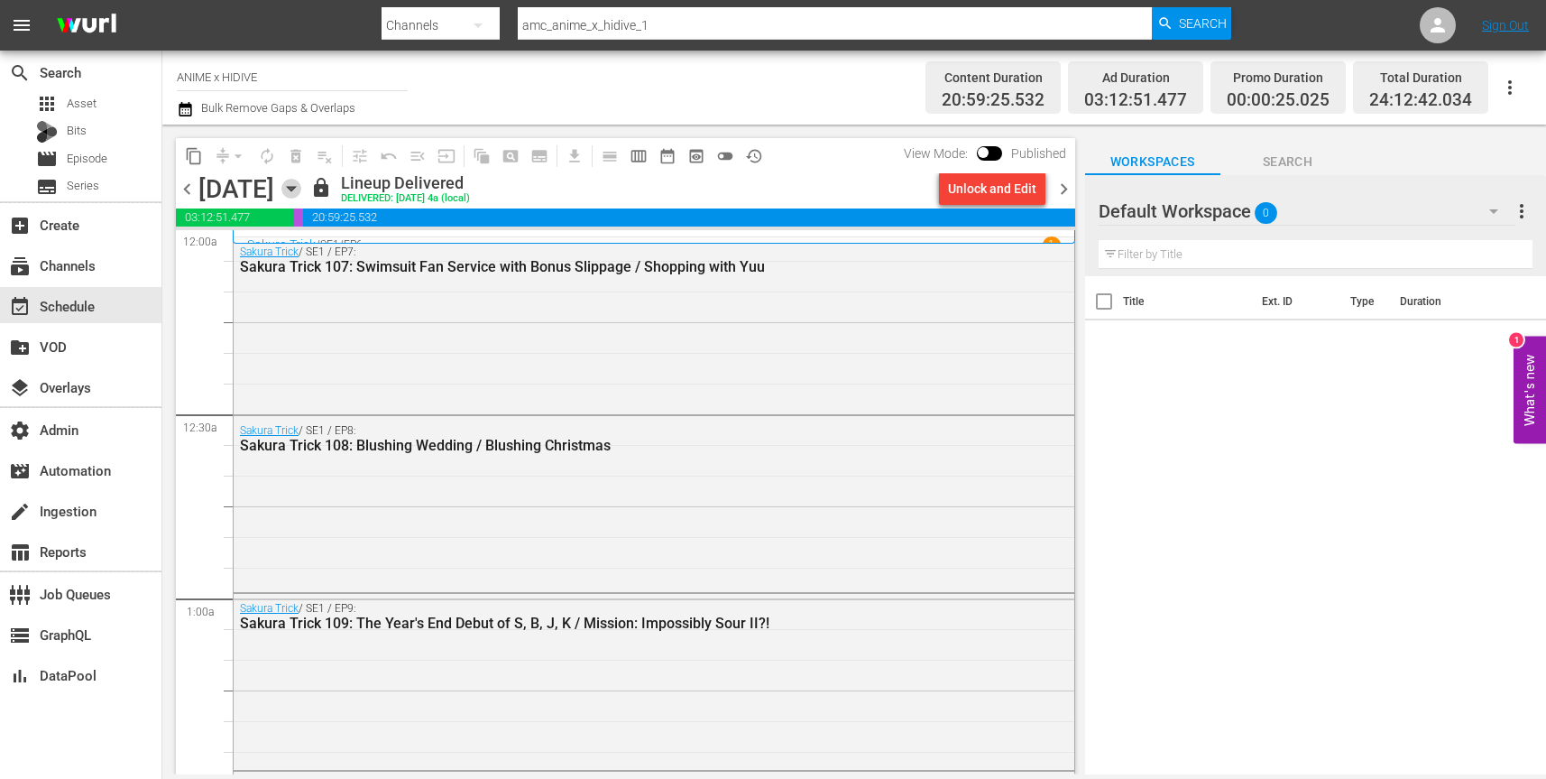
click at [301, 186] on icon "button" at bounding box center [291, 189] width 20 height 20
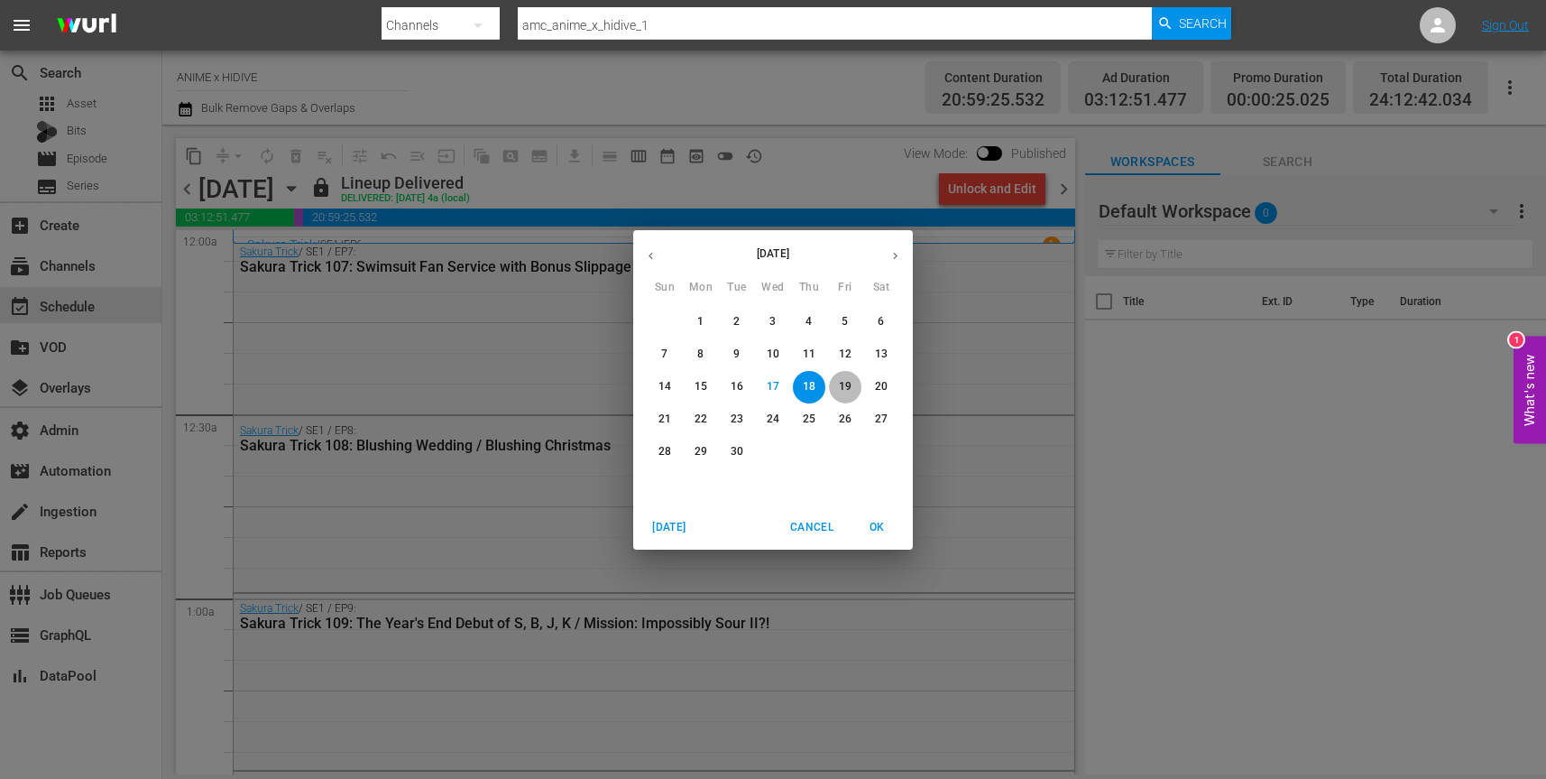
click at [850, 383] on p "19" at bounding box center [845, 386] width 13 height 15
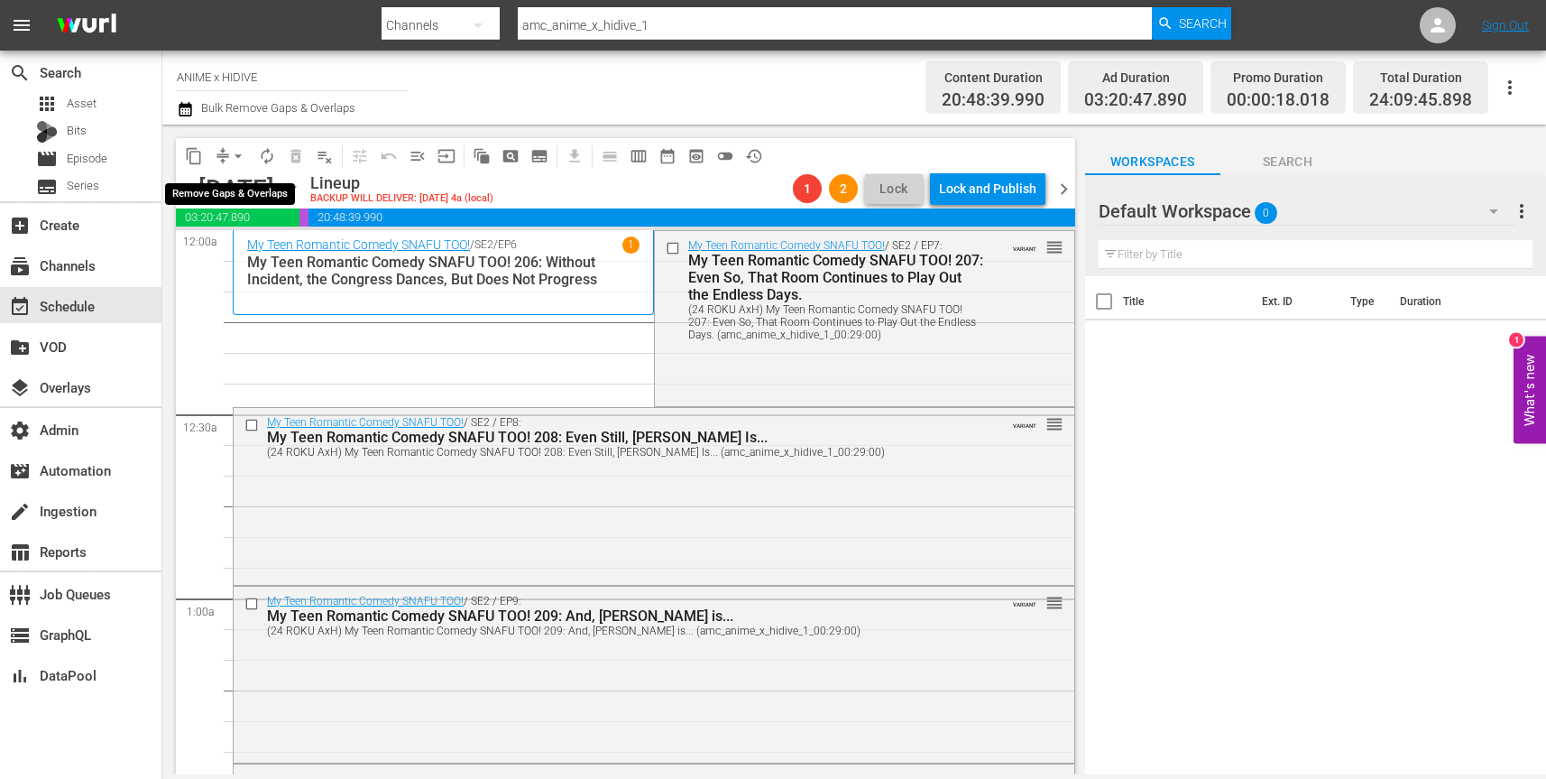
click at [238, 153] on span "arrow_drop_down" at bounding box center [238, 156] width 18 height 18
click at [247, 217] on li "Align to First Episode" at bounding box center [238, 222] width 189 height 30
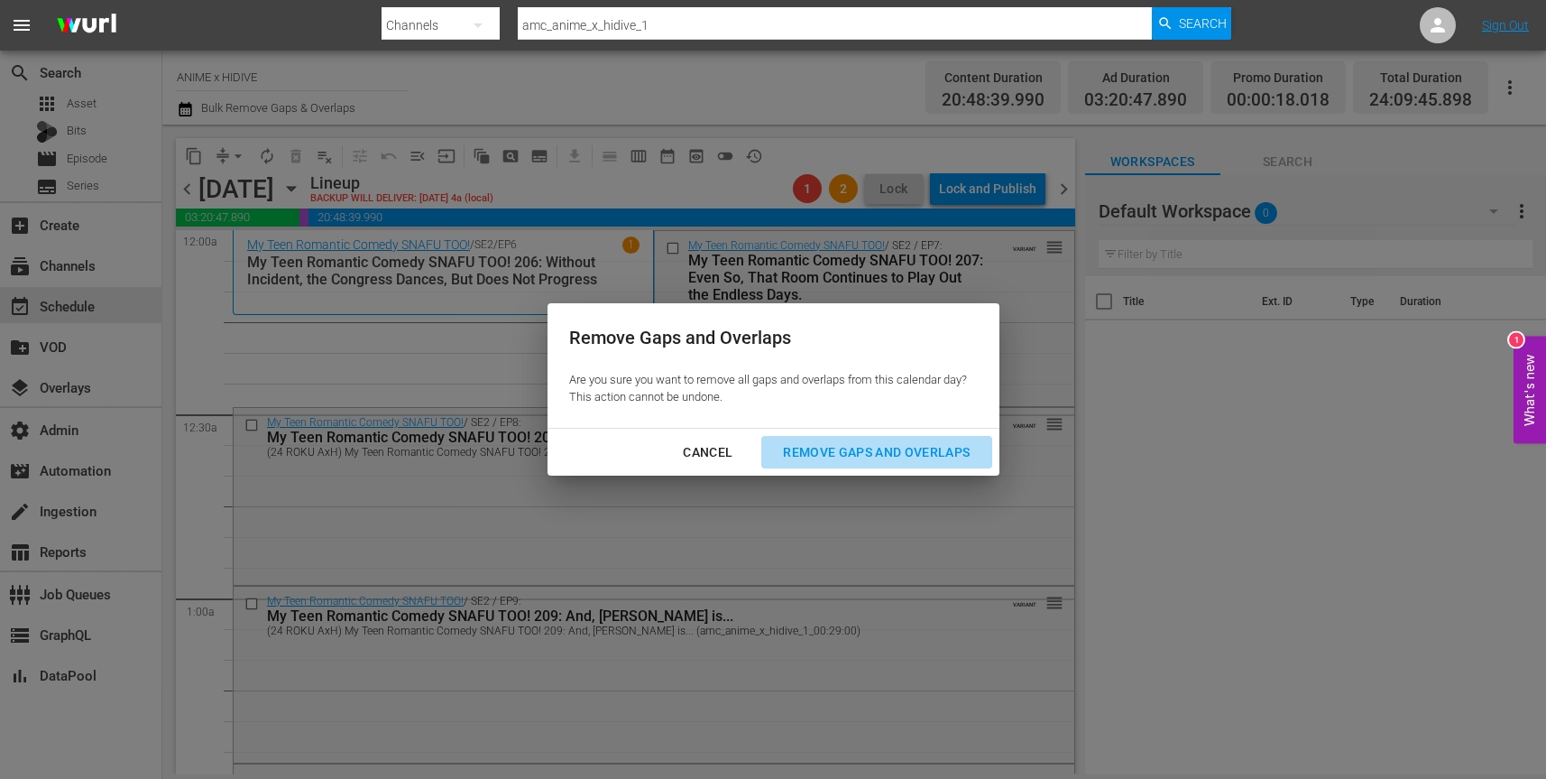
click at [910, 450] on div "Remove Gaps and Overlaps" at bounding box center [877, 452] width 216 height 23
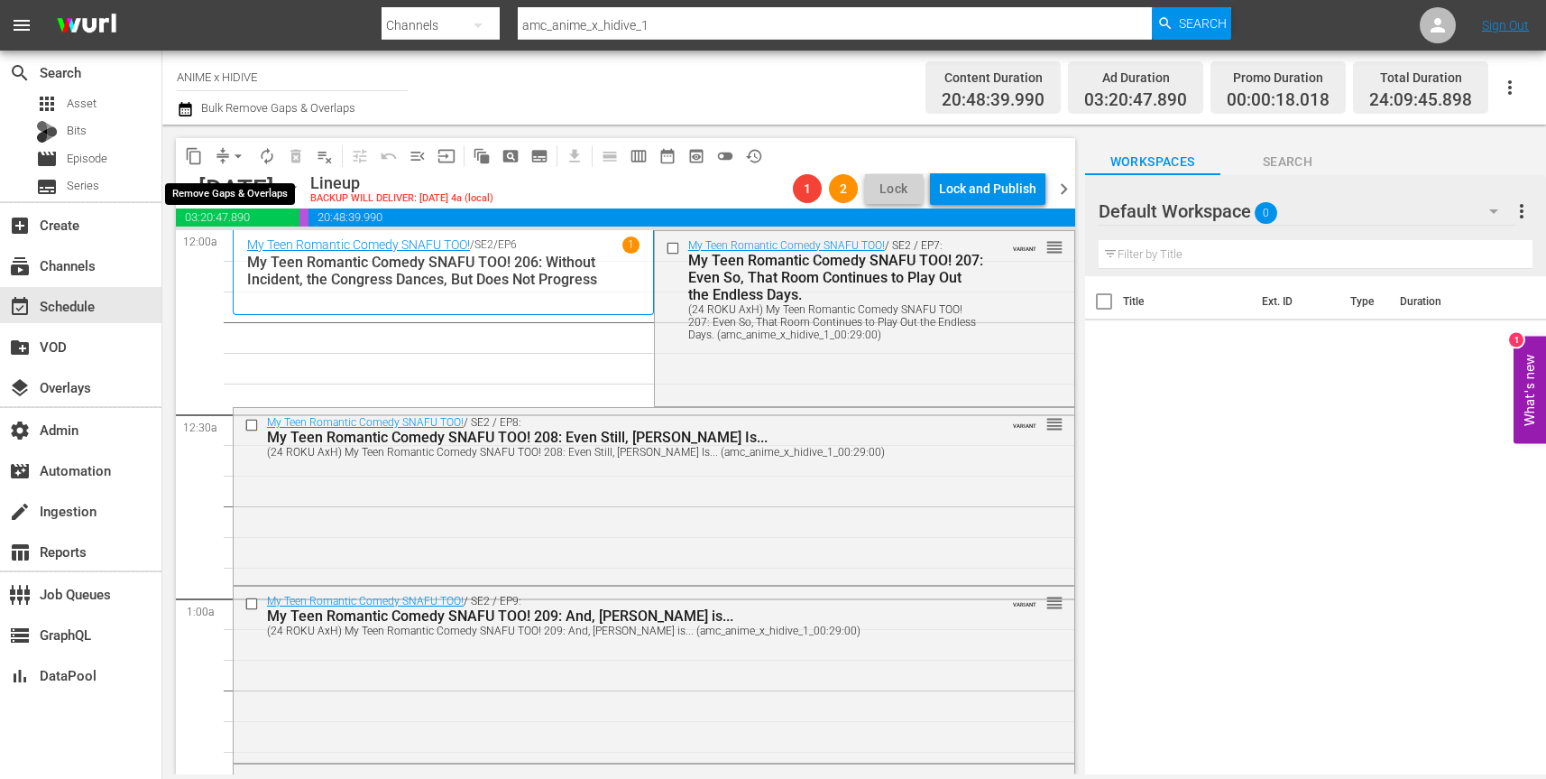
click at [239, 157] on span "arrow_drop_down" at bounding box center [238, 156] width 18 height 18
click at [247, 245] on li "Align to End of Previous Day" at bounding box center [238, 252] width 189 height 30
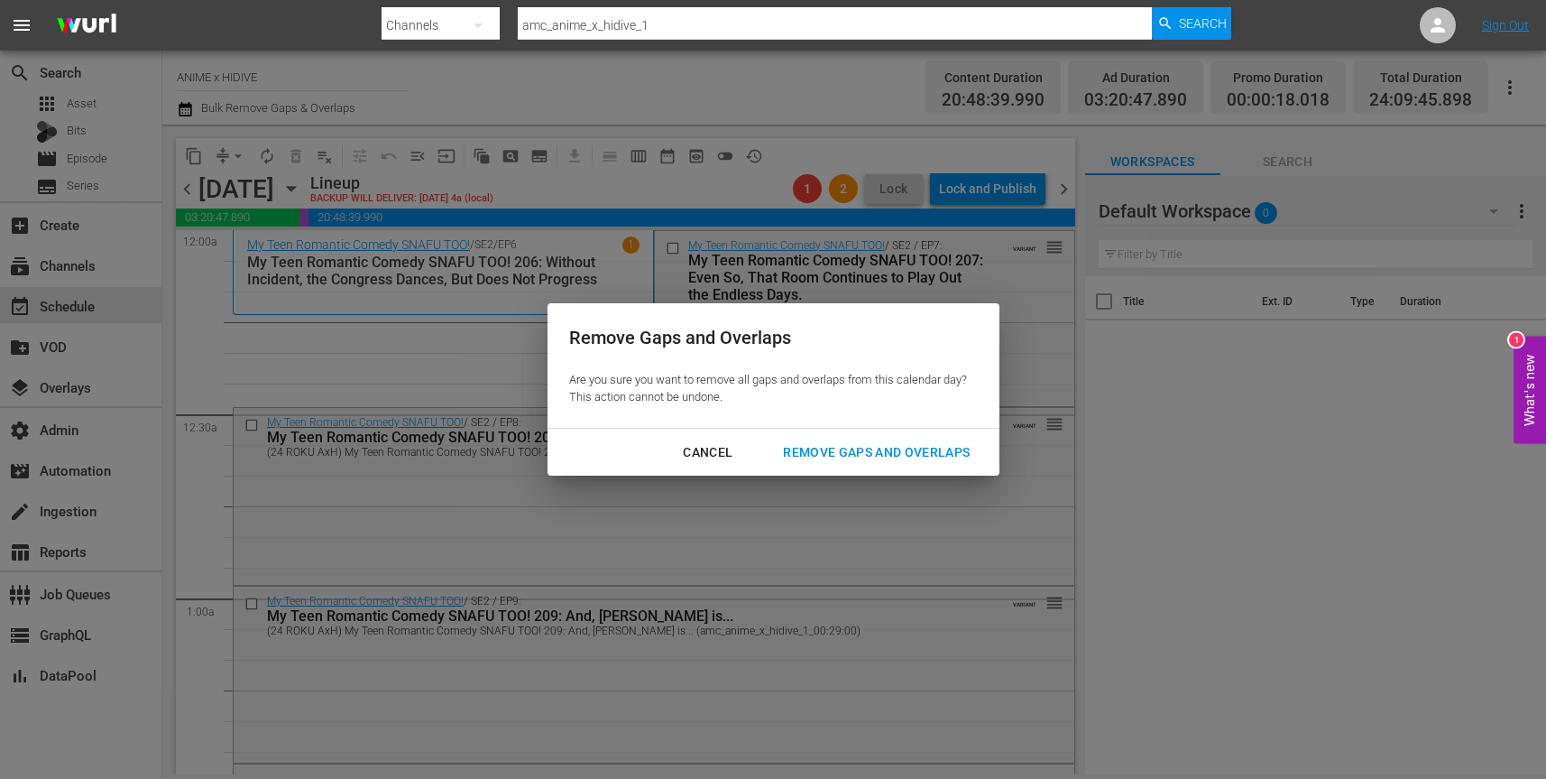
click at [881, 455] on div "Remove Gaps and Overlaps" at bounding box center [877, 452] width 216 height 23
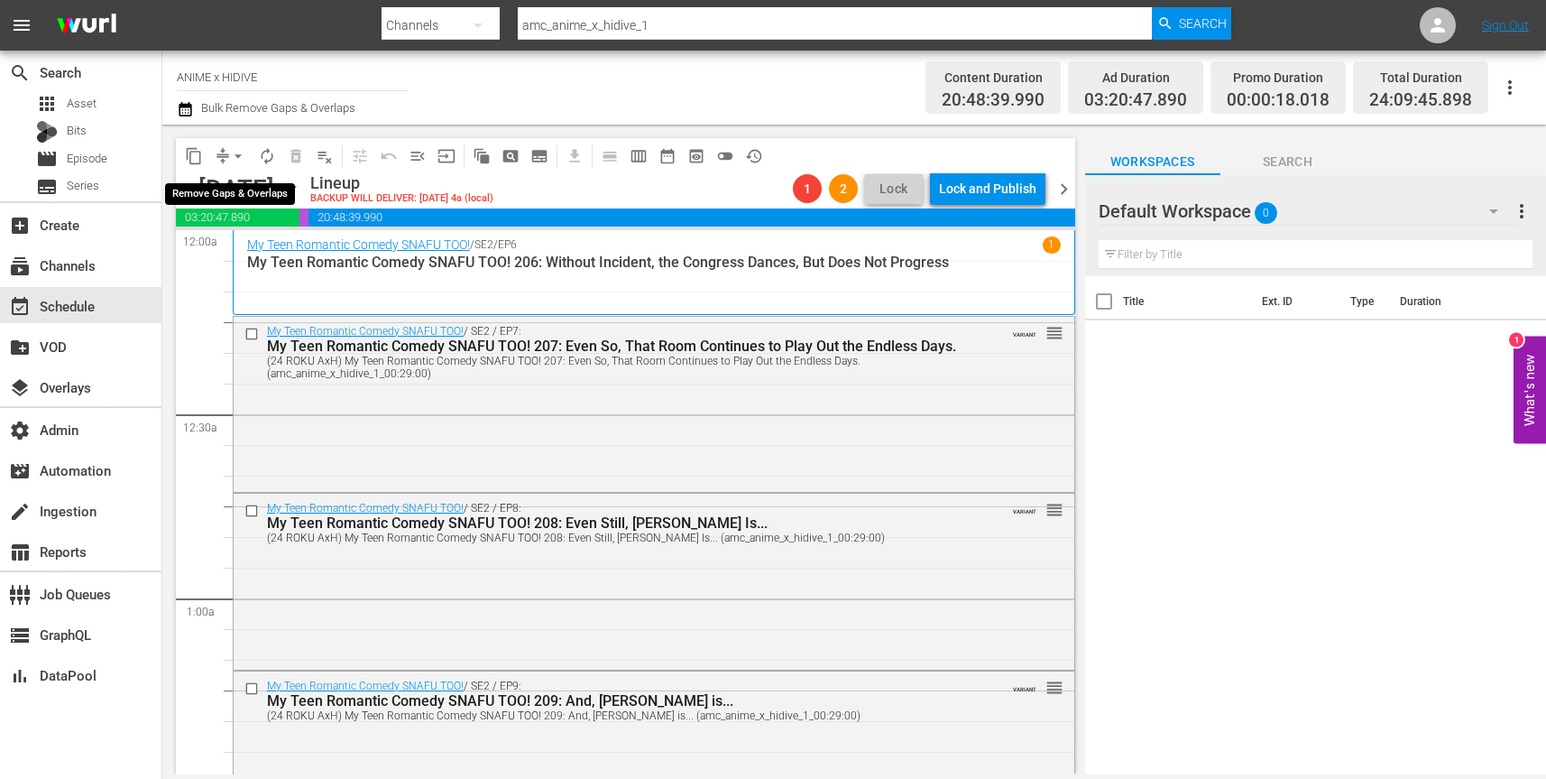
click at [236, 152] on span "arrow_drop_down" at bounding box center [238, 156] width 18 height 18
click at [797, 98] on div "Channel Title ANIME x HIDIVE Bulk Remove Gaps & Overlaps" at bounding box center [546, 87] width 739 height 65
click at [790, 26] on input "amc_anime_x_hidive_1" at bounding box center [835, 25] width 634 height 43
paste input "kidoodle_tv_dudeperfect"
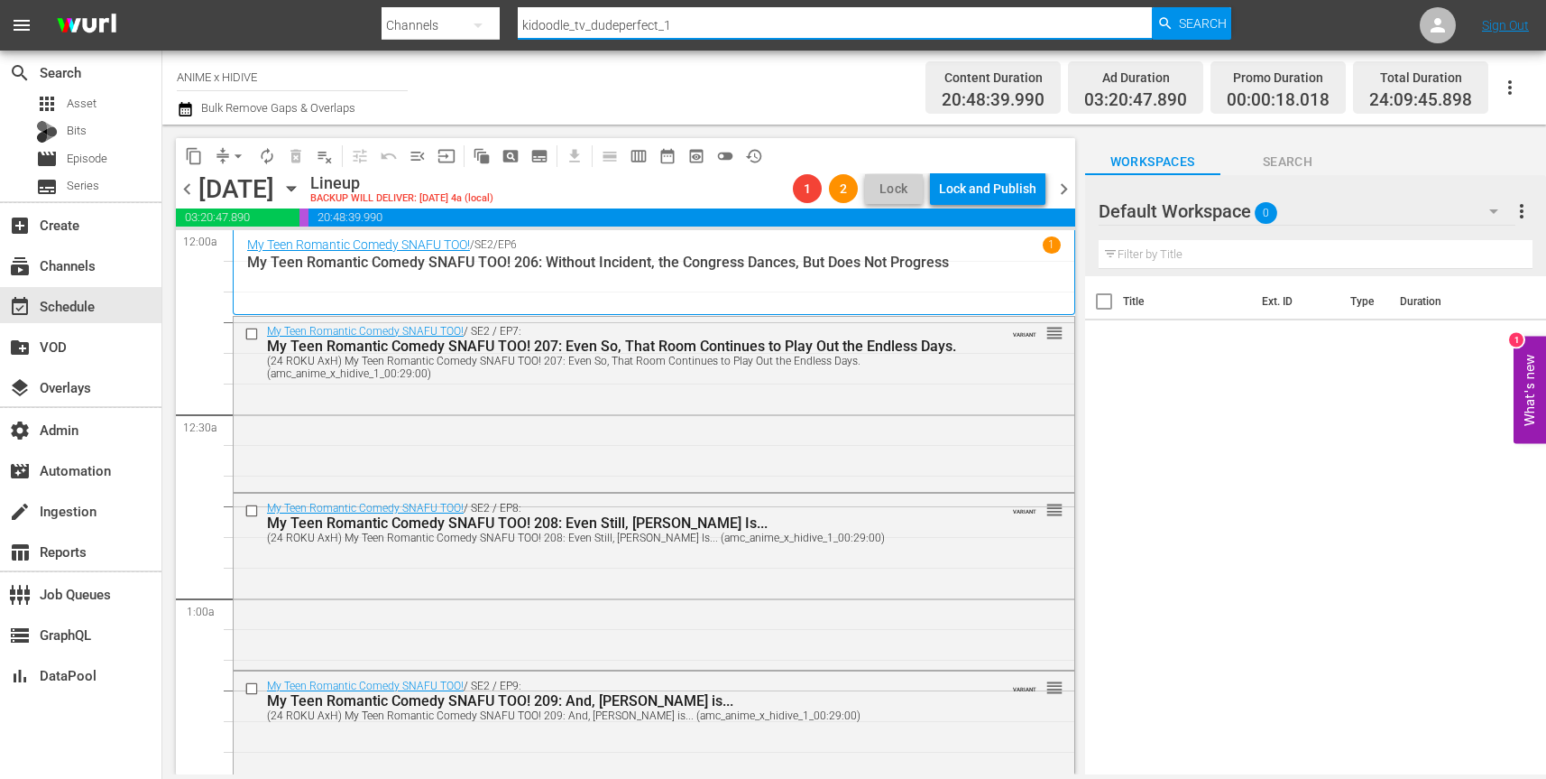
type input "kidoodle_tv_dudeperfect_1"
click at [1214, 18] on span "Search" at bounding box center [1203, 23] width 48 height 32
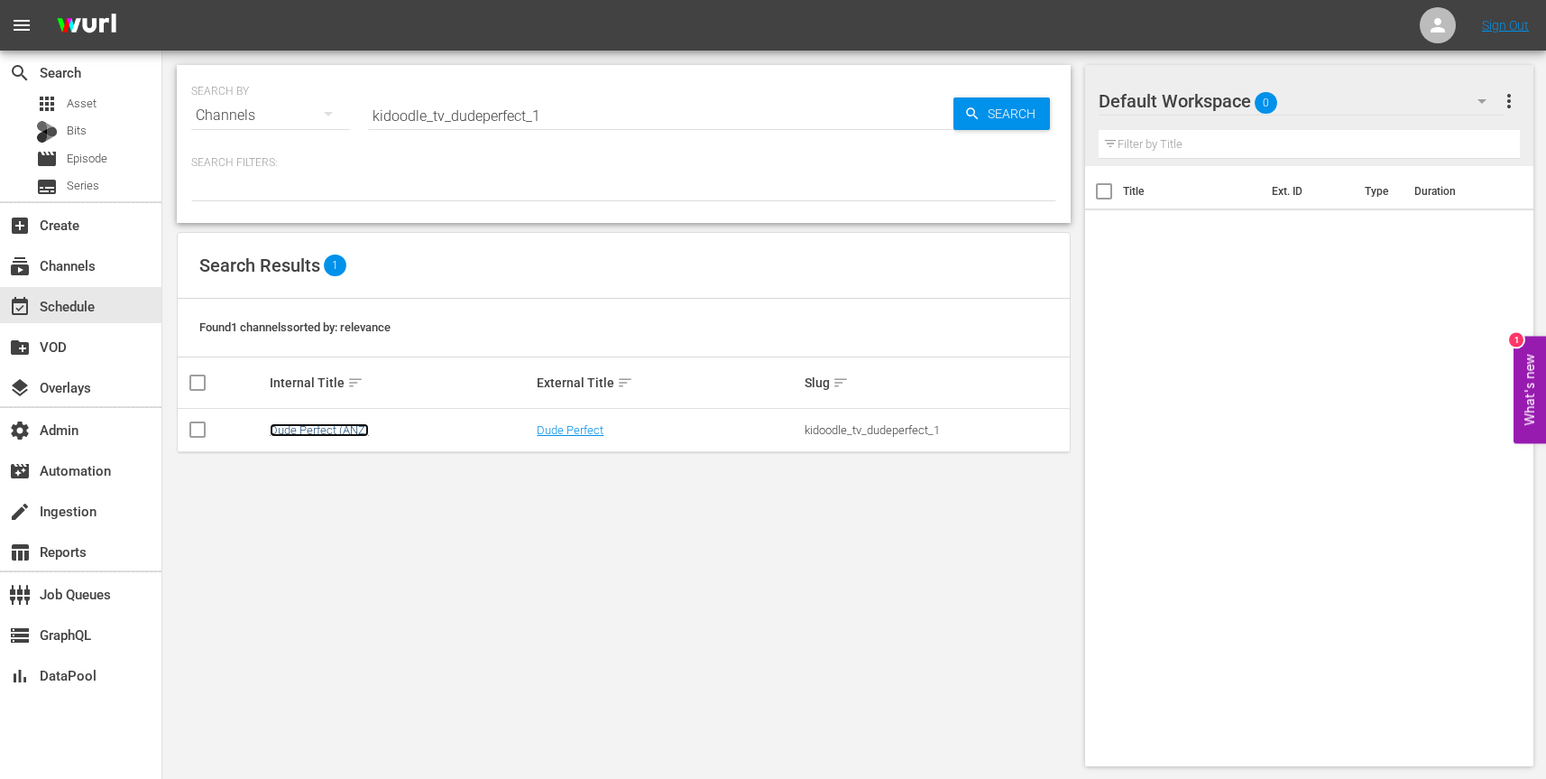
click at [331, 431] on link "Dude Perfect (ANZ)" at bounding box center [319, 430] width 99 height 14
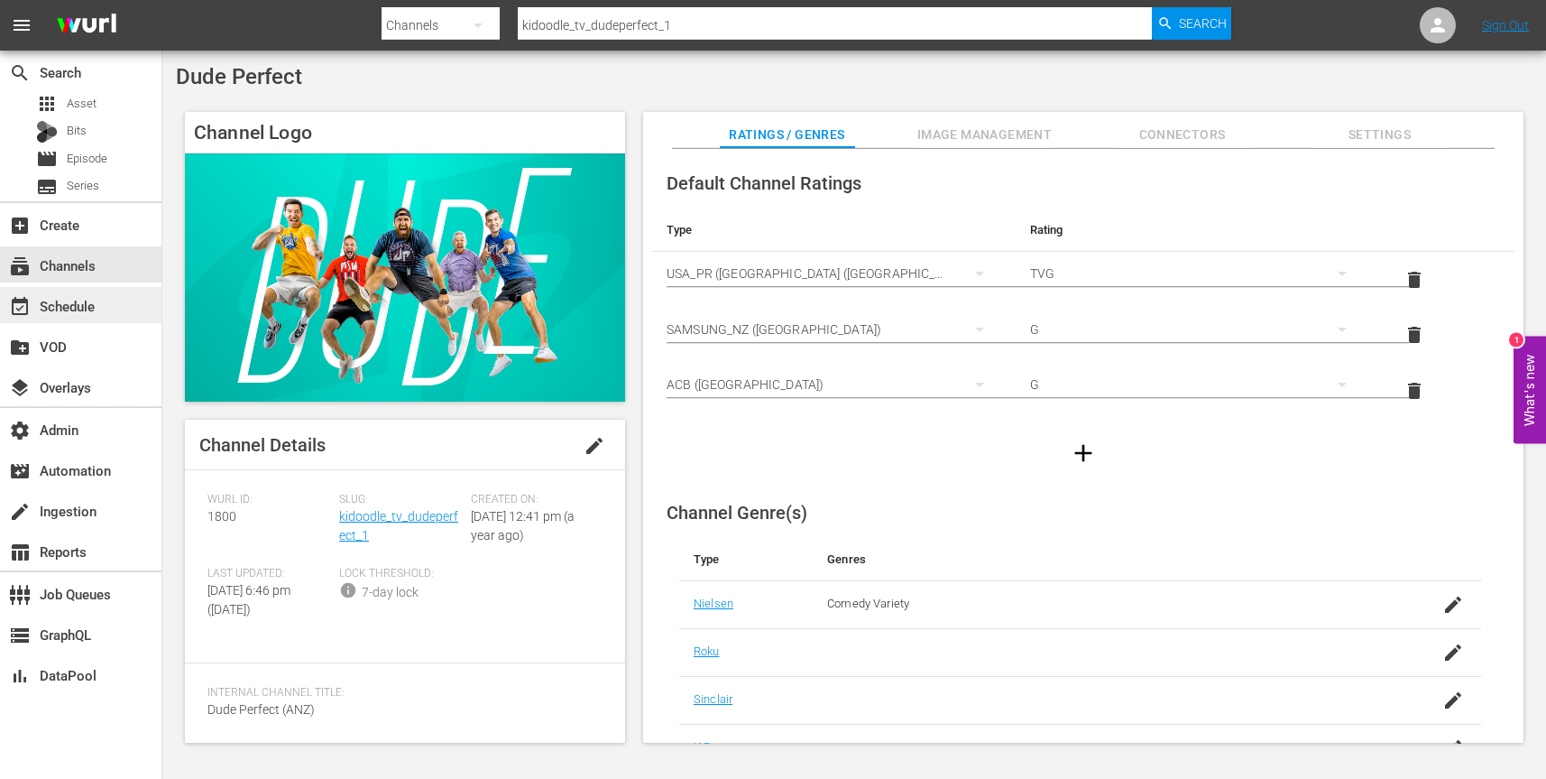
click at [98, 301] on div "event_available Schedule" at bounding box center [50, 303] width 101 height 16
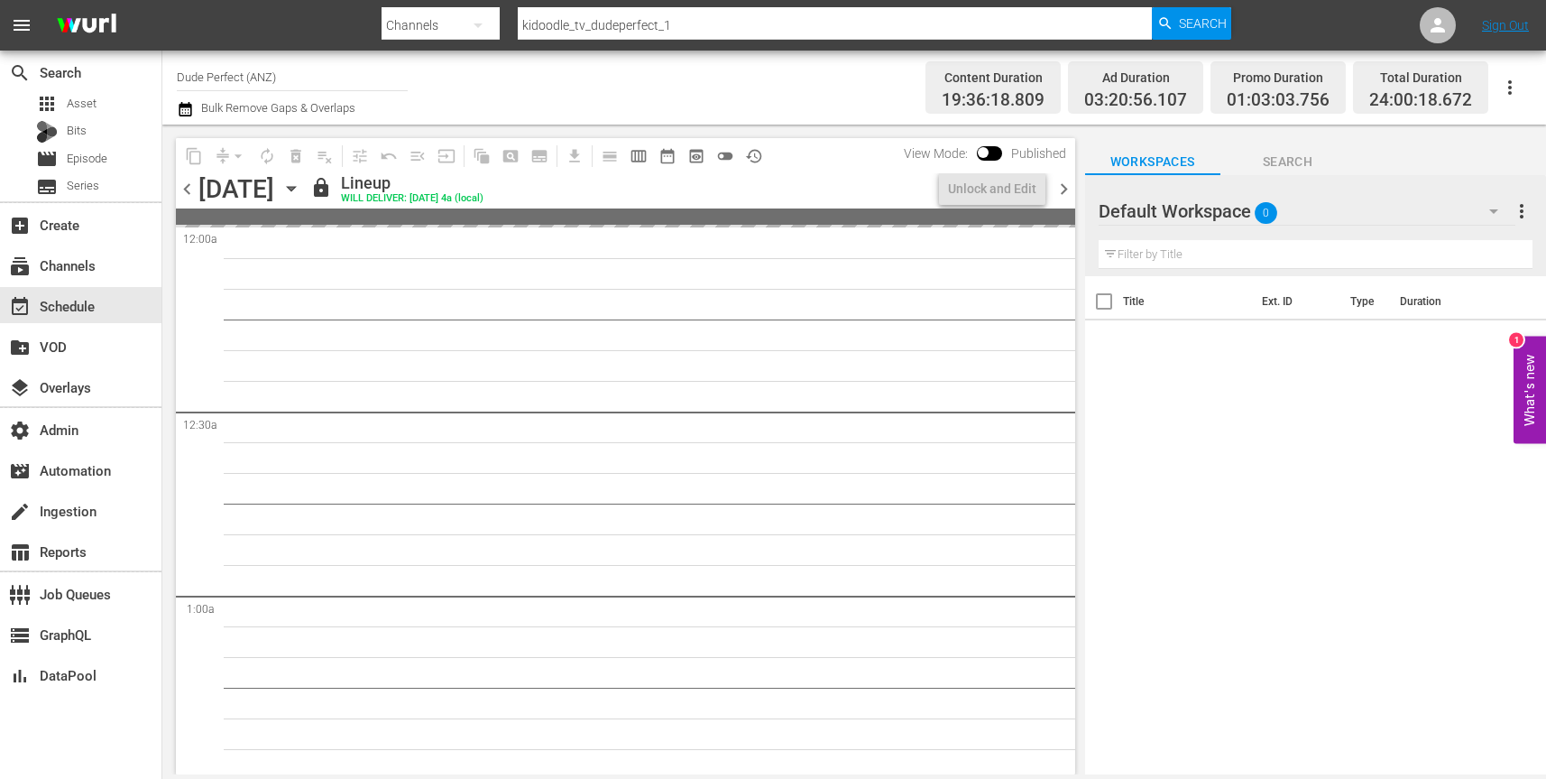
click at [295, 190] on icon "button" at bounding box center [291, 189] width 8 height 5
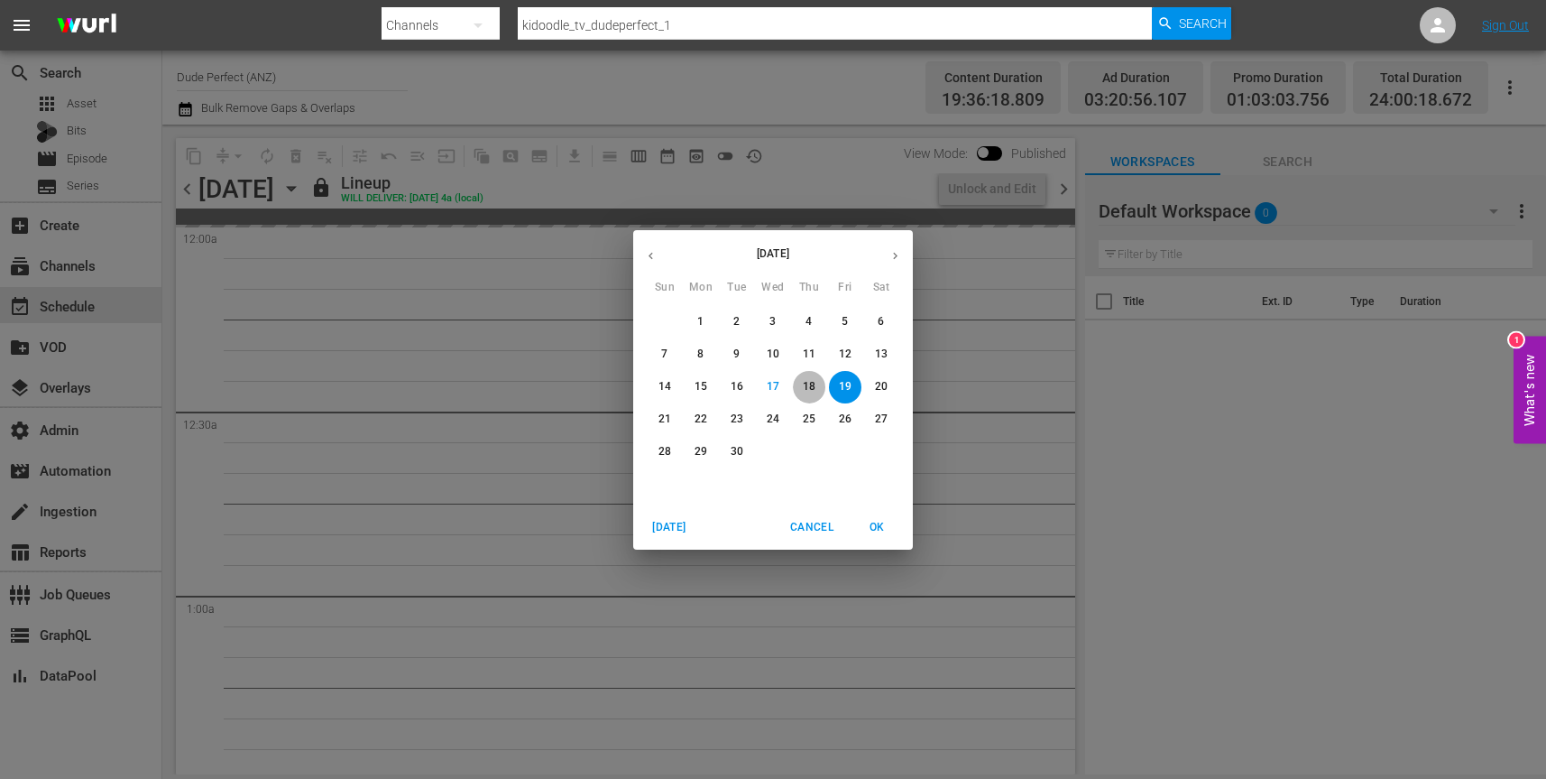
click at [814, 388] on p "18" at bounding box center [809, 386] width 13 height 15
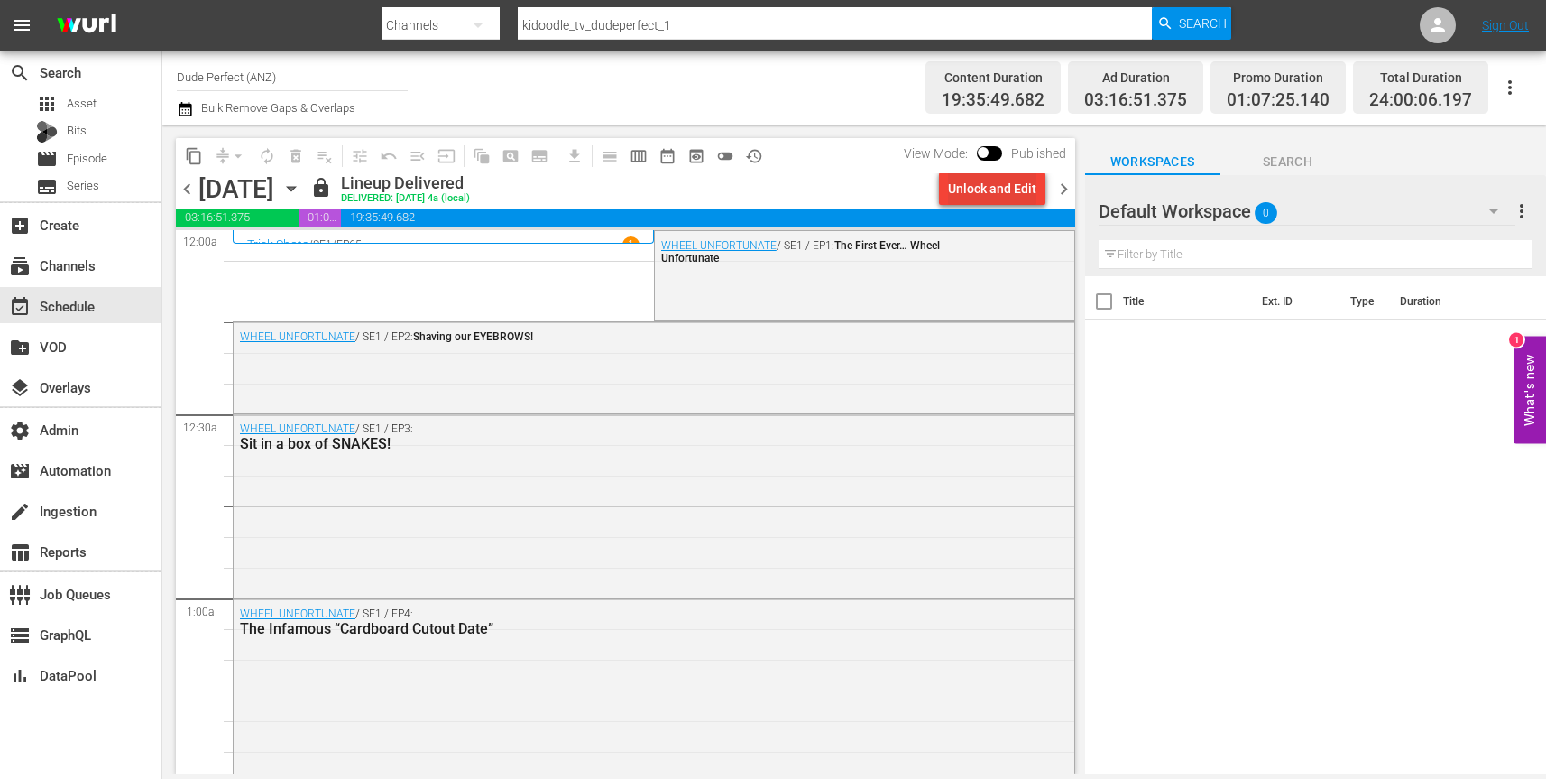
click at [983, 186] on div "Unlock and Edit" at bounding box center [992, 188] width 88 height 32
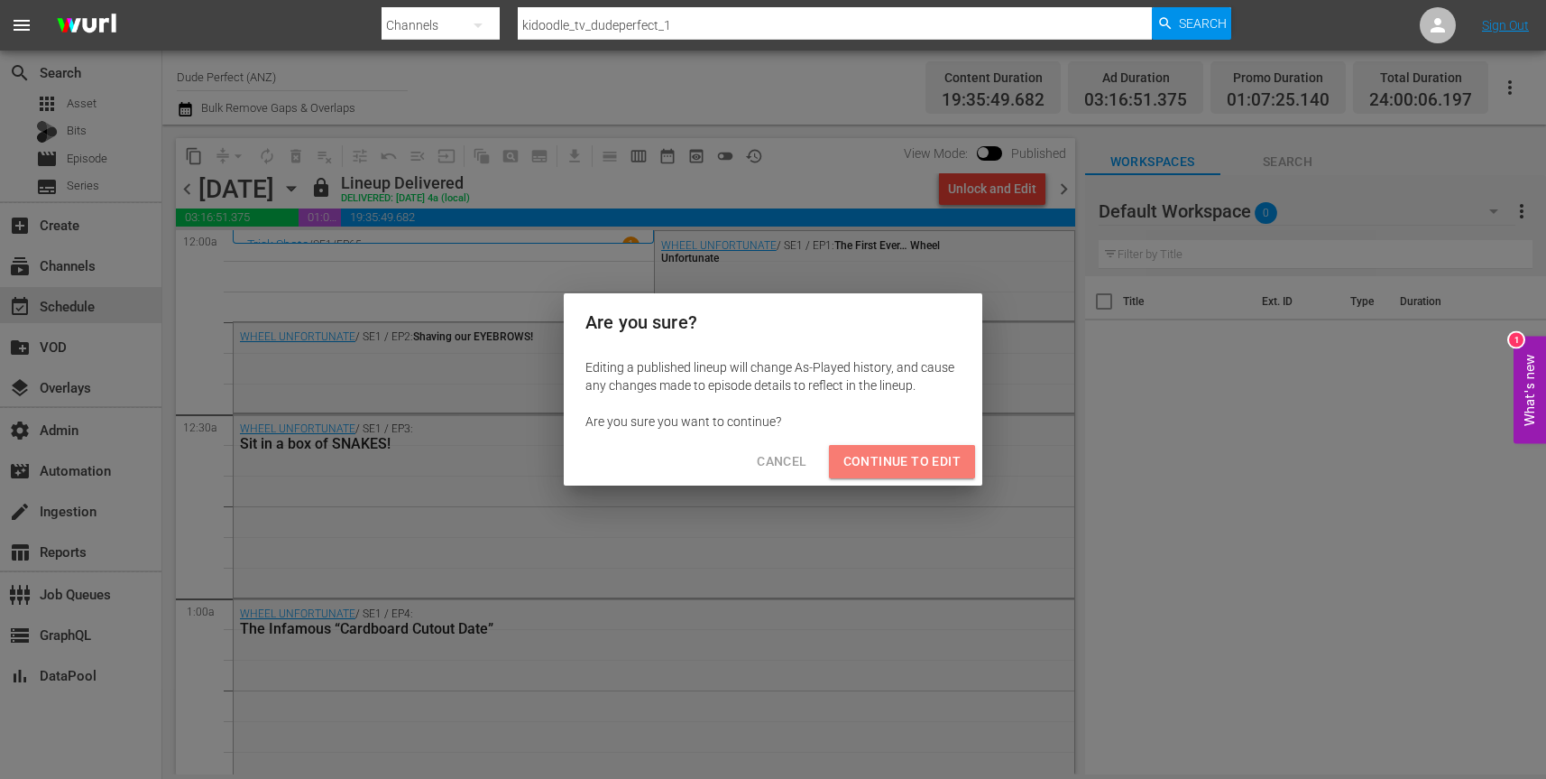
click at [914, 462] on span "Continue to Edit" at bounding box center [901, 461] width 117 height 23
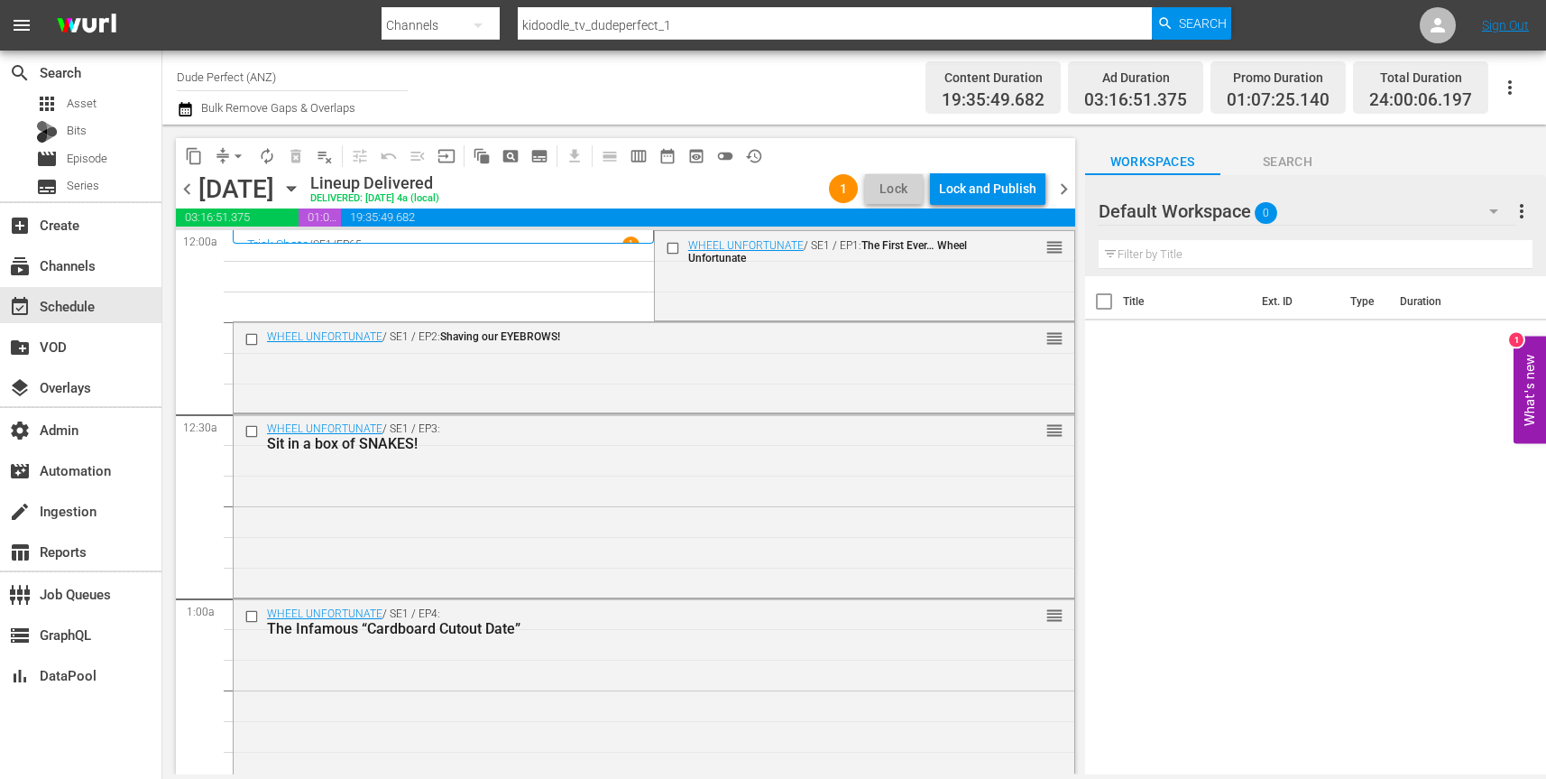
click at [988, 185] on div "Lock and Publish" at bounding box center [987, 188] width 97 height 32
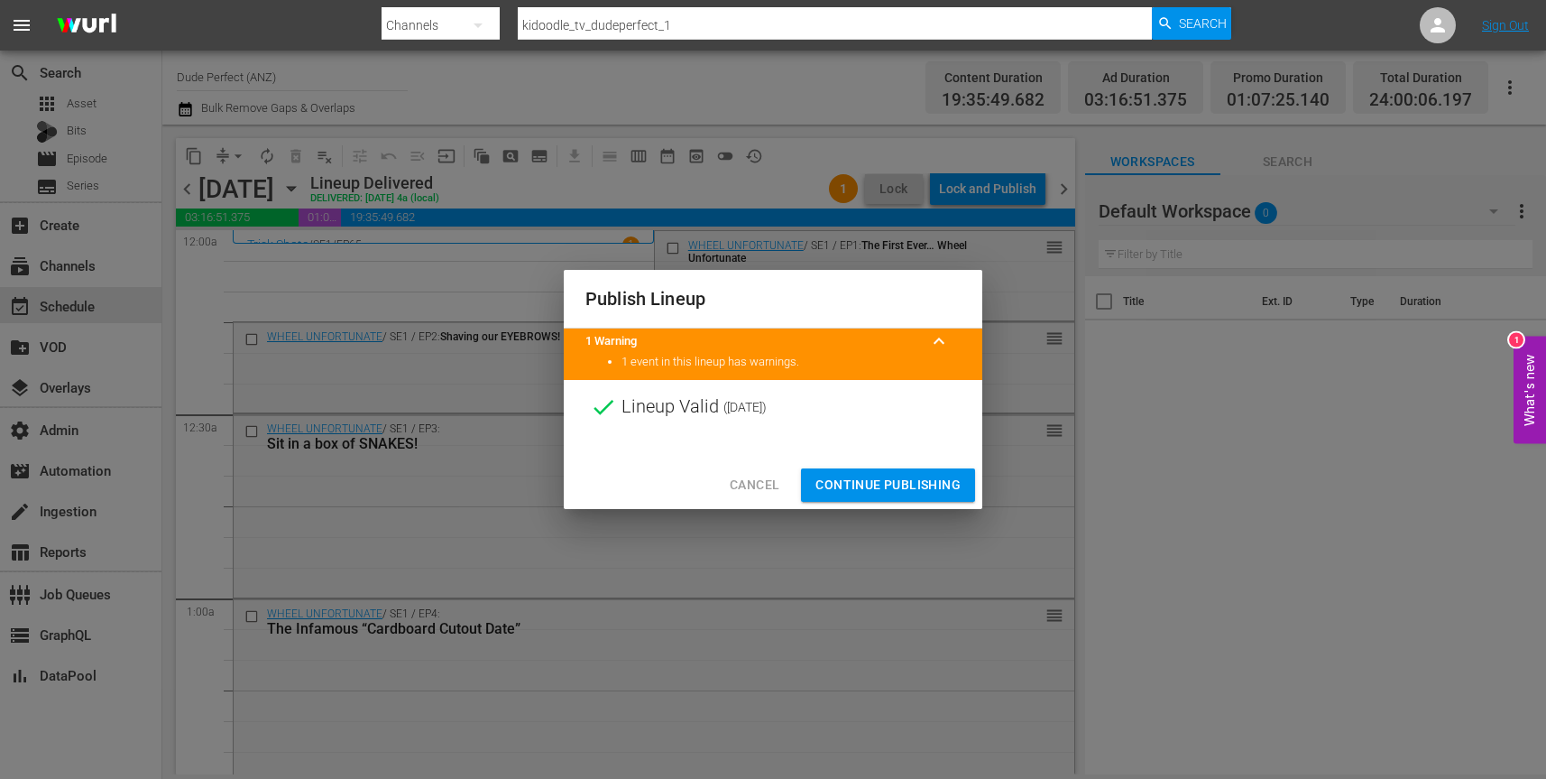
click at [889, 484] on span "Continue Publishing" at bounding box center [887, 485] width 145 height 23
